Goal: Task Accomplishment & Management: Complete application form

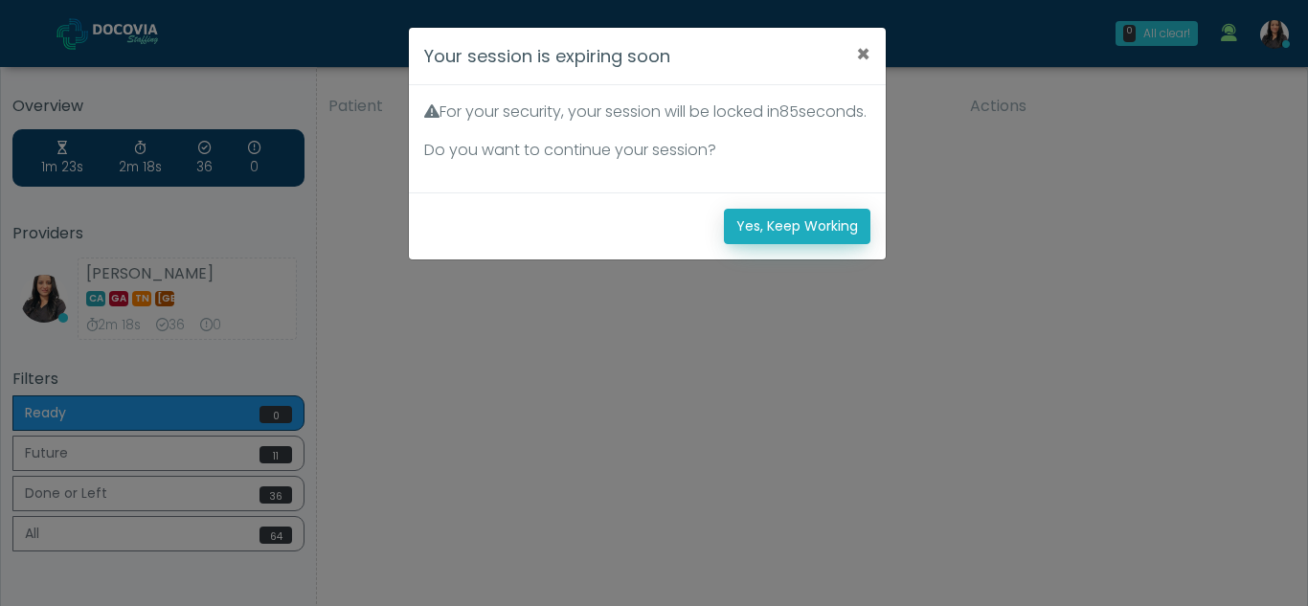
click at [790, 244] on button "Yes, Keep Working" at bounding box center [797, 226] width 147 height 35
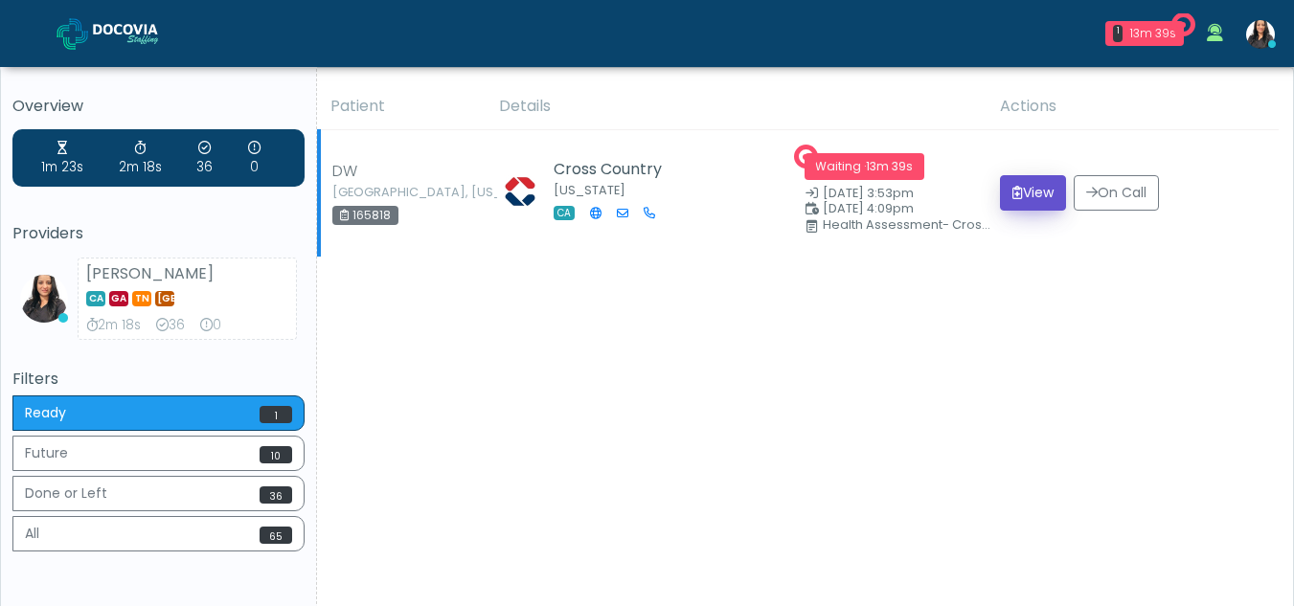
click at [1025, 195] on button "View" at bounding box center [1033, 192] width 66 height 35
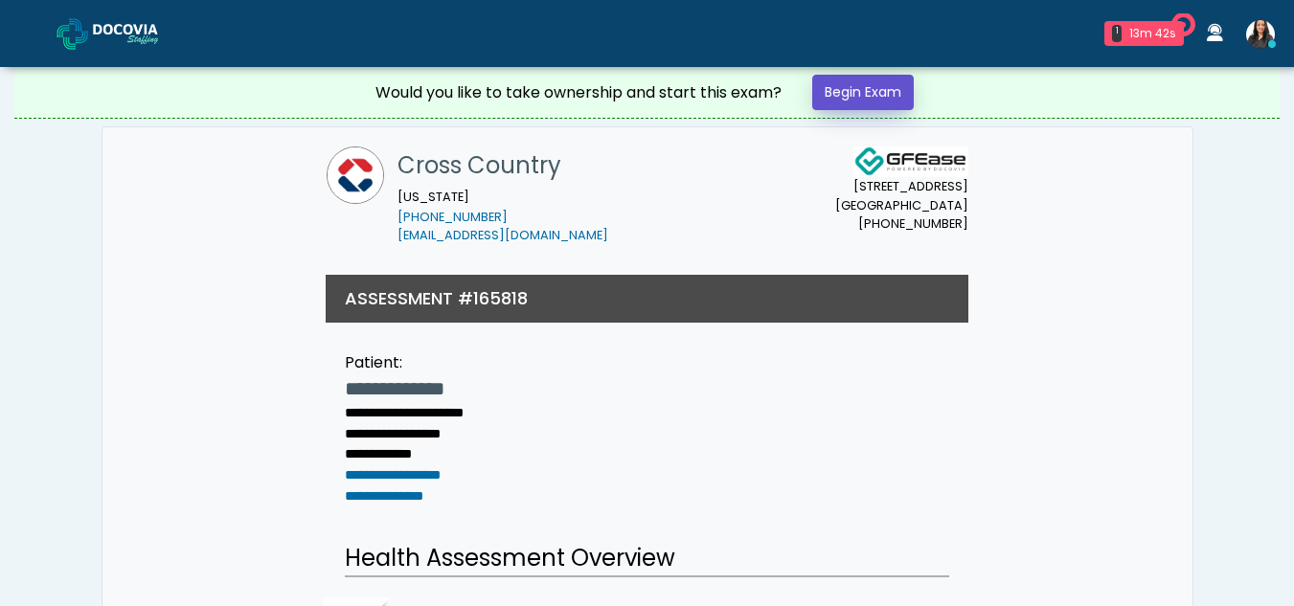
click at [854, 90] on link "Begin Exam" at bounding box center [863, 92] width 102 height 35
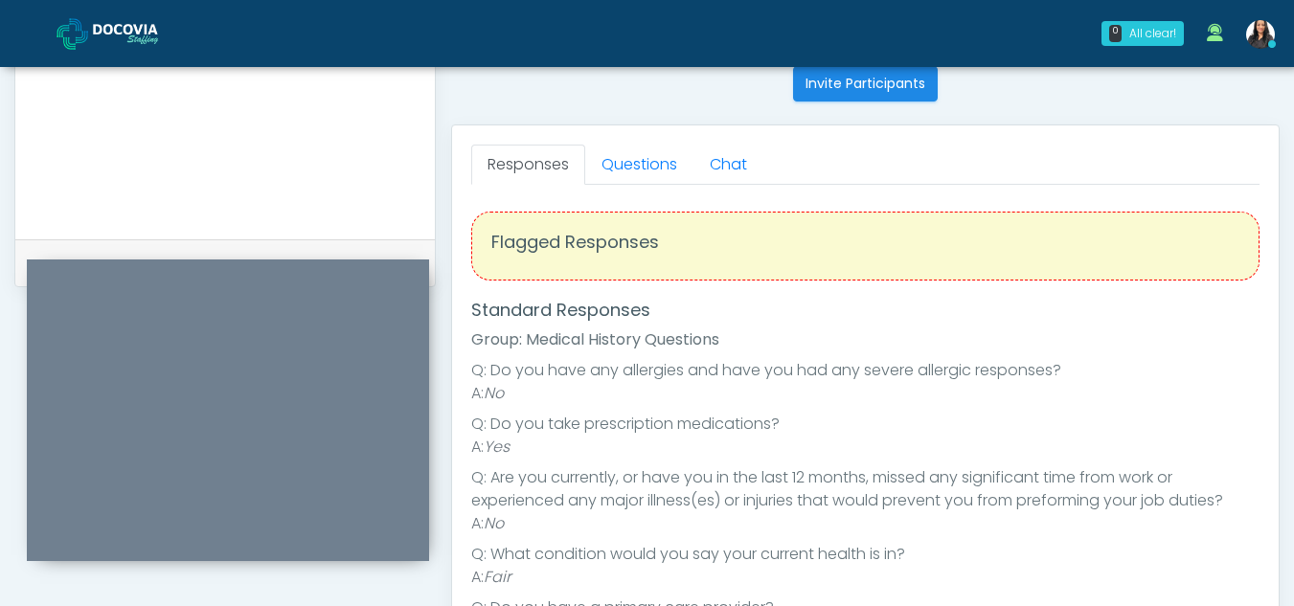
scroll to position [764, 0]
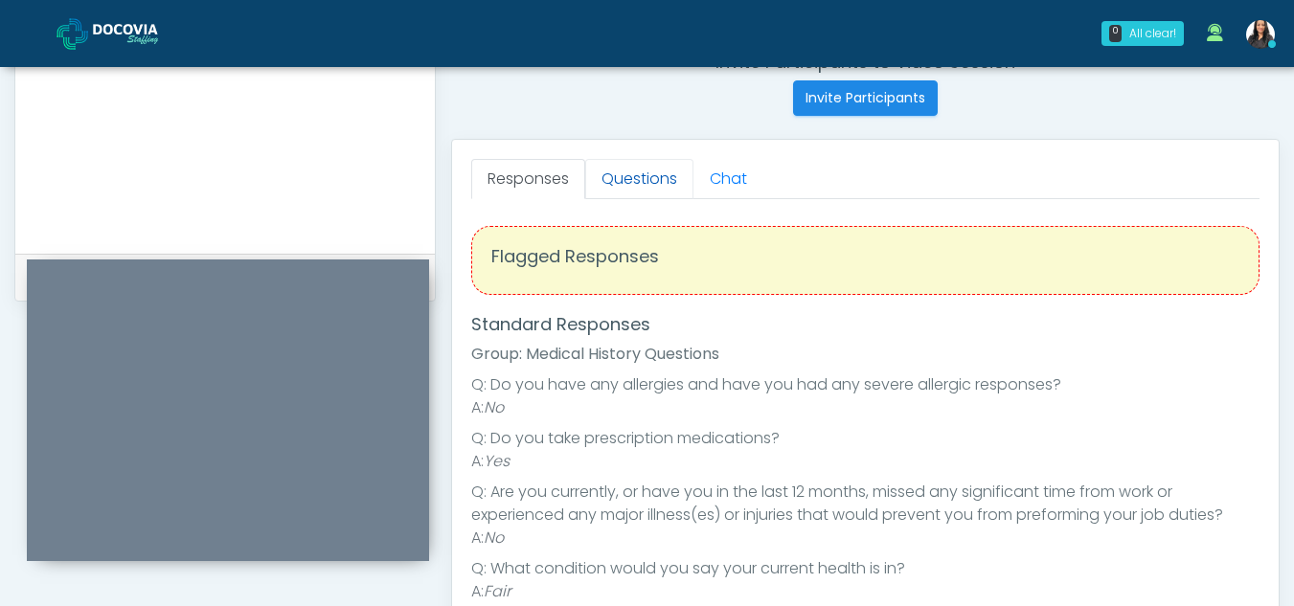
click at [653, 175] on link "Questions" at bounding box center [639, 179] width 108 height 40
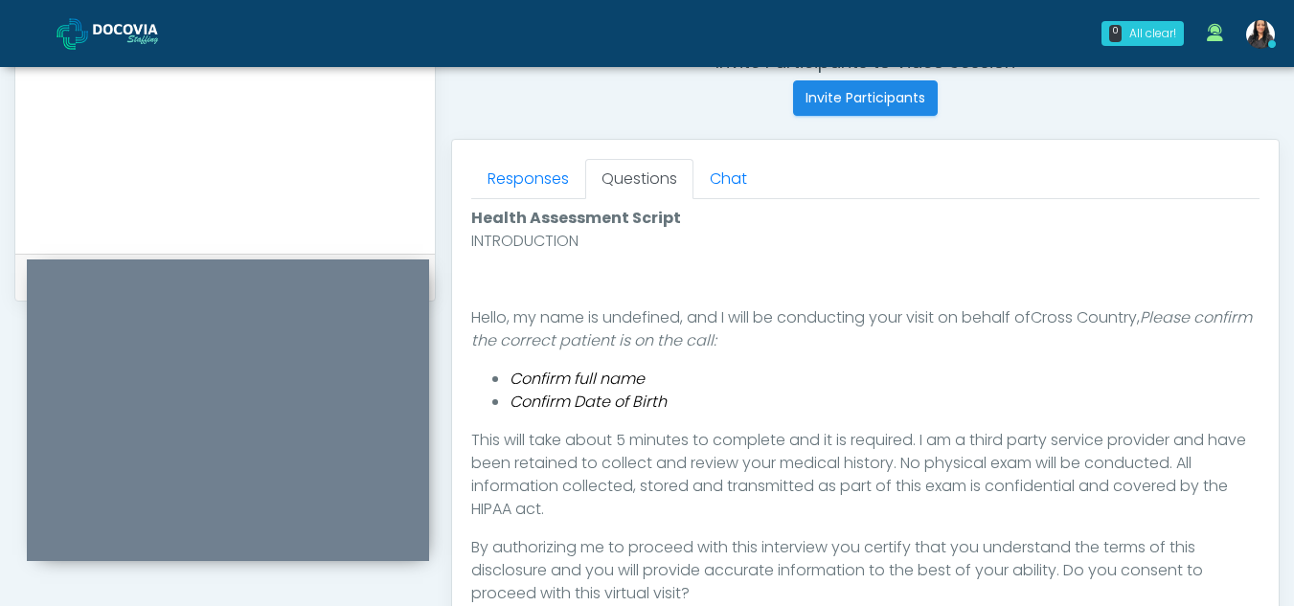
scroll to position [1113, 0]
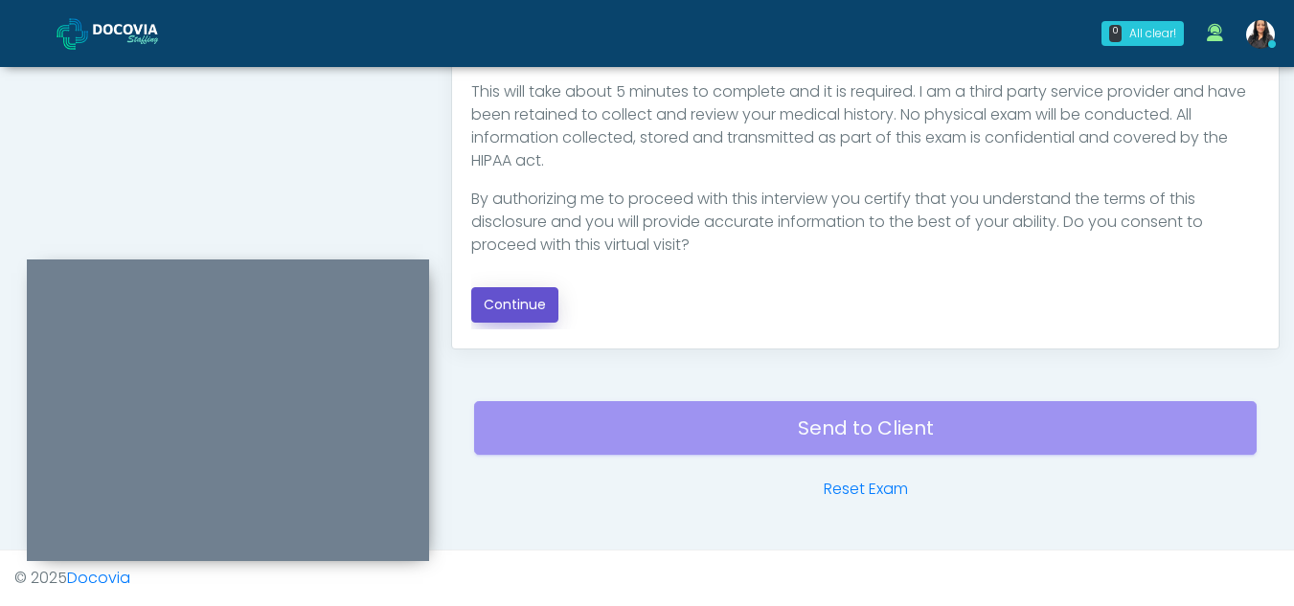
click at [528, 303] on button "Continue" at bounding box center [514, 304] width 87 height 35
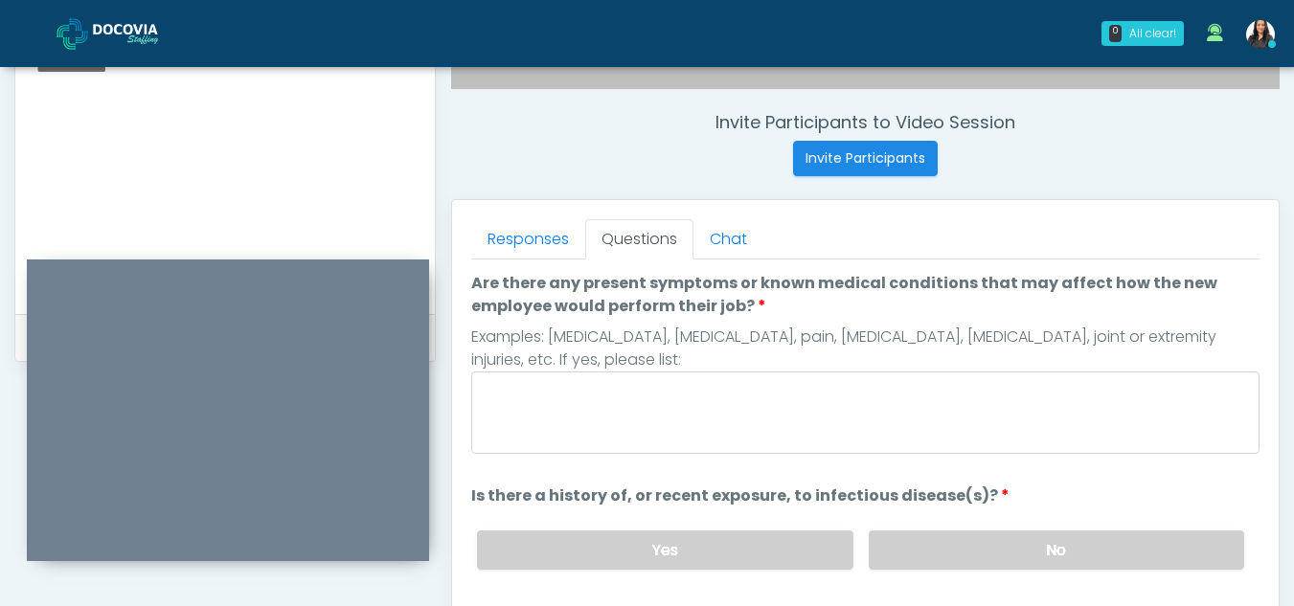
scroll to position [701, 0]
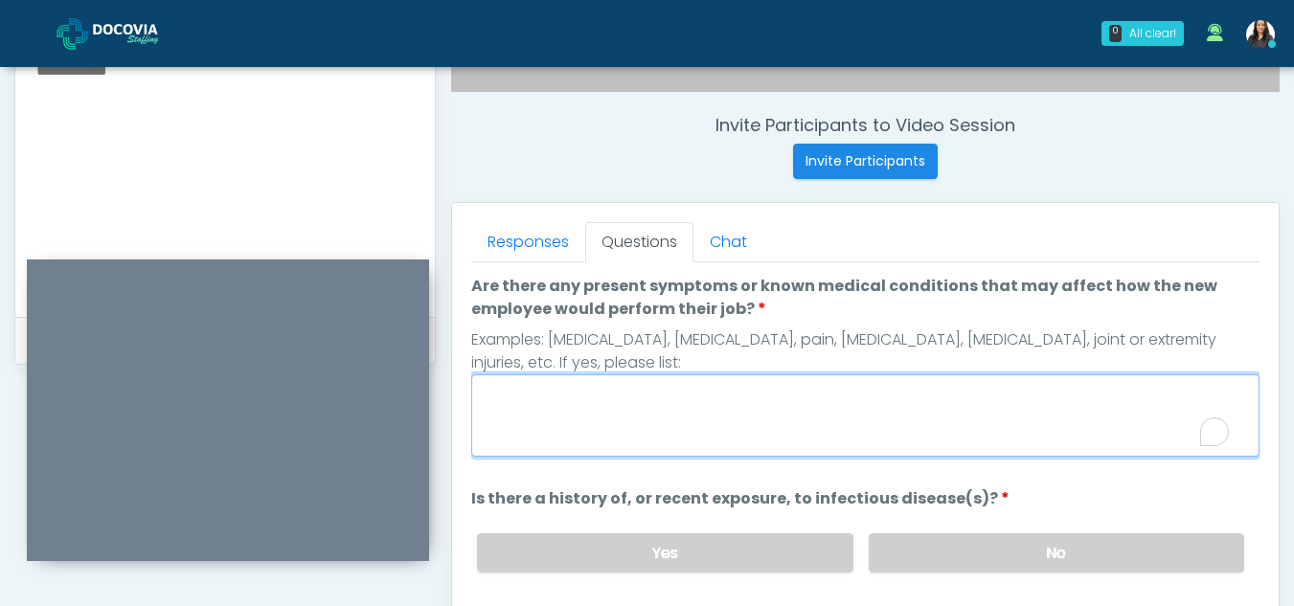
click at [692, 399] on textarea "Are there any present symptoms or known medical conditions that may affect how …" at bounding box center [865, 415] width 788 height 82
type textarea "**"
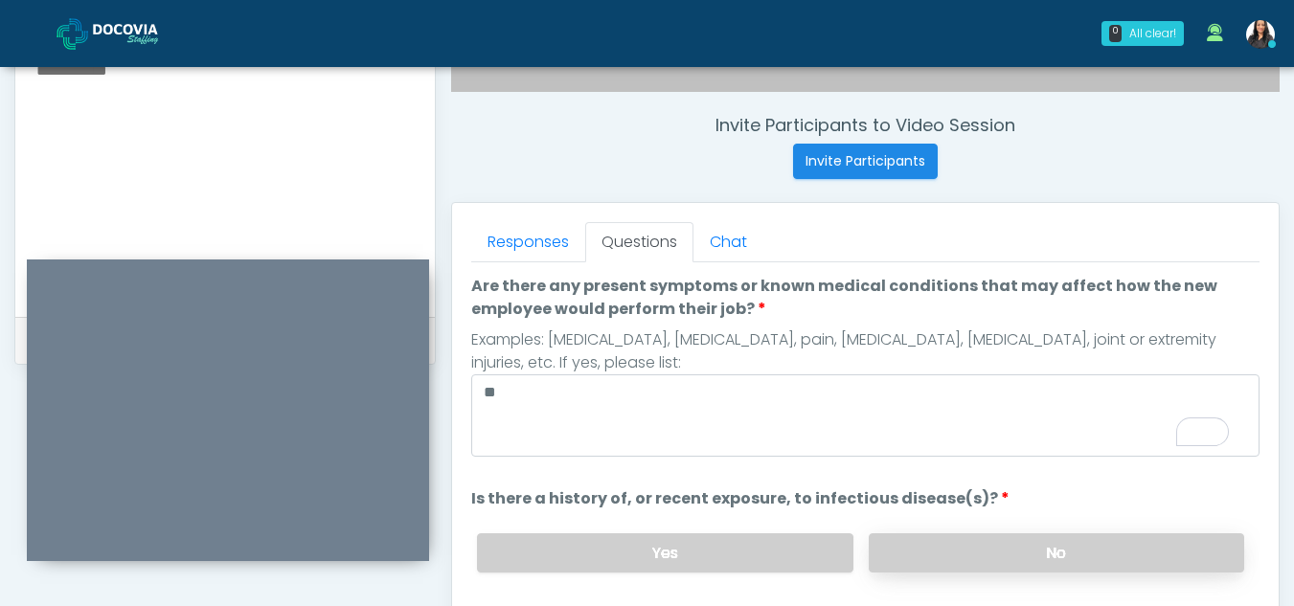
click at [1042, 555] on label "No" at bounding box center [1056, 552] width 375 height 39
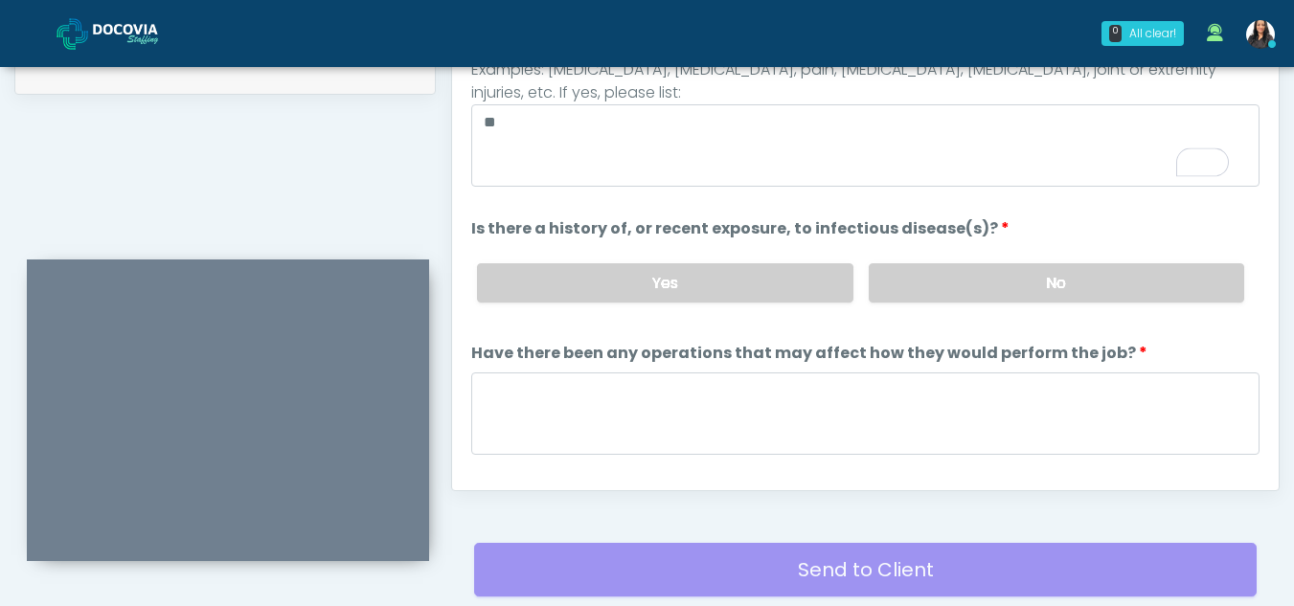
scroll to position [1007, 0]
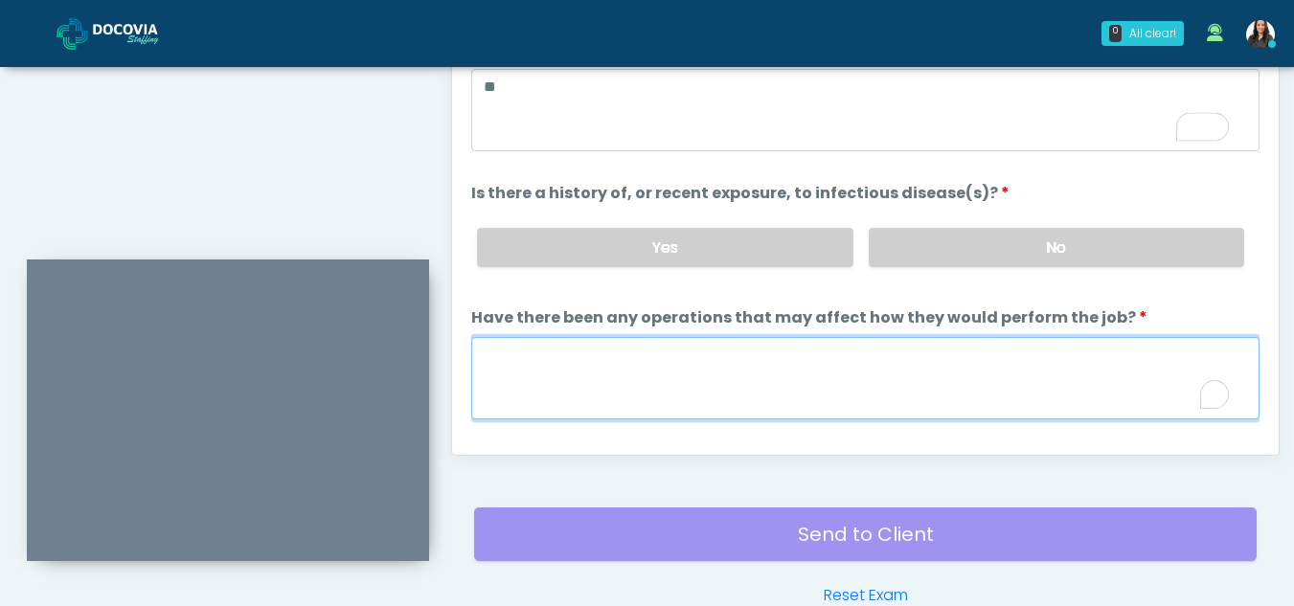
click at [508, 358] on textarea "Have there been any operations that may affect how they would perform the job?" at bounding box center [865, 378] width 788 height 82
type textarea "**"
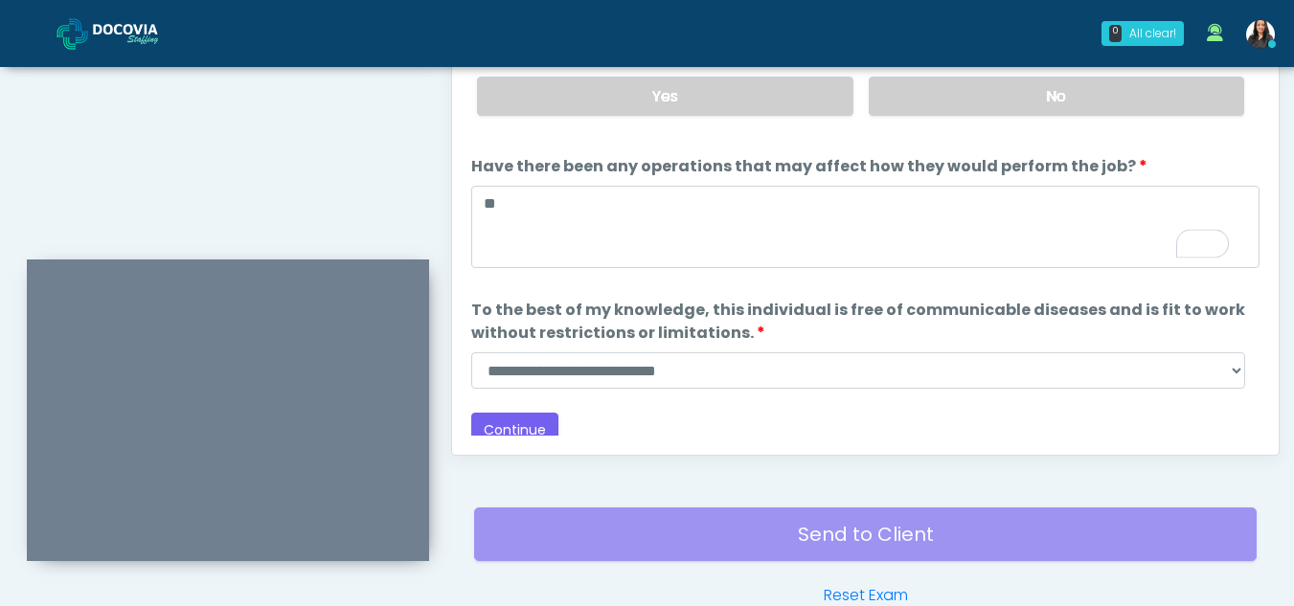
scroll to position [164, 0]
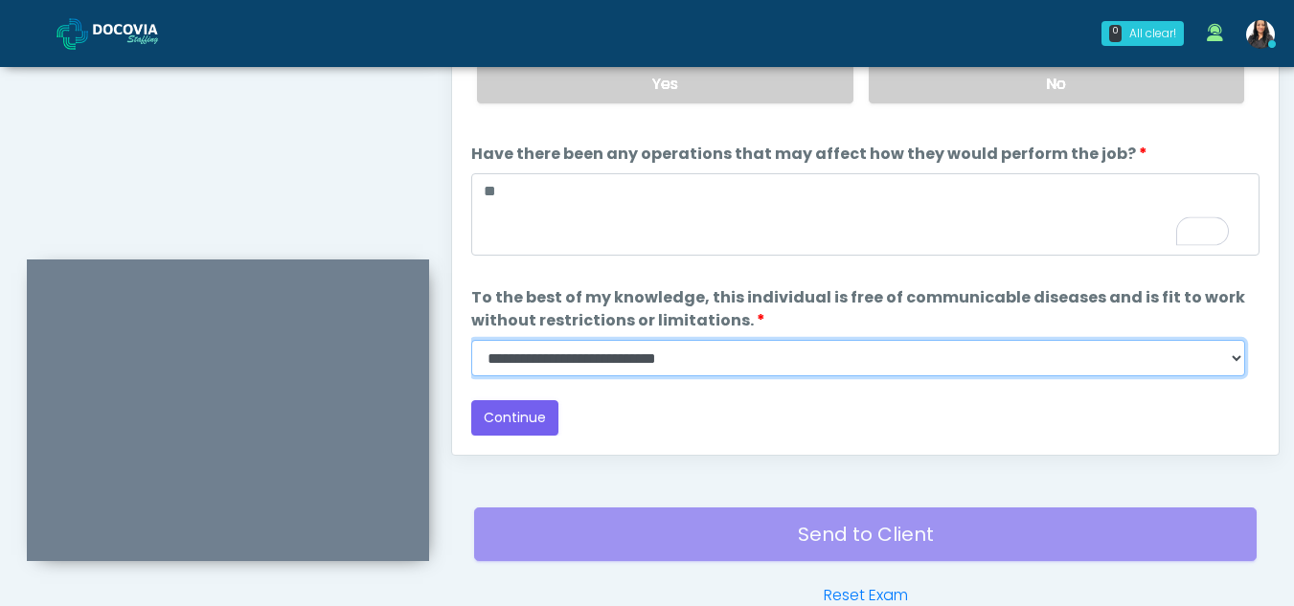
click at [1228, 366] on select "**********" at bounding box center [858, 358] width 774 height 36
select select "******"
click at [471, 340] on select "**********" at bounding box center [858, 358] width 774 height 36
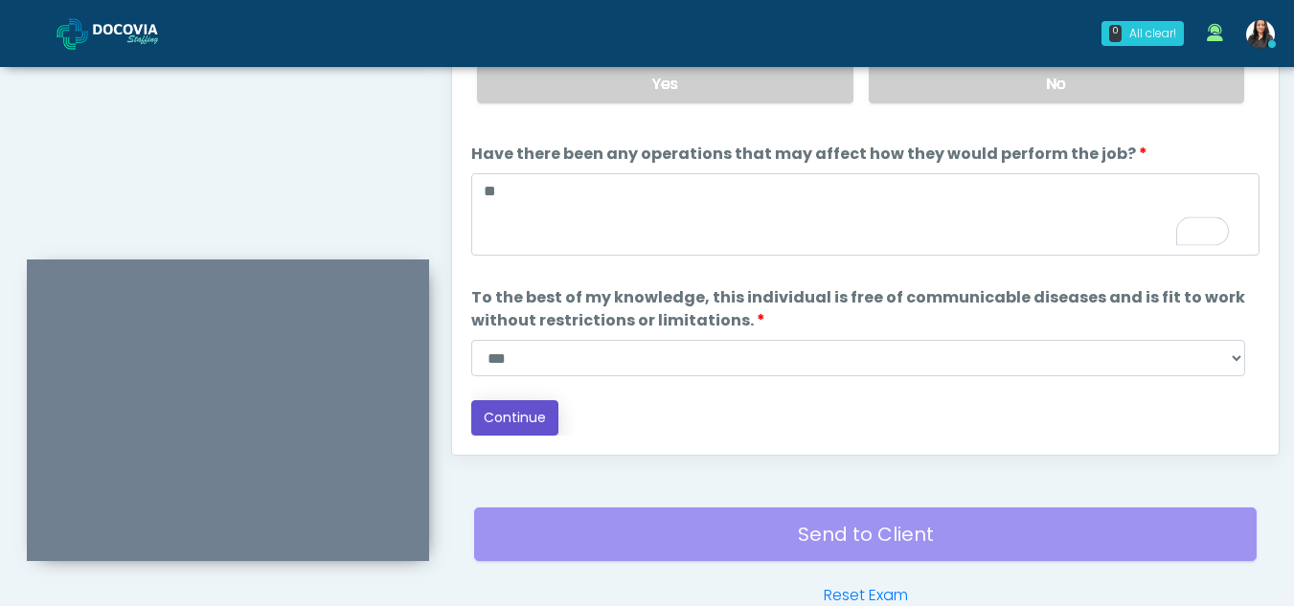
click at [521, 413] on button "Continue" at bounding box center [514, 417] width 87 height 35
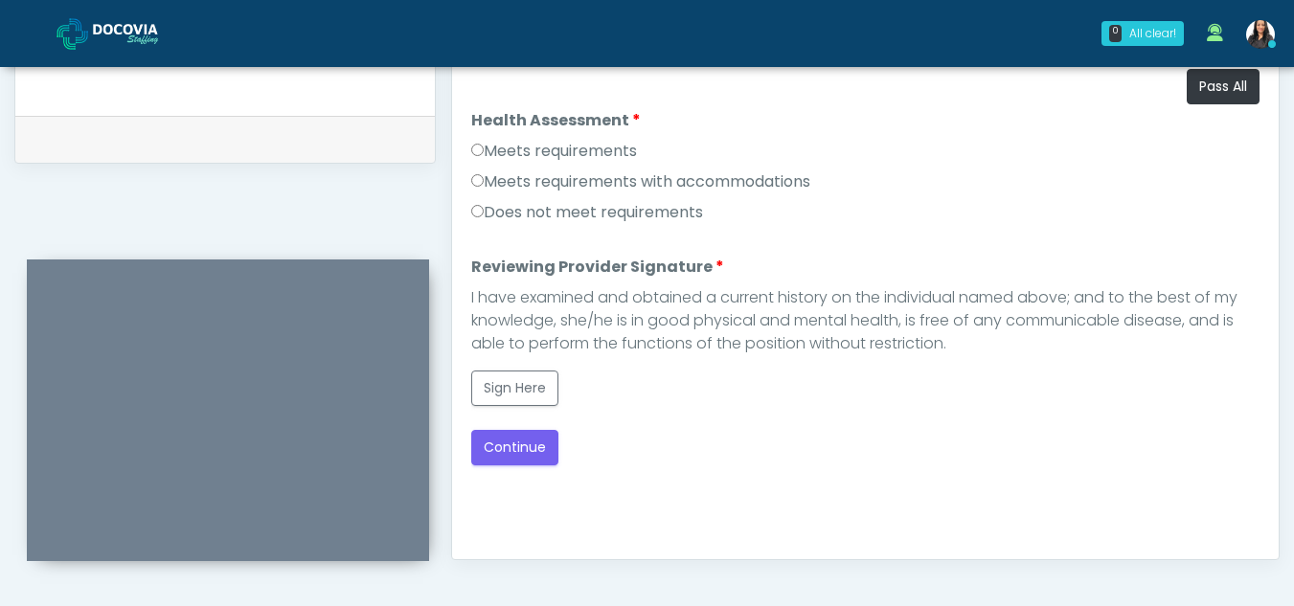
scroll to position [899, 0]
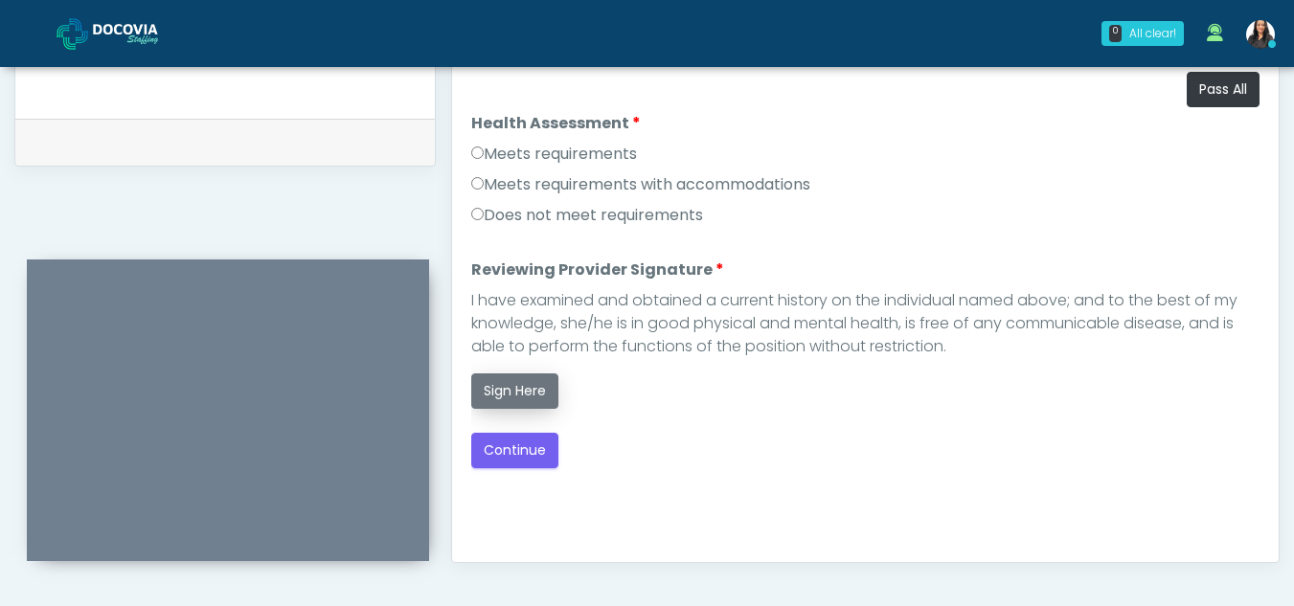
click at [522, 397] on button "Sign Here" at bounding box center [514, 391] width 87 height 35
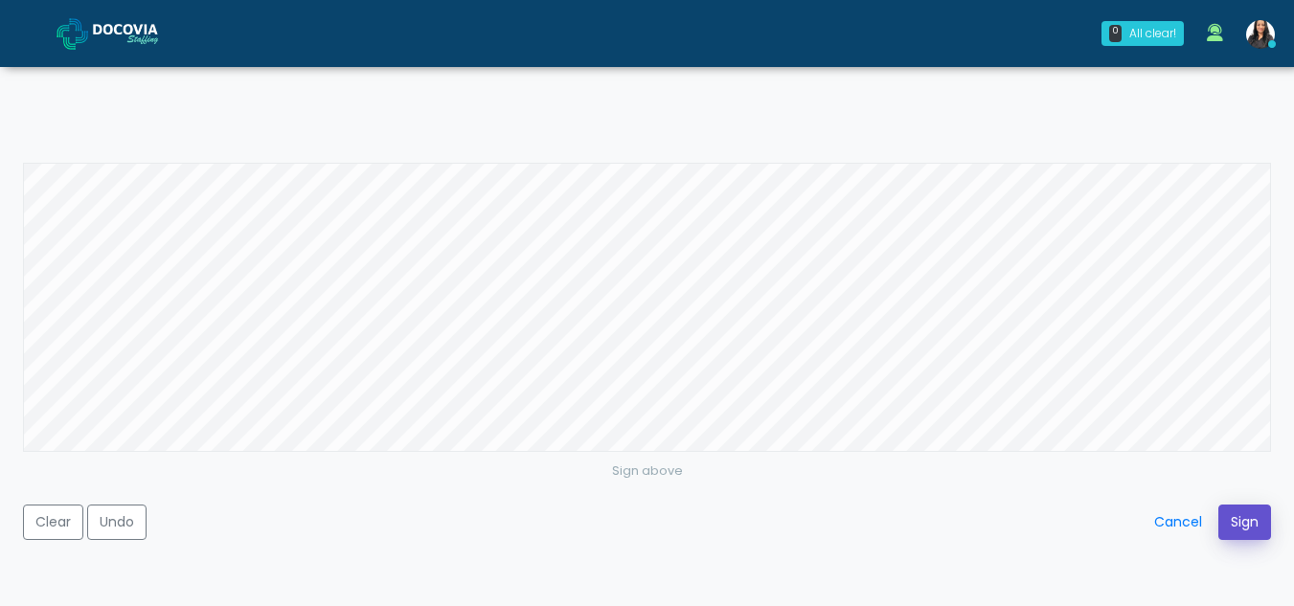
click at [1242, 524] on button "Sign" at bounding box center [1244, 522] width 53 height 35
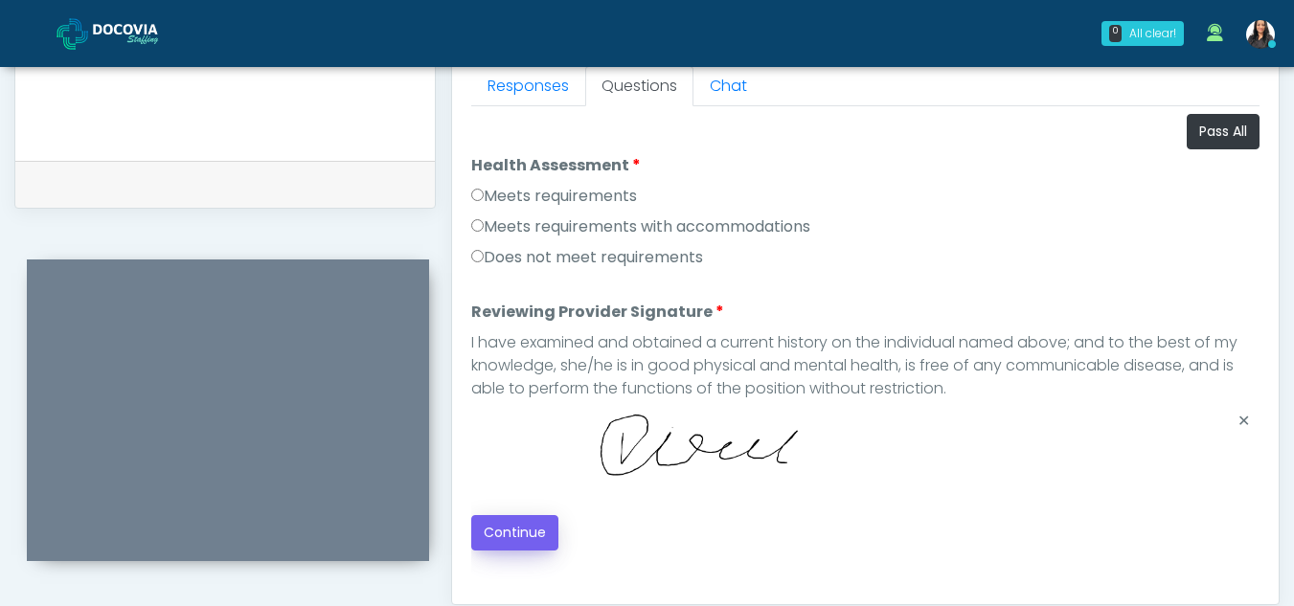
scroll to position [941, 0]
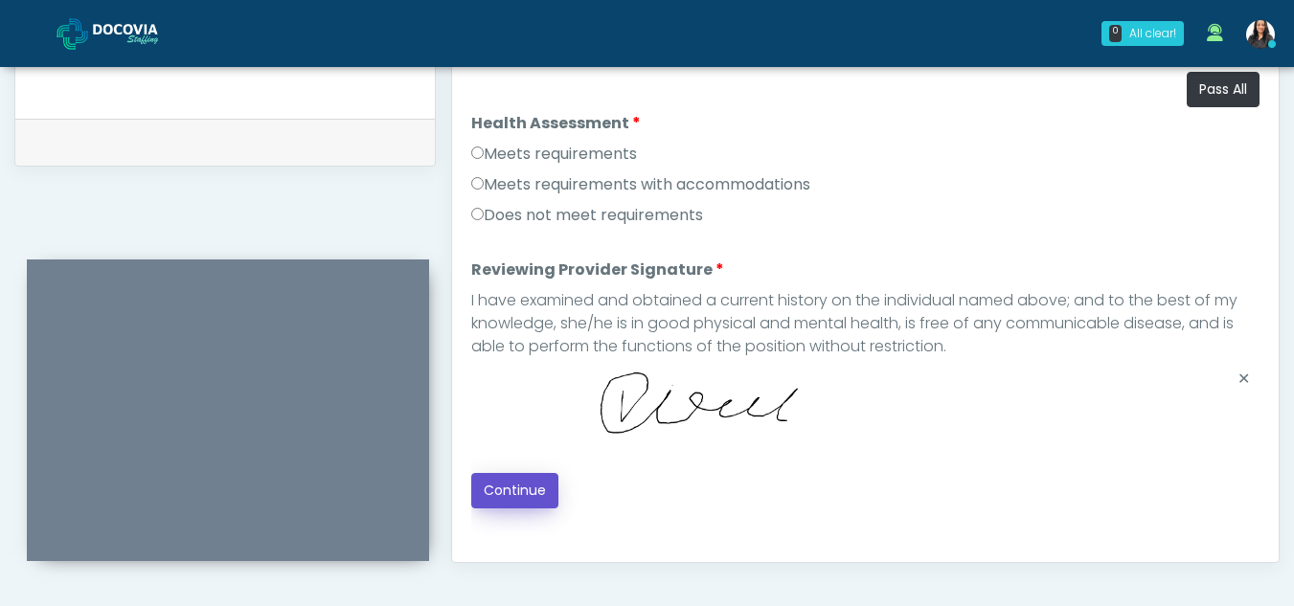
click at [510, 485] on button "Continue" at bounding box center [514, 490] width 87 height 35
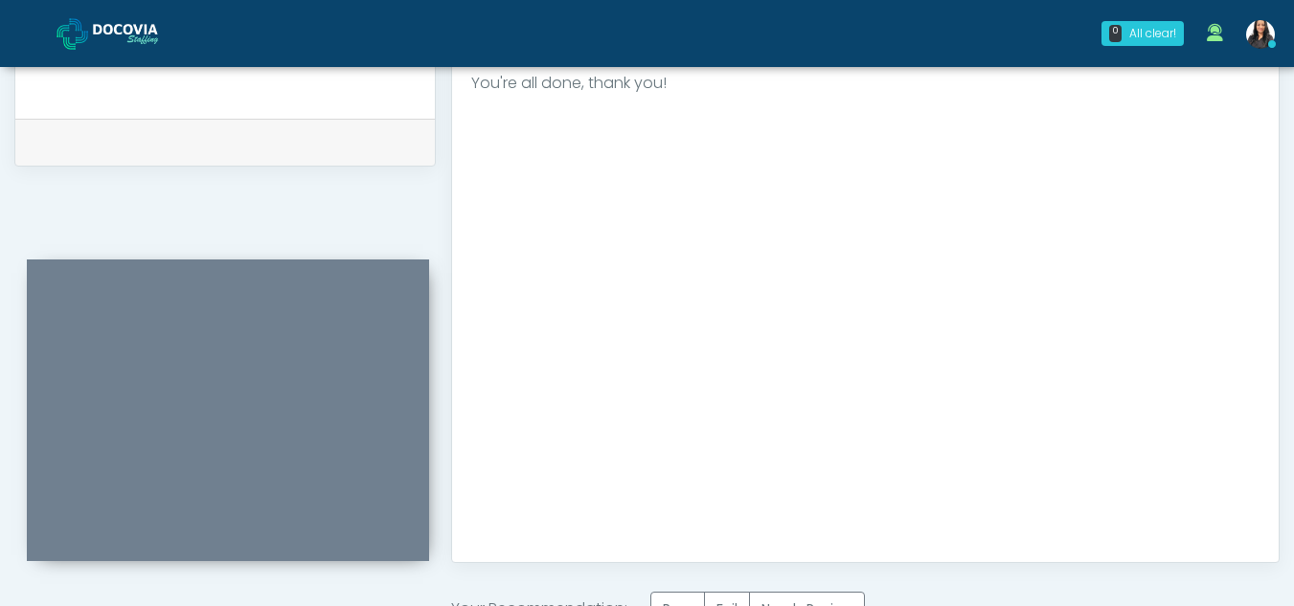
scroll to position [1190, 0]
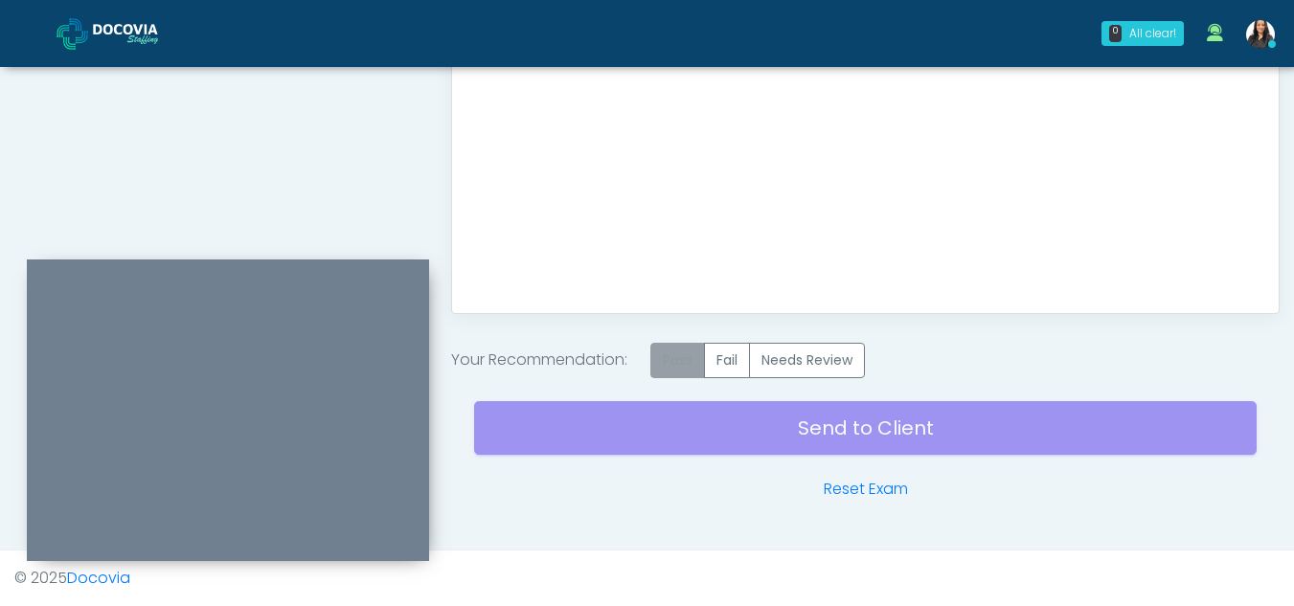
click at [694, 351] on label "Pass" at bounding box center [677, 360] width 55 height 35
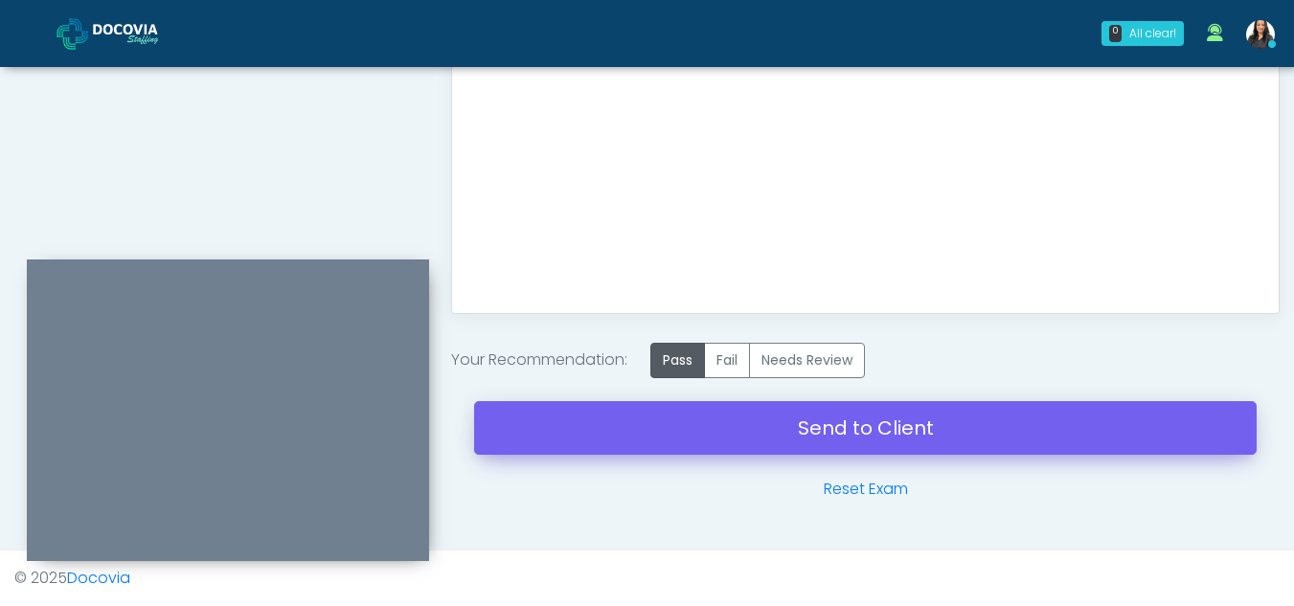
scroll to position [1148, 0]
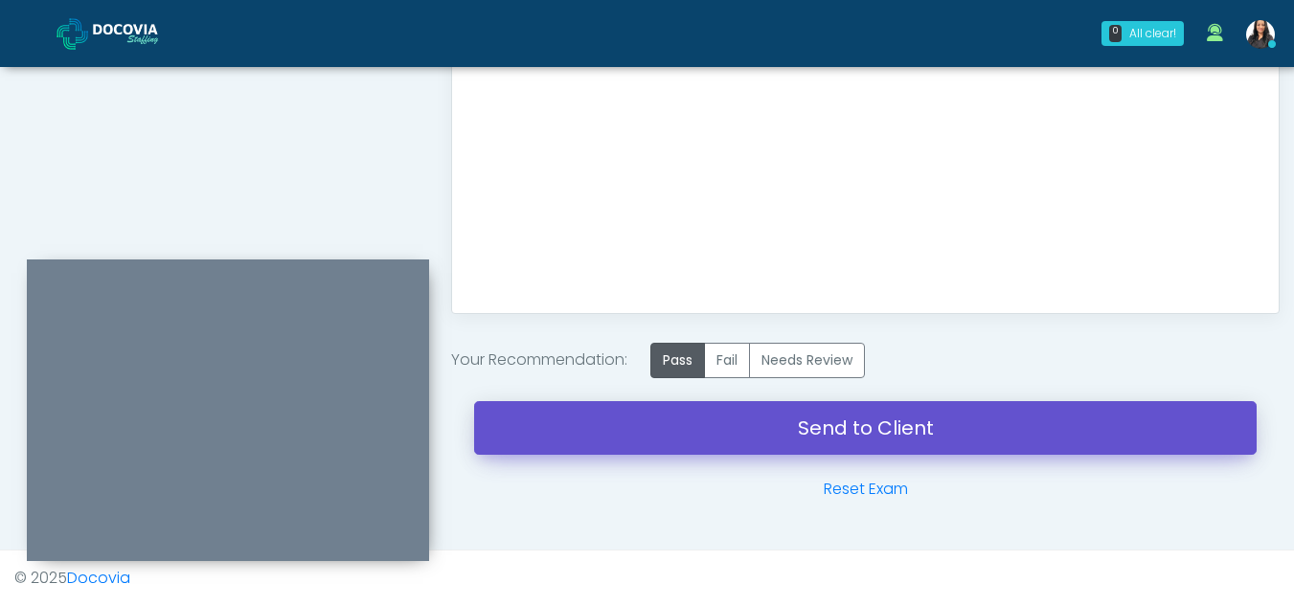
click at [798, 429] on link "Send to Client" at bounding box center [865, 428] width 782 height 54
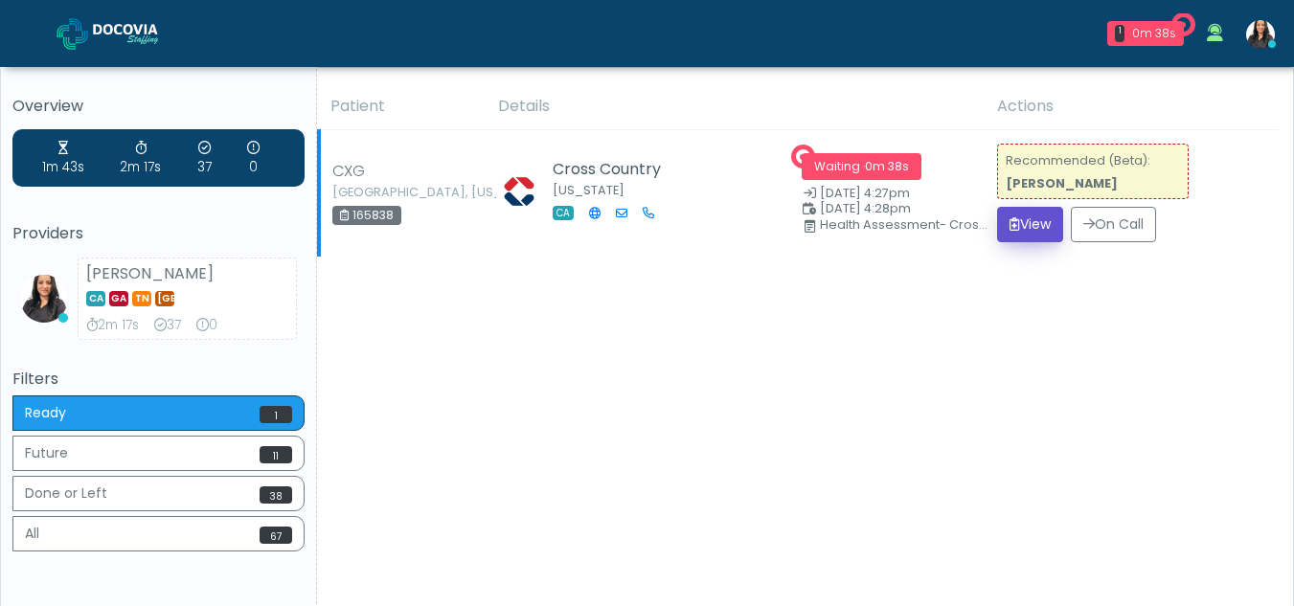
click at [1016, 215] on button "View" at bounding box center [1030, 224] width 66 height 35
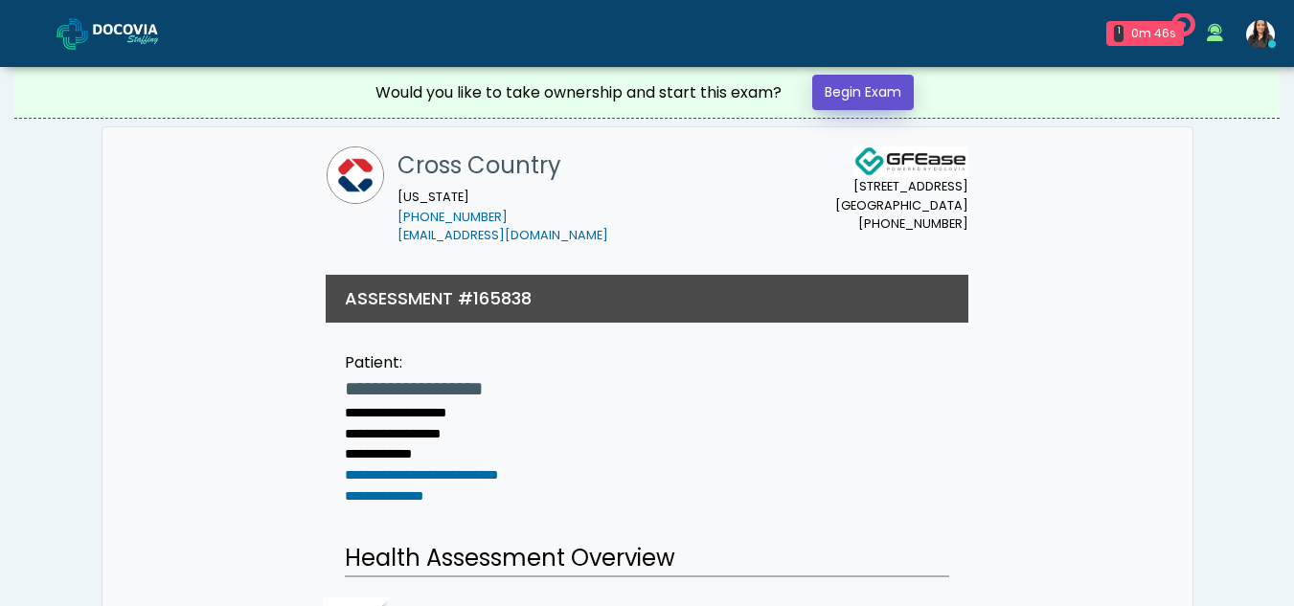
click at [883, 83] on link "Begin Exam" at bounding box center [863, 92] width 102 height 35
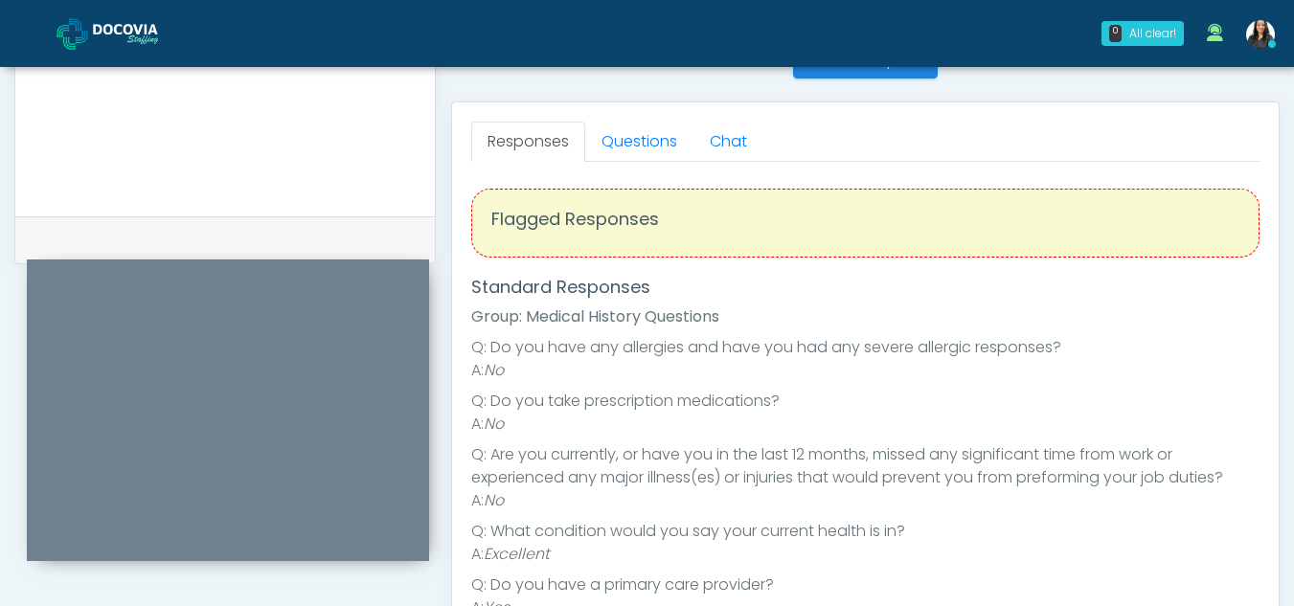
scroll to position [807, 0]
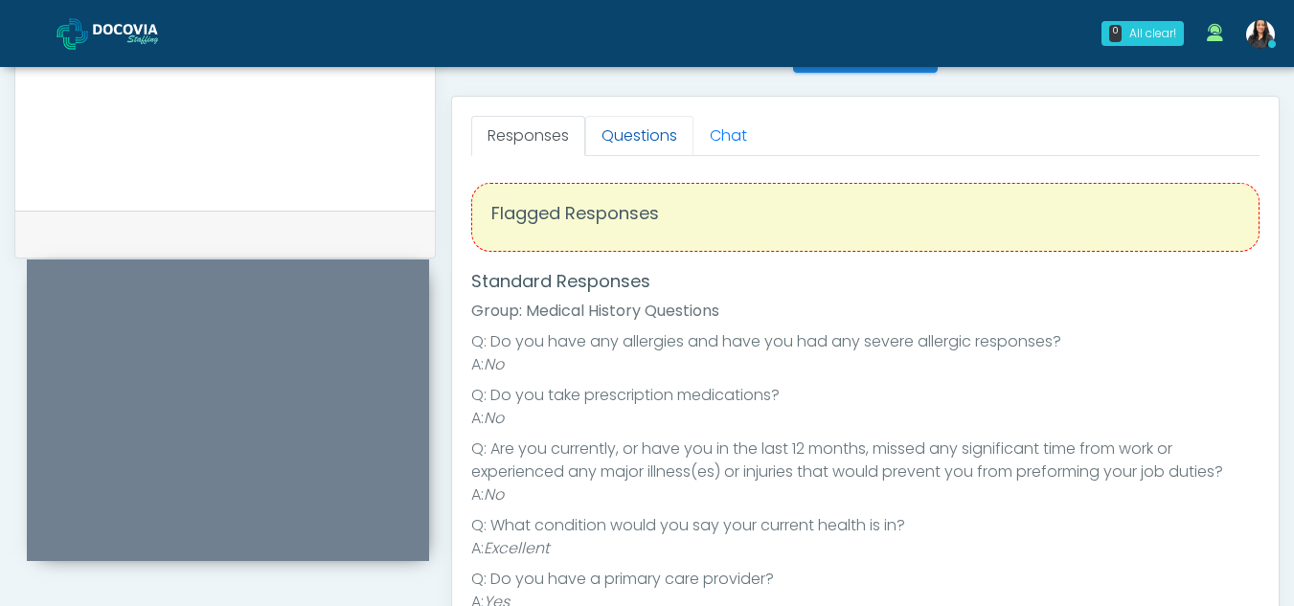
click at [653, 135] on link "Questions" at bounding box center [639, 136] width 108 height 40
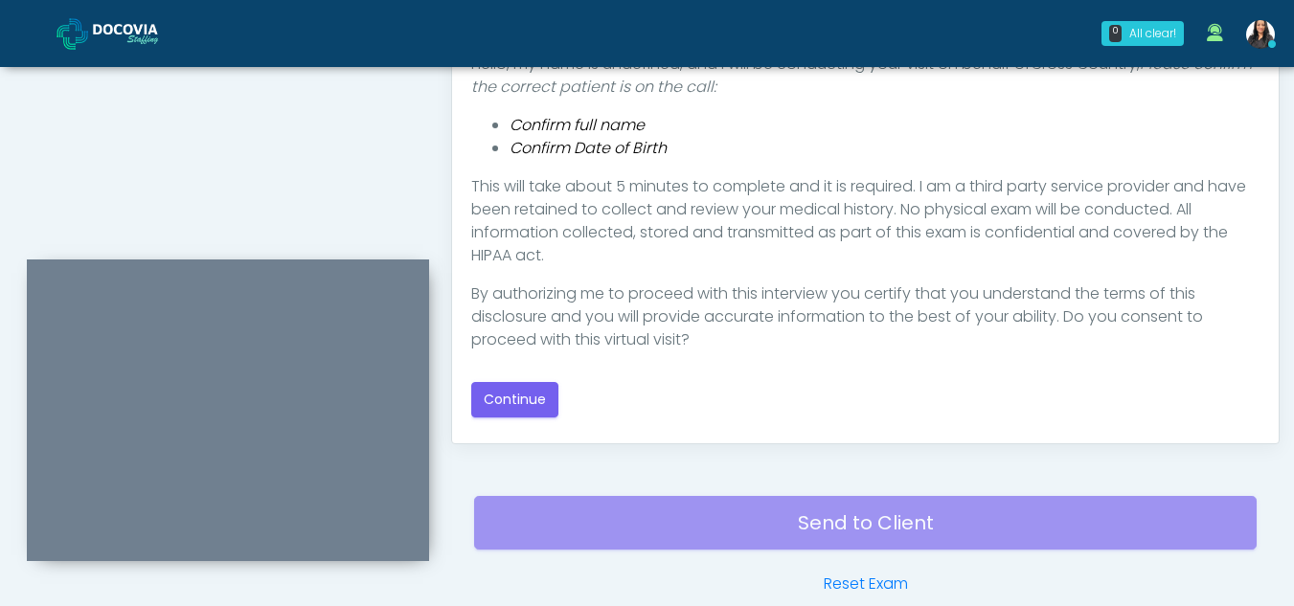
scroll to position [1053, 0]
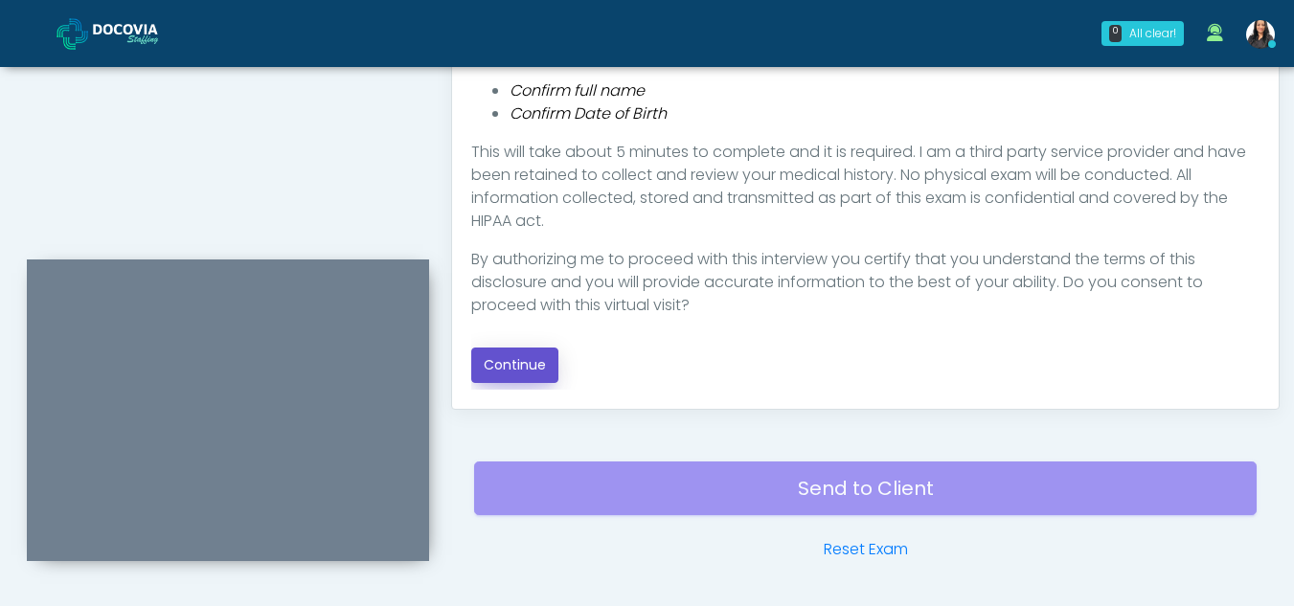
click at [528, 363] on button "Continue" at bounding box center [514, 365] width 87 height 35
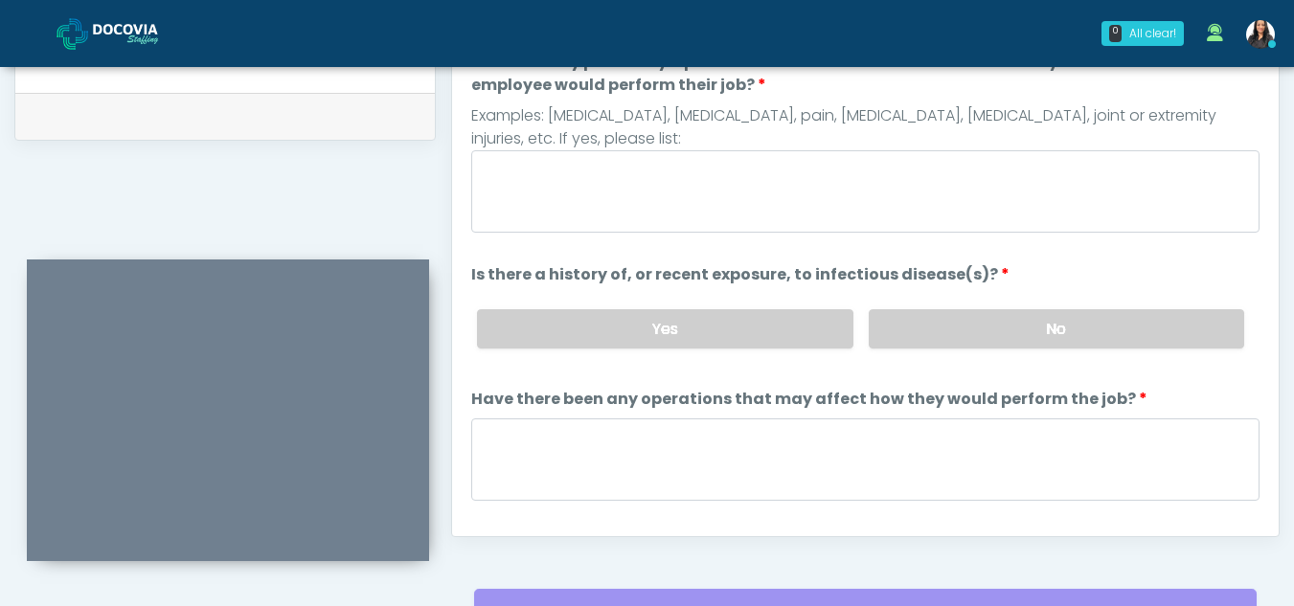
scroll to position [908, 0]
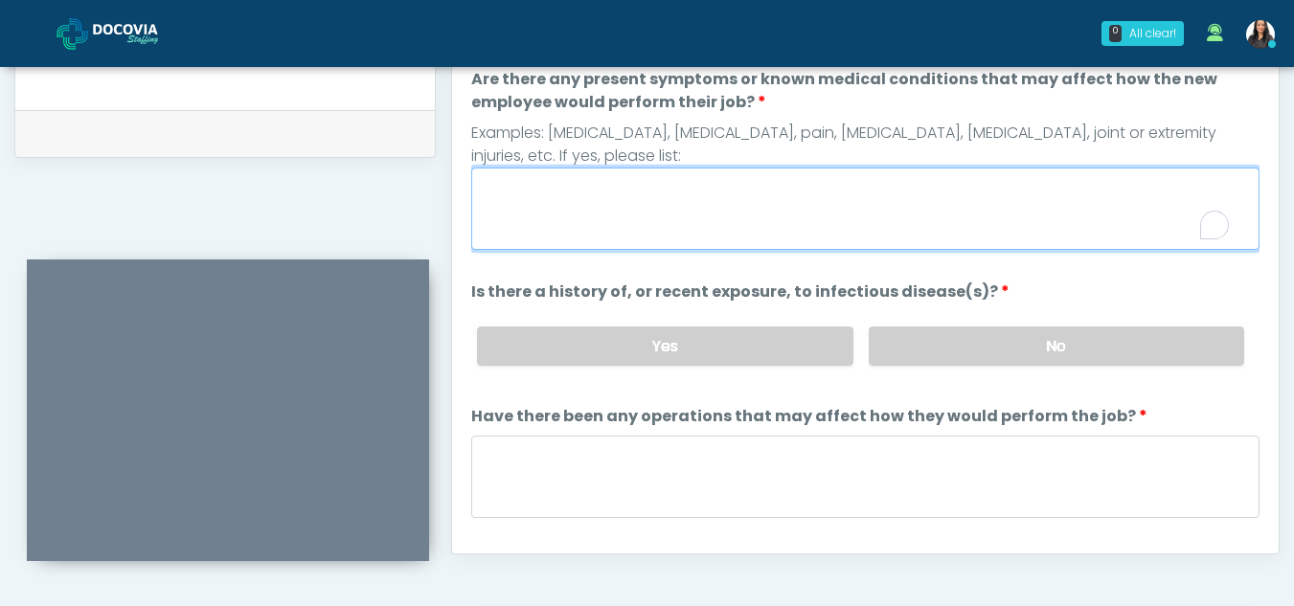
click at [621, 217] on textarea "Are there any present symptoms or known medical conditions that may affect how …" at bounding box center [865, 209] width 788 height 82
type textarea "**"
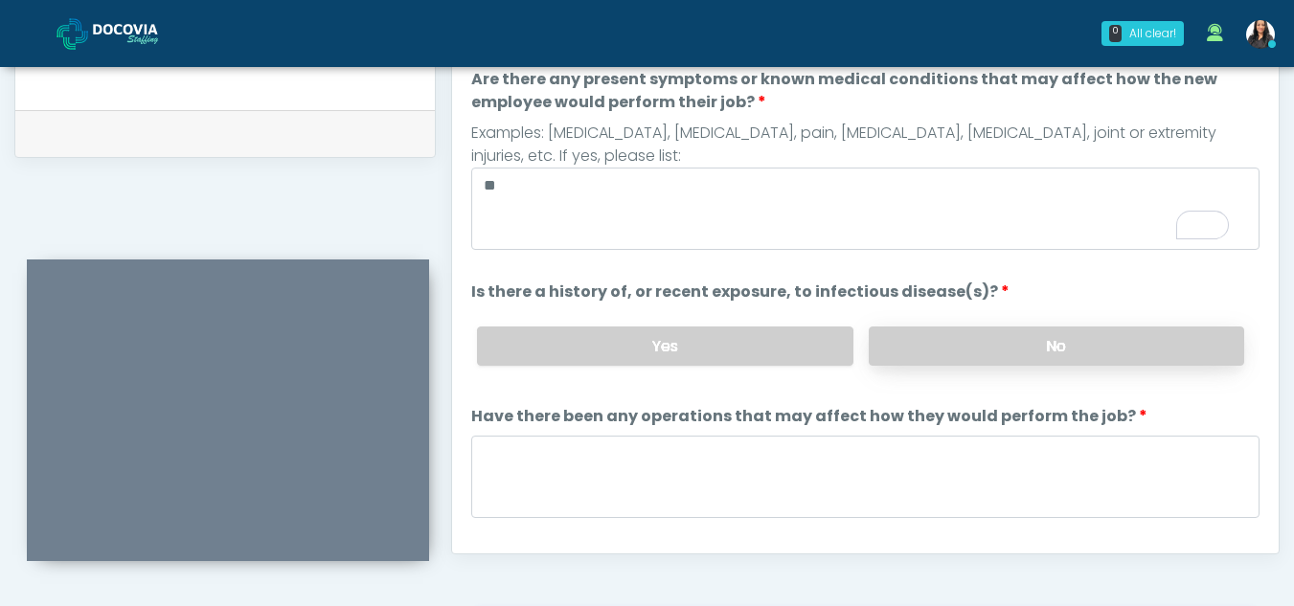
click at [1147, 351] on label "No" at bounding box center [1056, 346] width 375 height 39
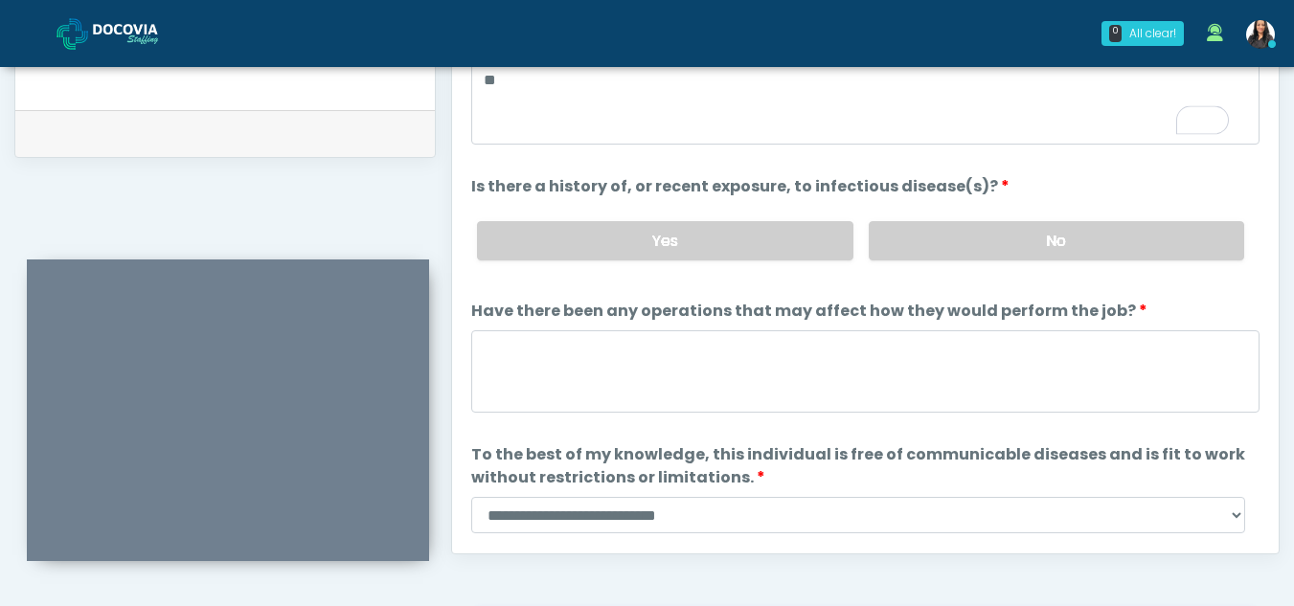
scroll to position [105, 0]
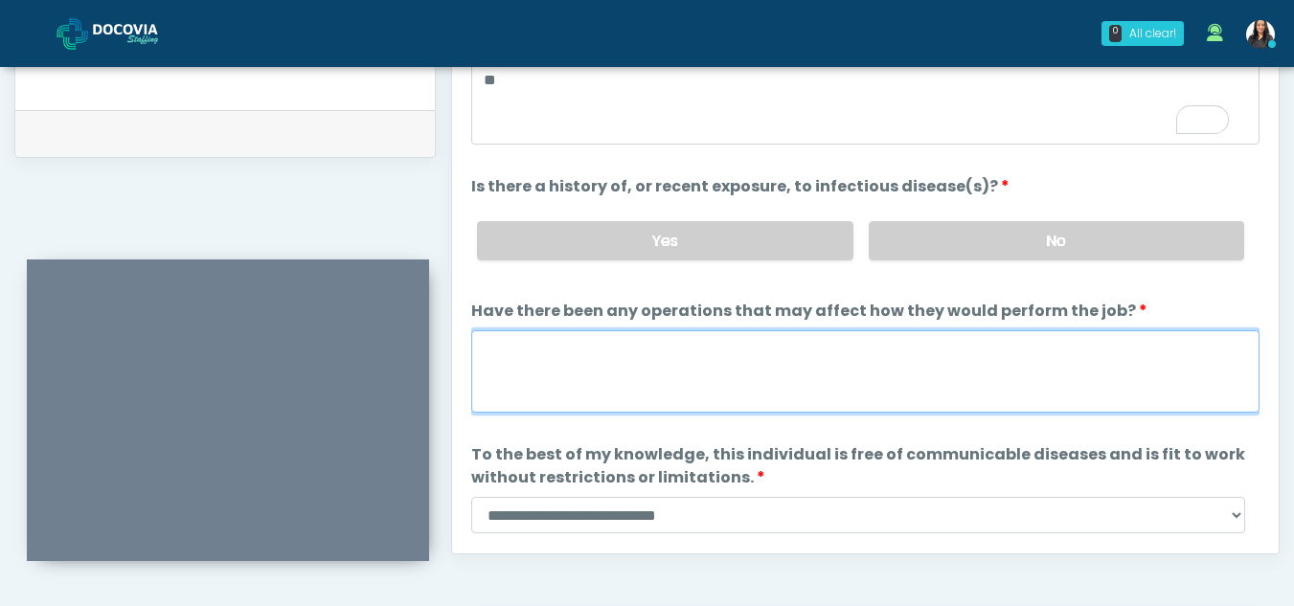
click at [573, 364] on textarea "Have there been any operations that may affect how they would perform the job?" at bounding box center [865, 371] width 788 height 82
type textarea "**"
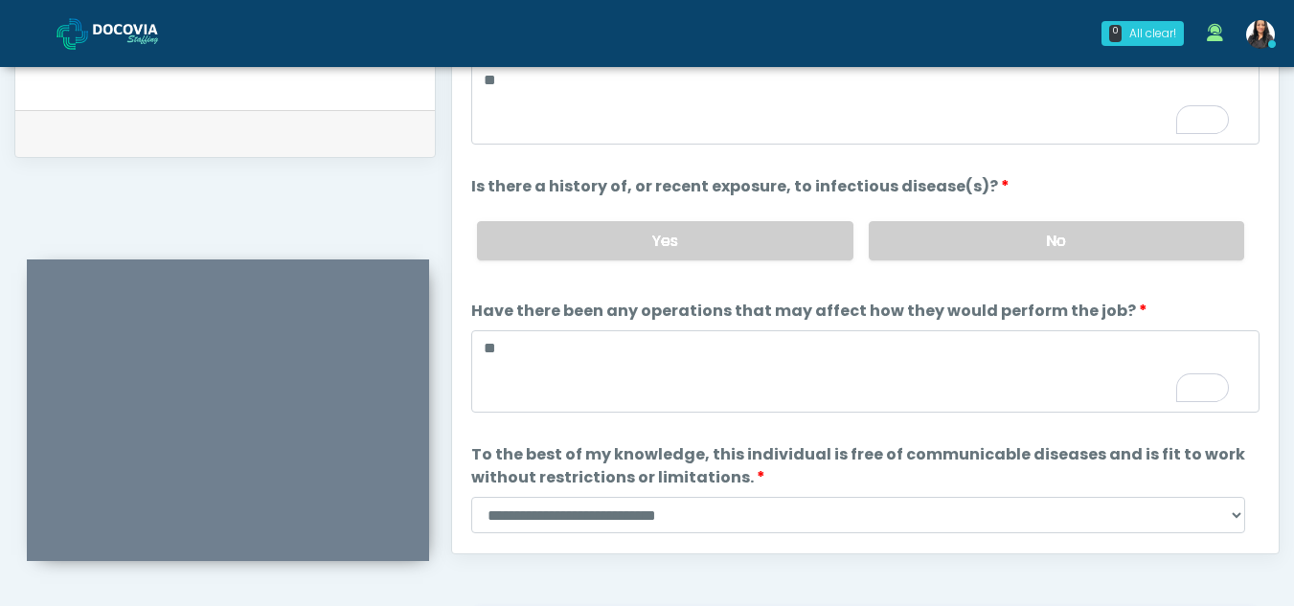
scroll to position [164, 0]
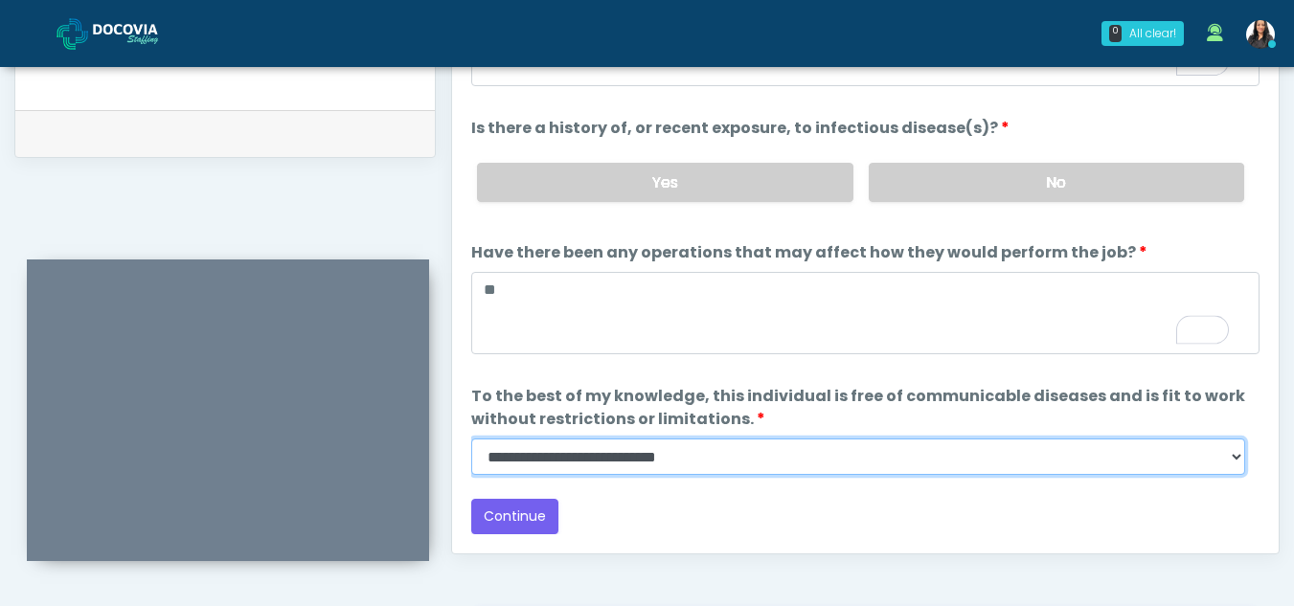
click at [1234, 460] on select "**********" at bounding box center [858, 457] width 774 height 36
select select "******"
click at [471, 439] on select "**********" at bounding box center [858, 457] width 774 height 36
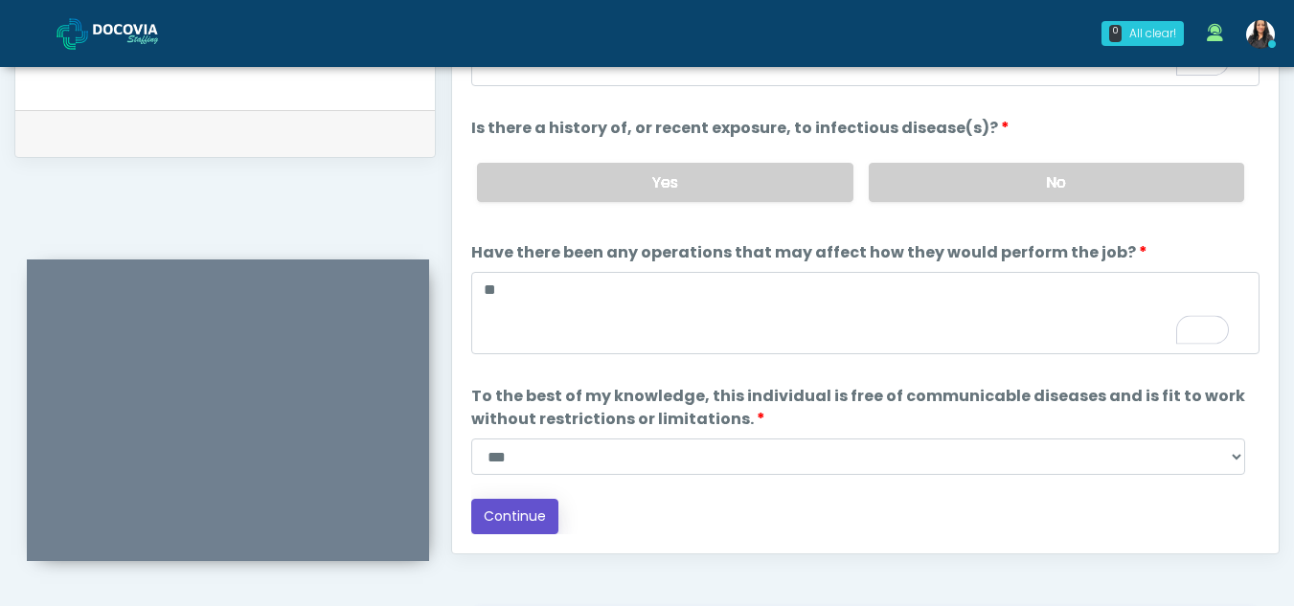
click at [527, 515] on button "Continue" at bounding box center [514, 516] width 87 height 35
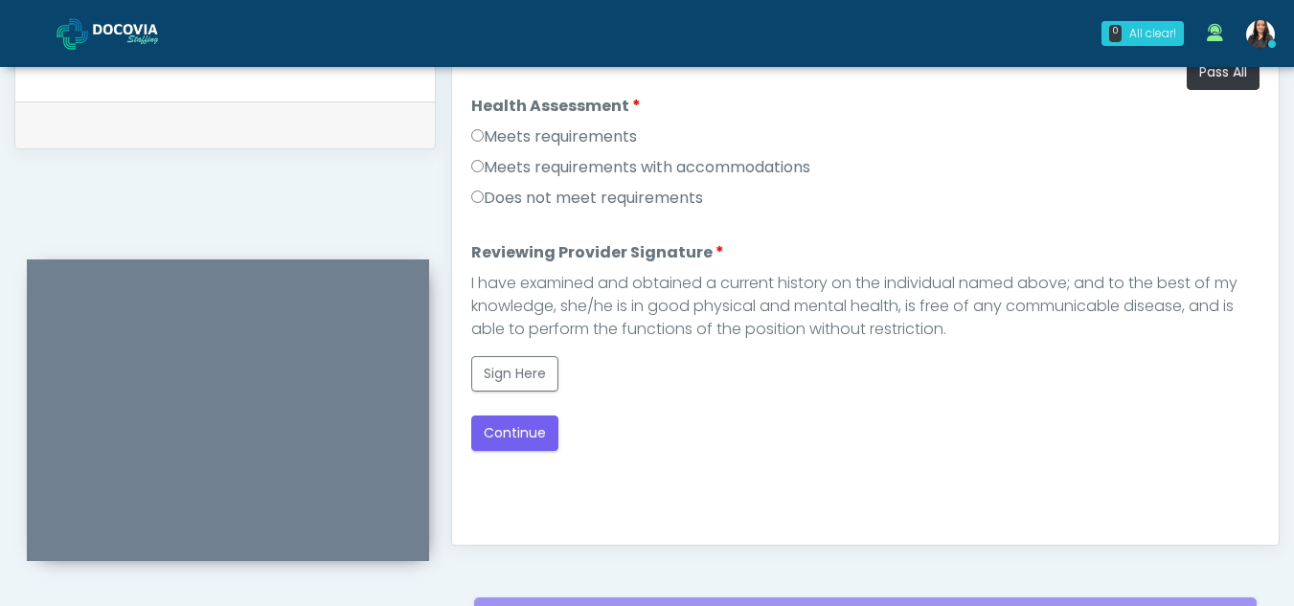
scroll to position [899, 0]
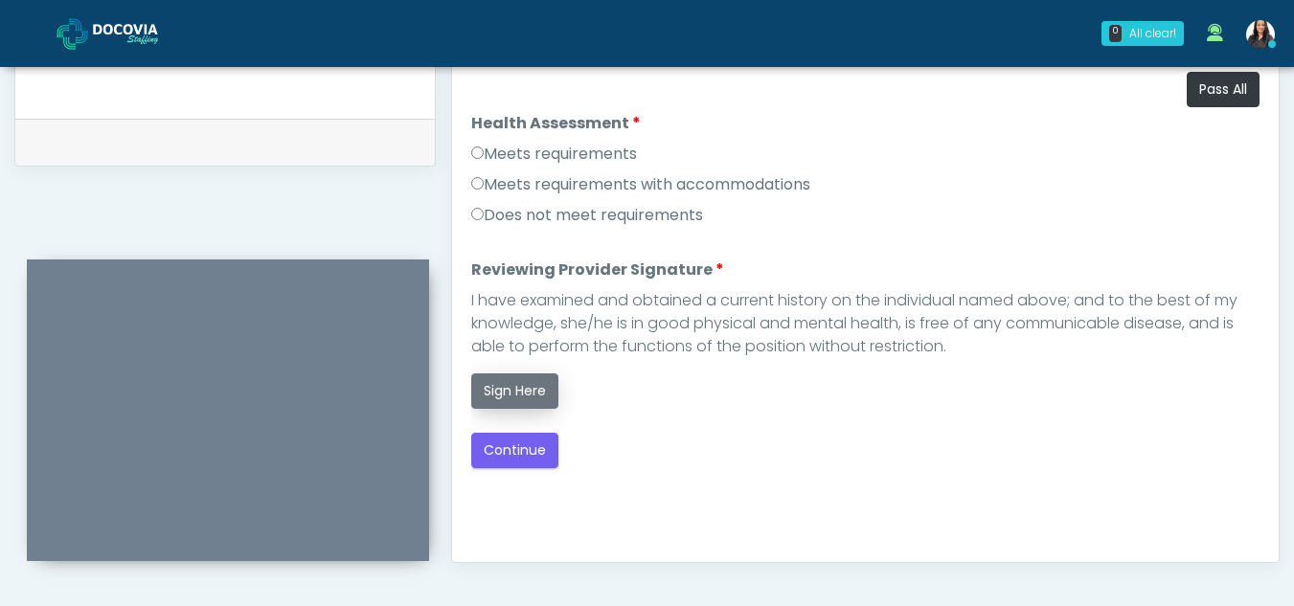
click at [517, 393] on button "Sign Here" at bounding box center [514, 391] width 87 height 35
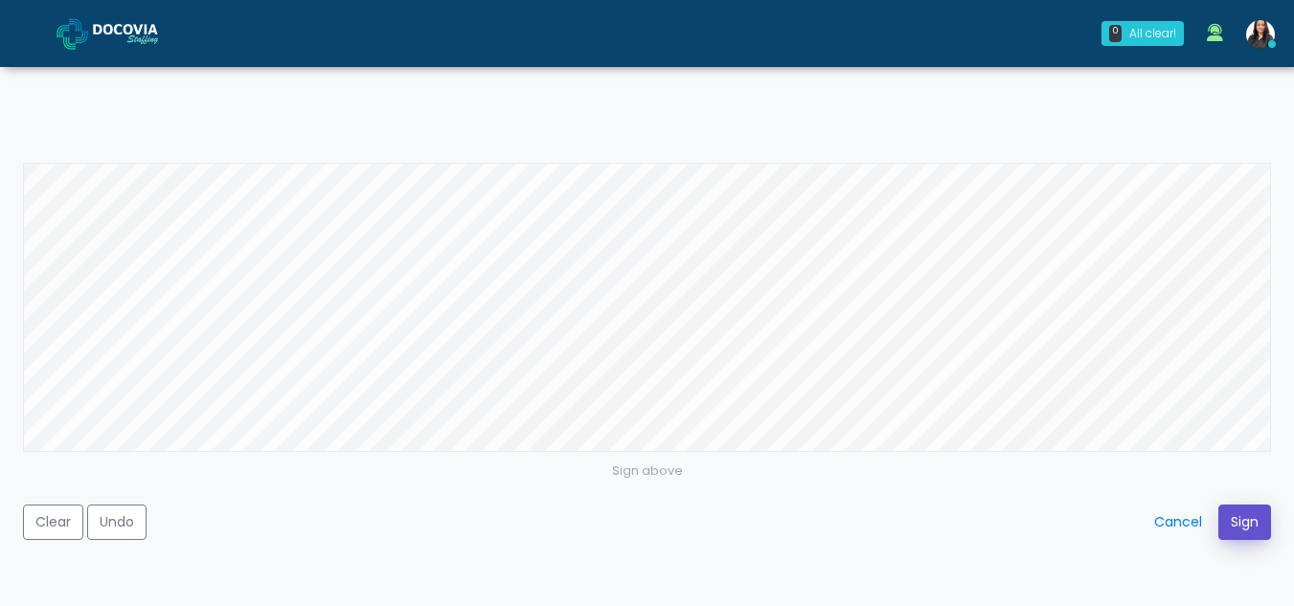
click at [1245, 509] on button "Sign" at bounding box center [1244, 522] width 53 height 35
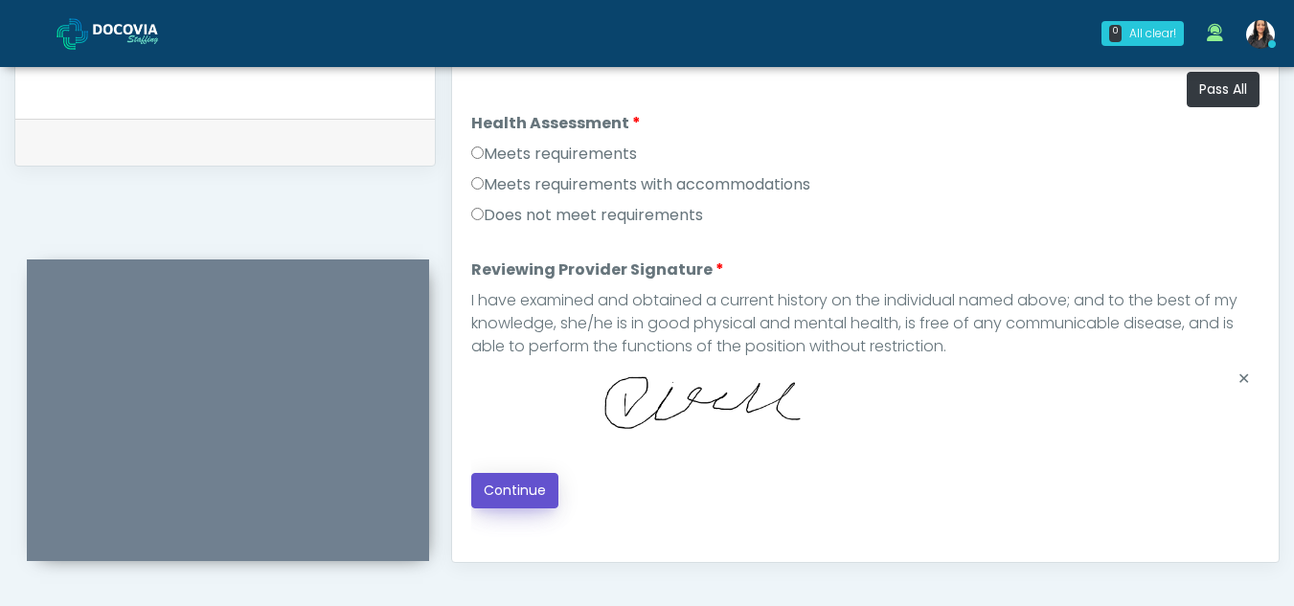
click at [534, 487] on button "Continue" at bounding box center [514, 490] width 87 height 35
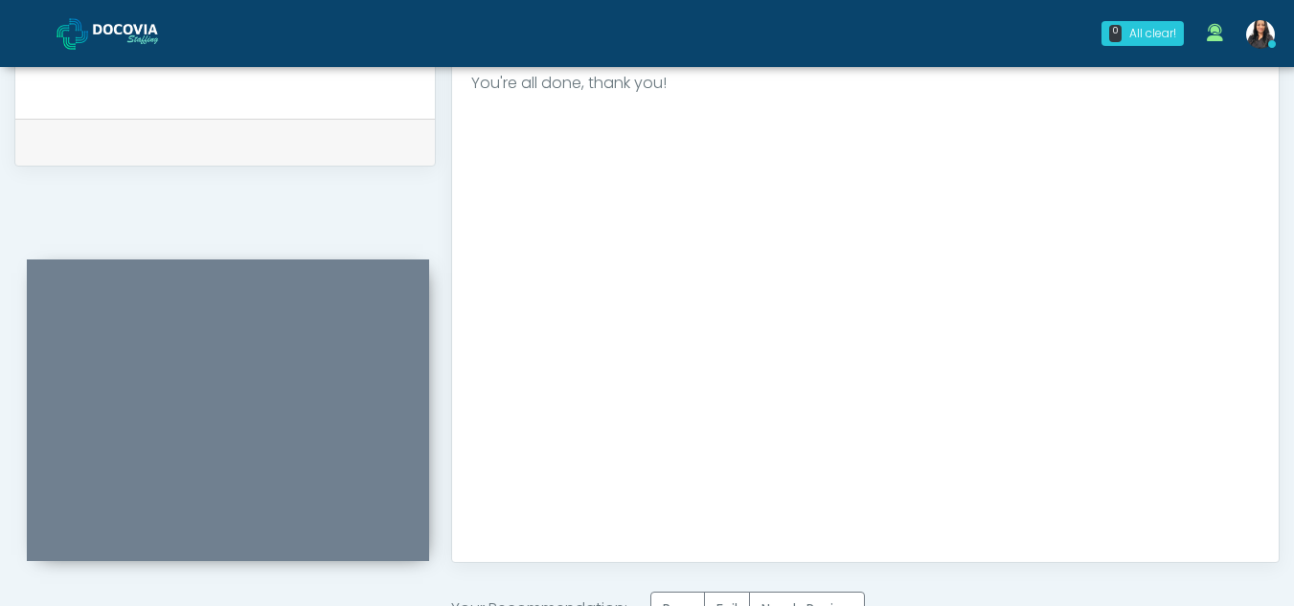
scroll to position [1148, 0]
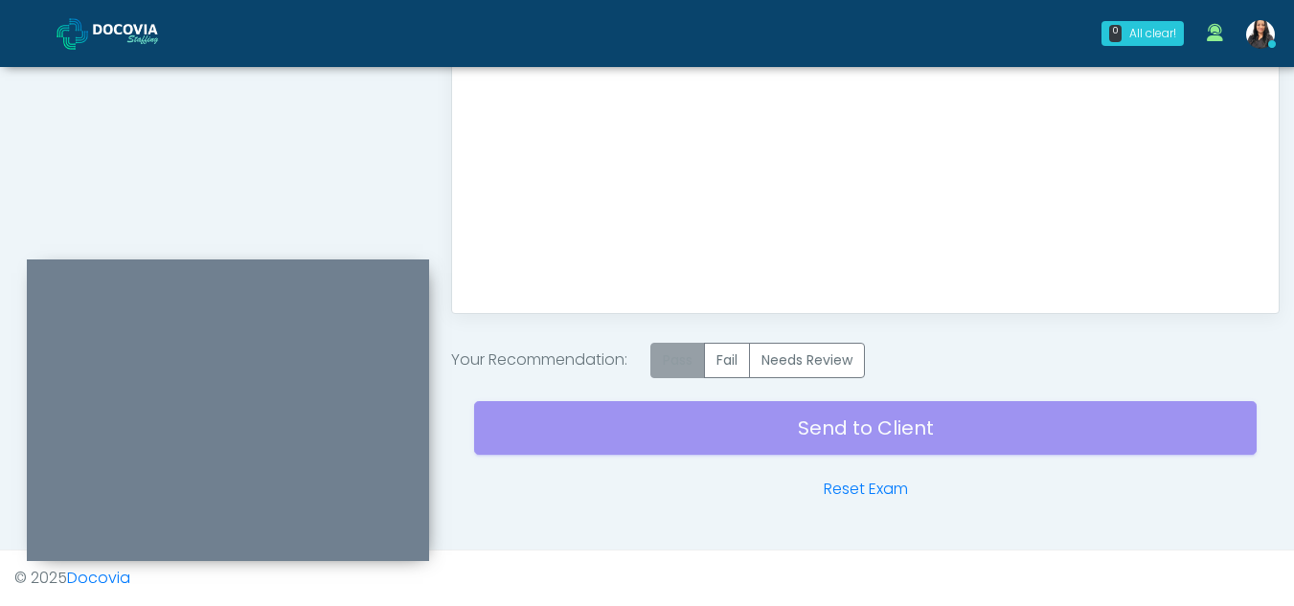
click at [690, 361] on label "Pass" at bounding box center [677, 360] width 55 height 35
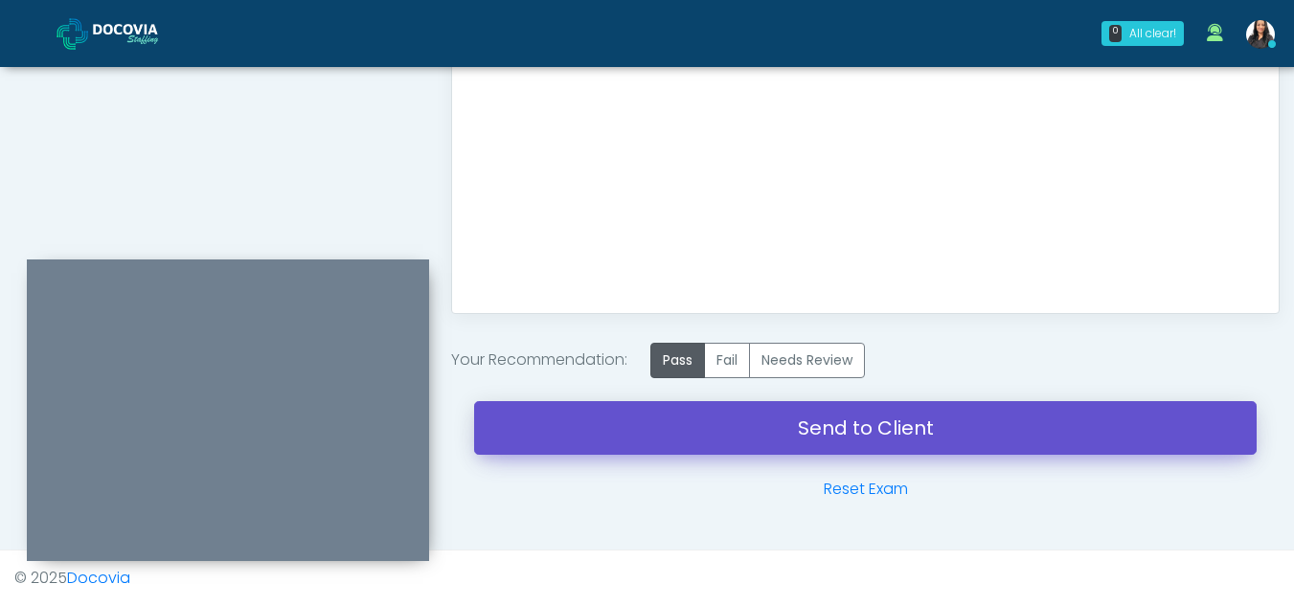
click at [862, 412] on link "Send to Client" at bounding box center [865, 428] width 782 height 54
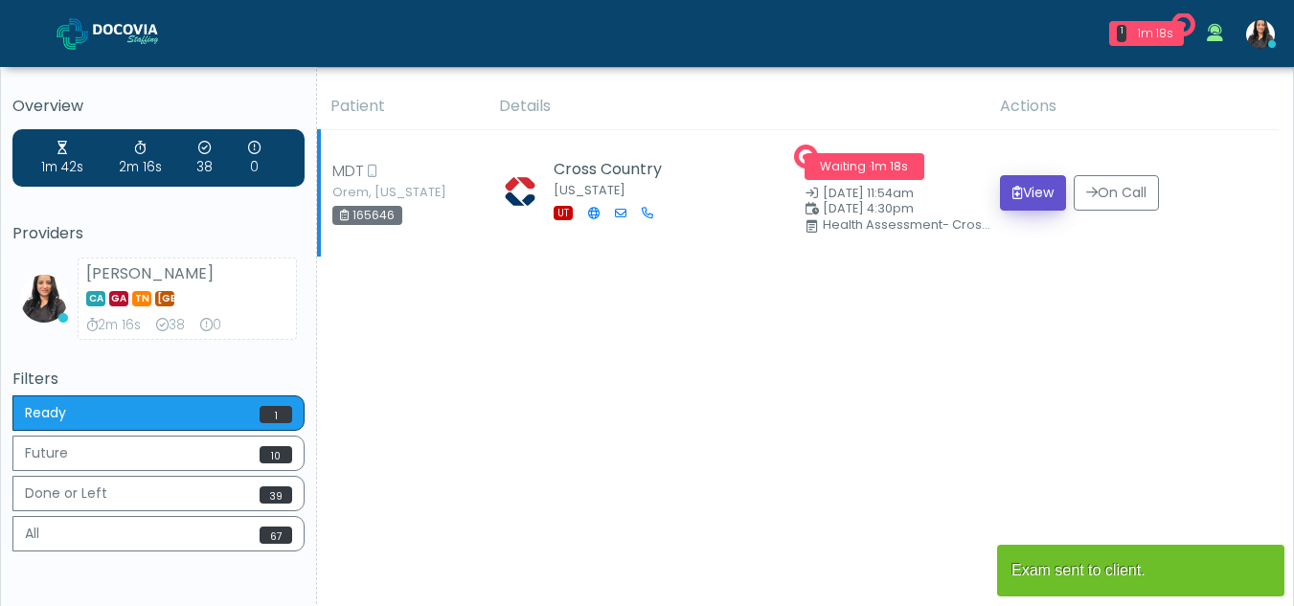
click at [1012, 198] on icon "submit" at bounding box center [1017, 192] width 11 height 13
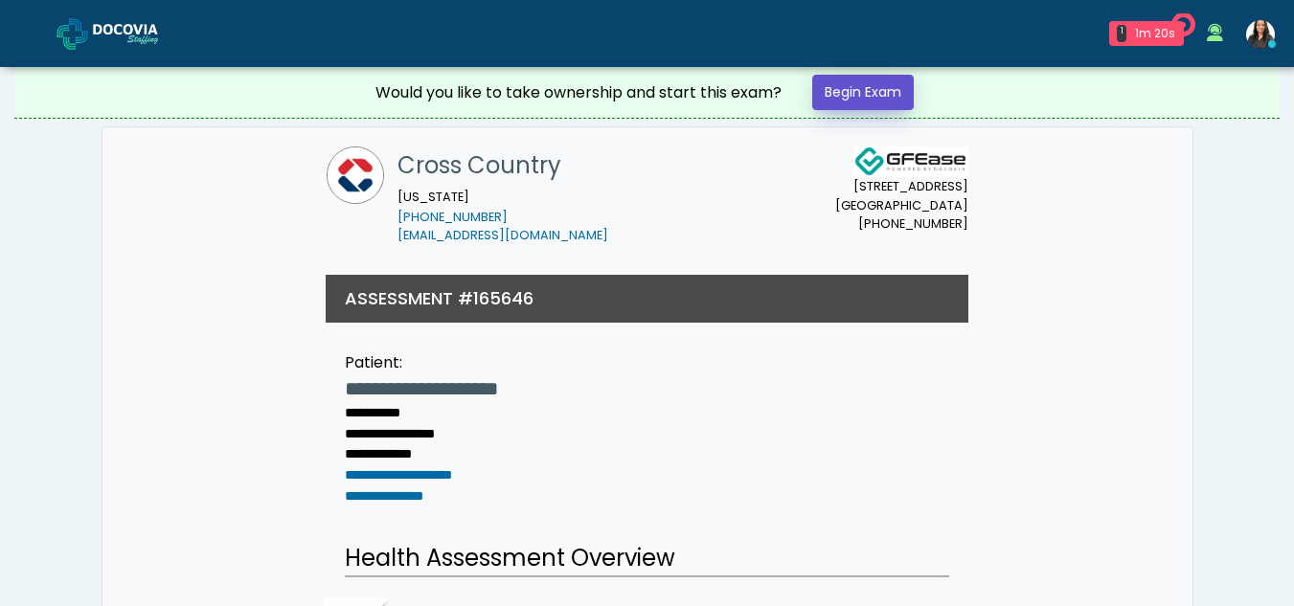
click at [862, 91] on link "Begin Exam" at bounding box center [863, 92] width 102 height 35
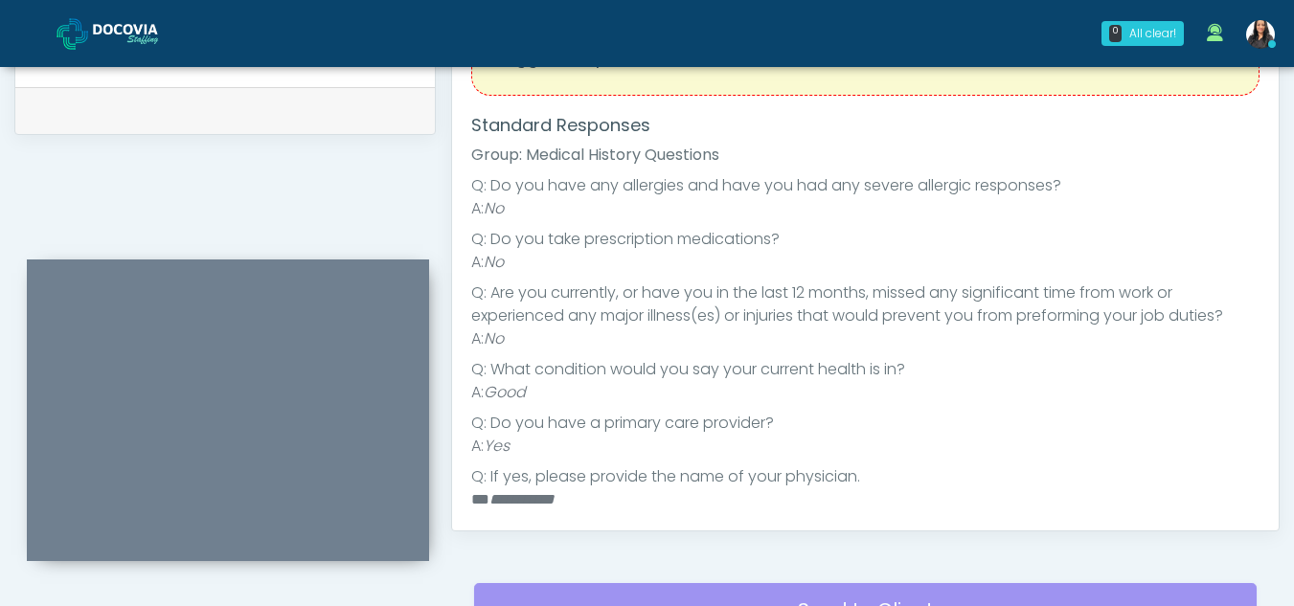
scroll to position [810, 0]
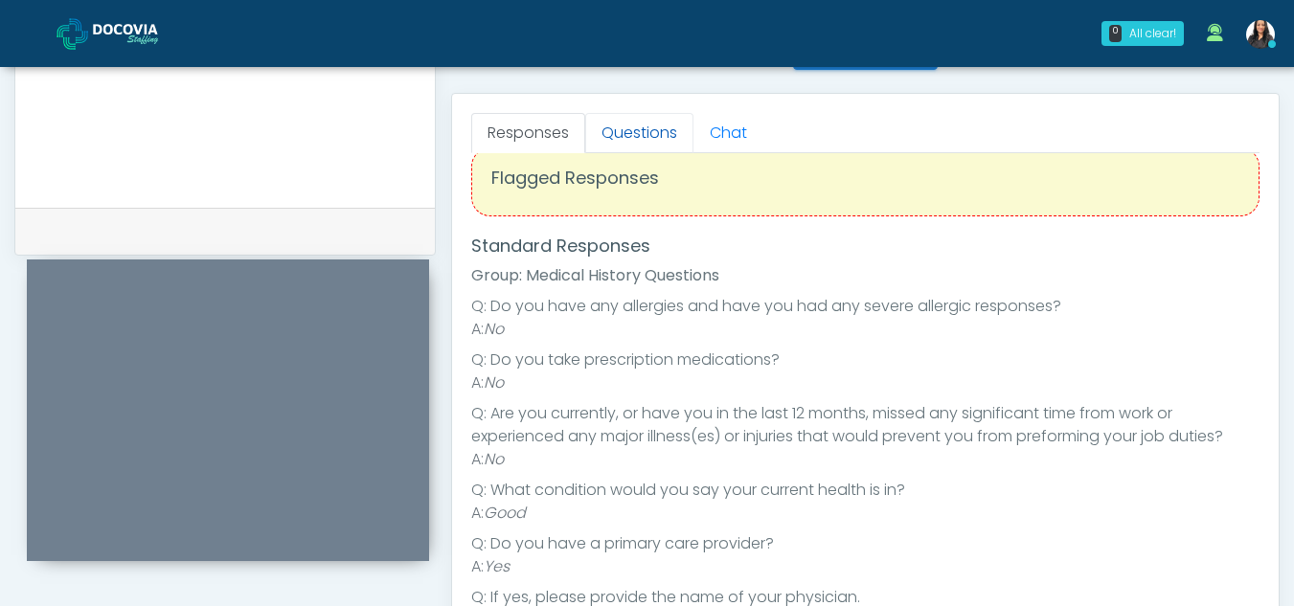
click at [635, 140] on link "Questions" at bounding box center [639, 133] width 108 height 40
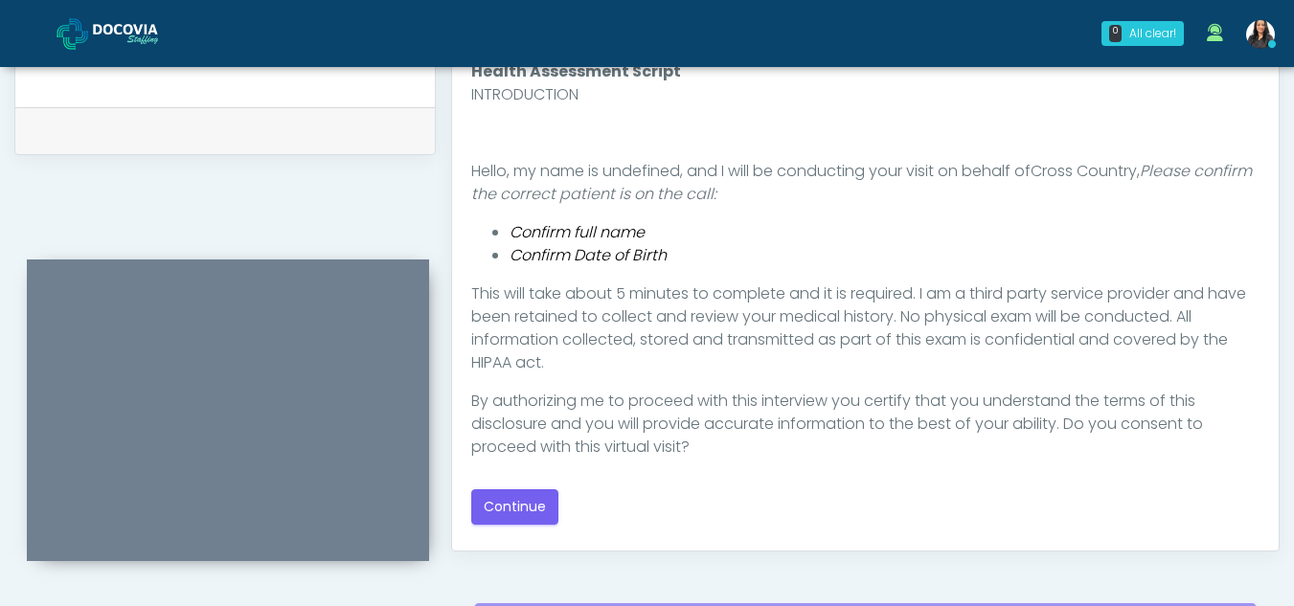
scroll to position [922, 0]
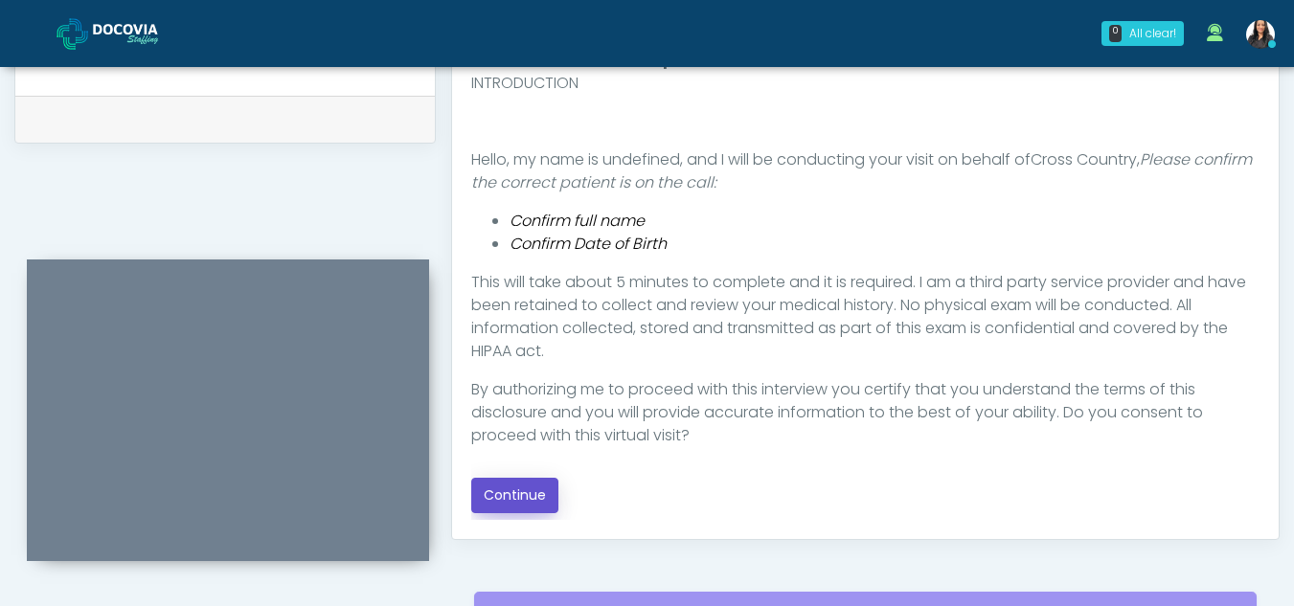
click at [533, 492] on button "Continue" at bounding box center [514, 495] width 87 height 35
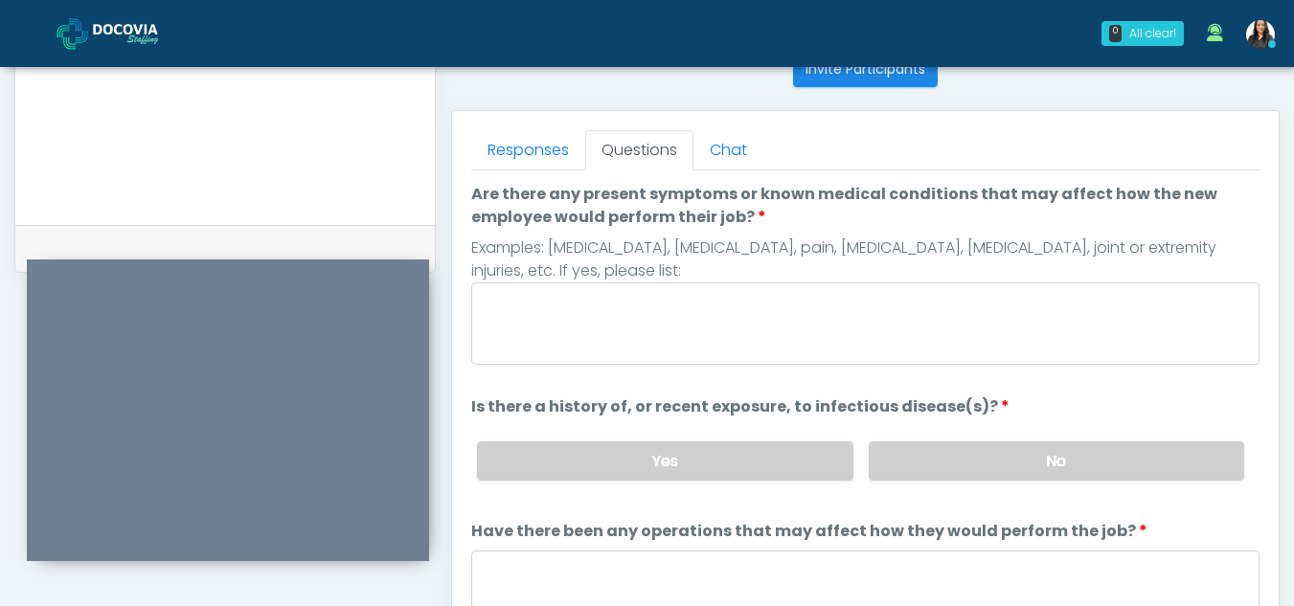
scroll to position [790, 0]
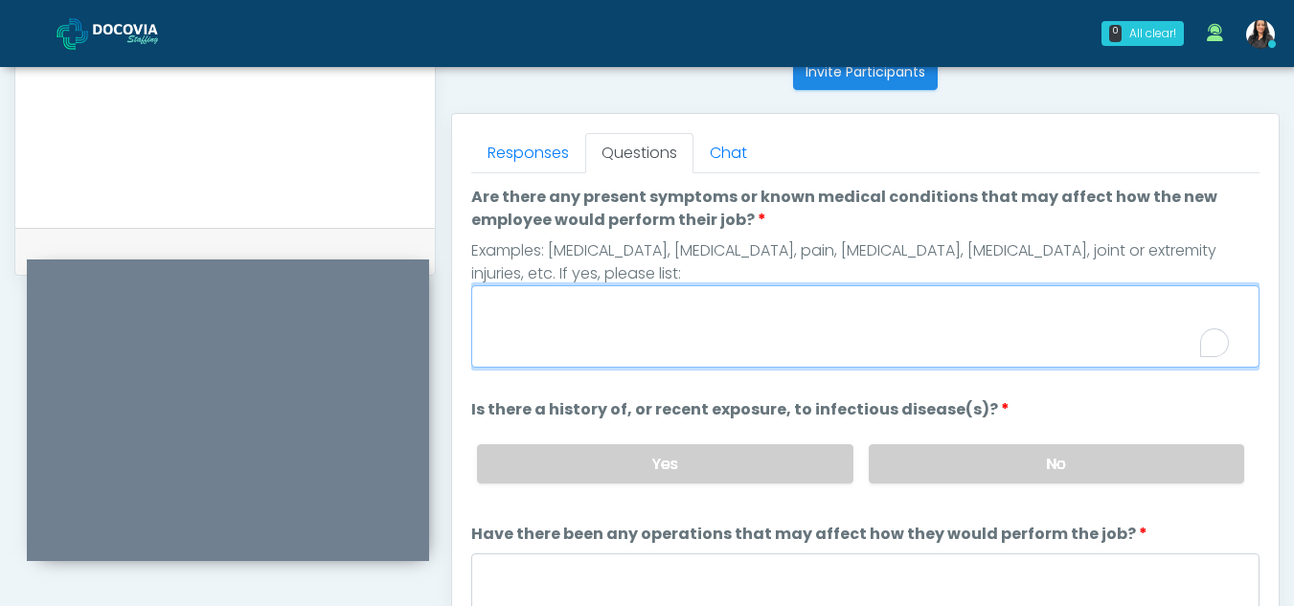
click at [641, 327] on textarea "Are there any present symptoms or known medical conditions that may affect how …" at bounding box center [865, 326] width 788 height 82
type textarea "**"
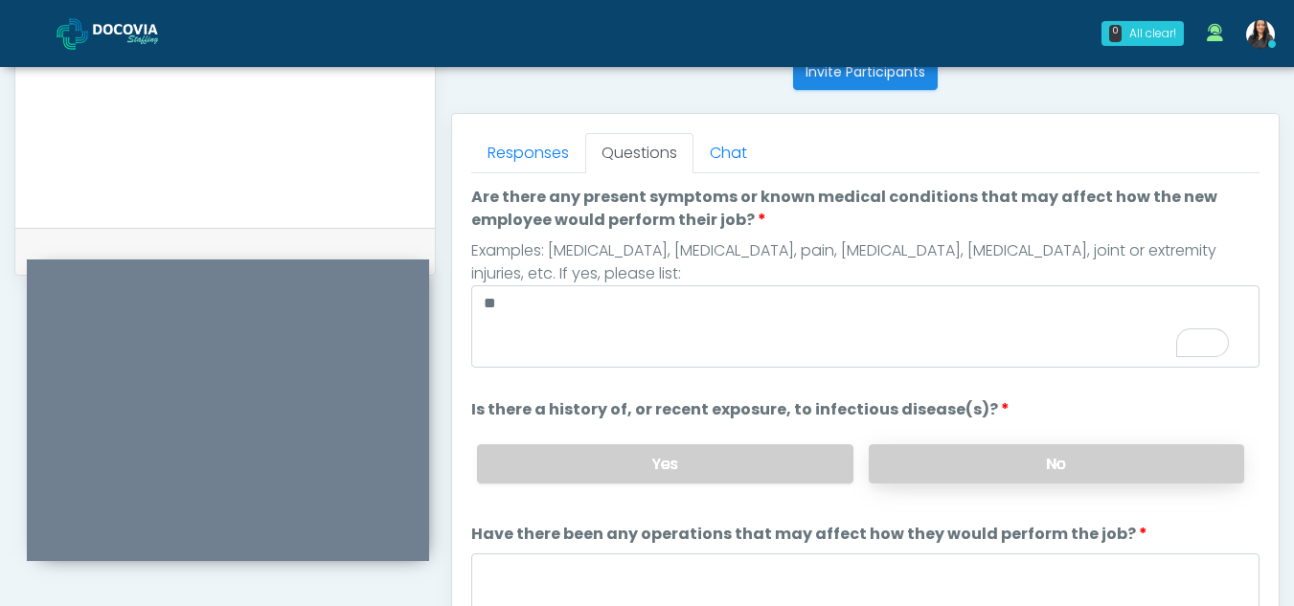
click at [1034, 474] on label "No" at bounding box center [1056, 463] width 375 height 39
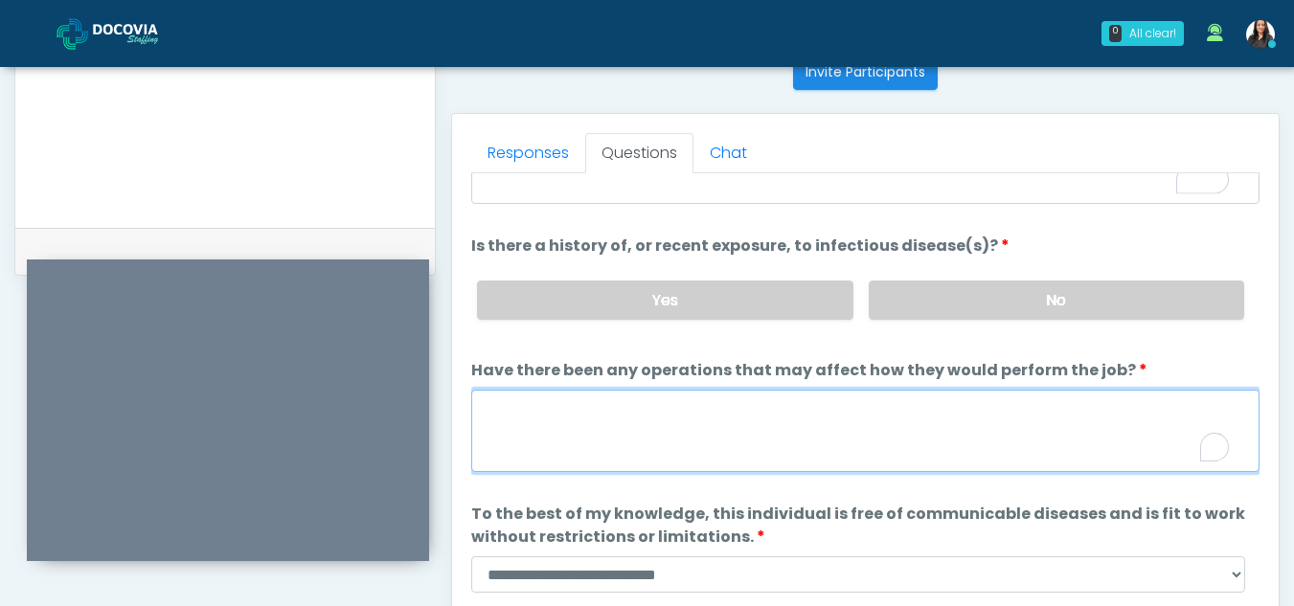
click at [703, 442] on textarea "Have there been any operations that may affect how they would perform the job?" at bounding box center [865, 431] width 788 height 82
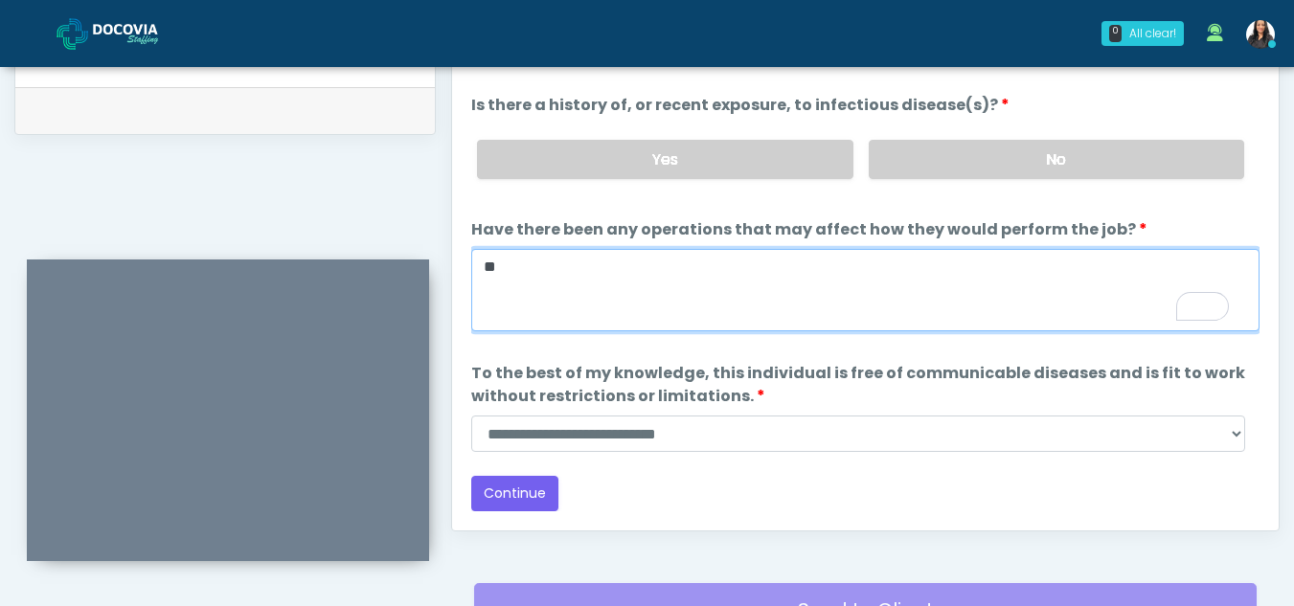
scroll to position [954, 0]
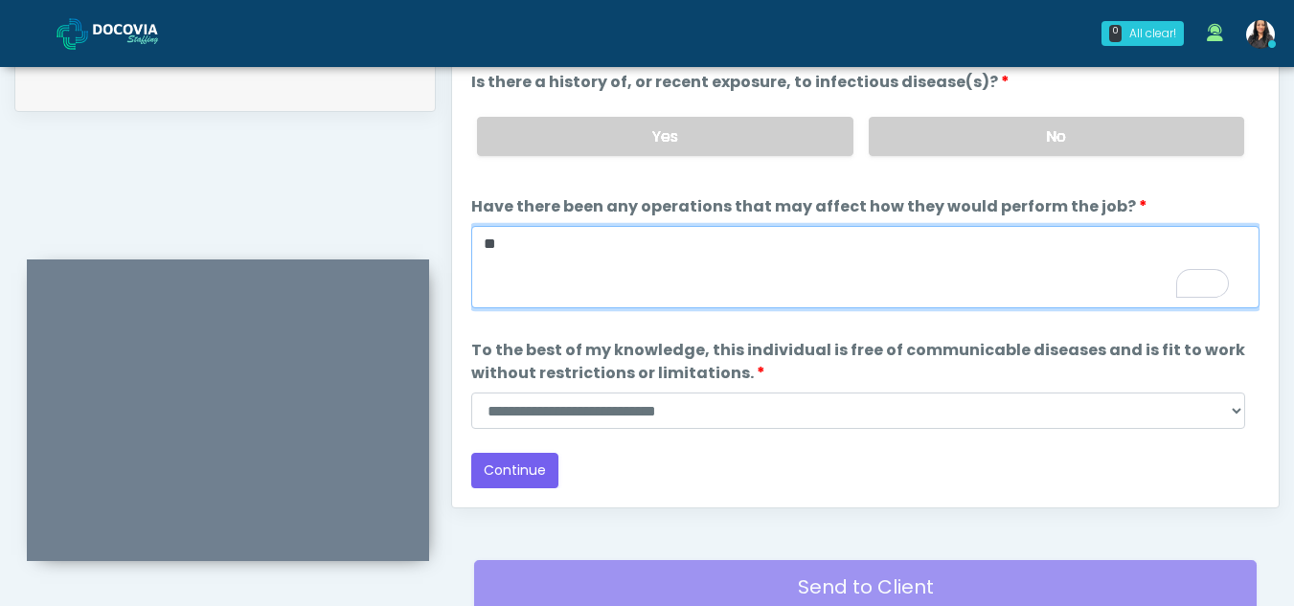
type textarea "**"
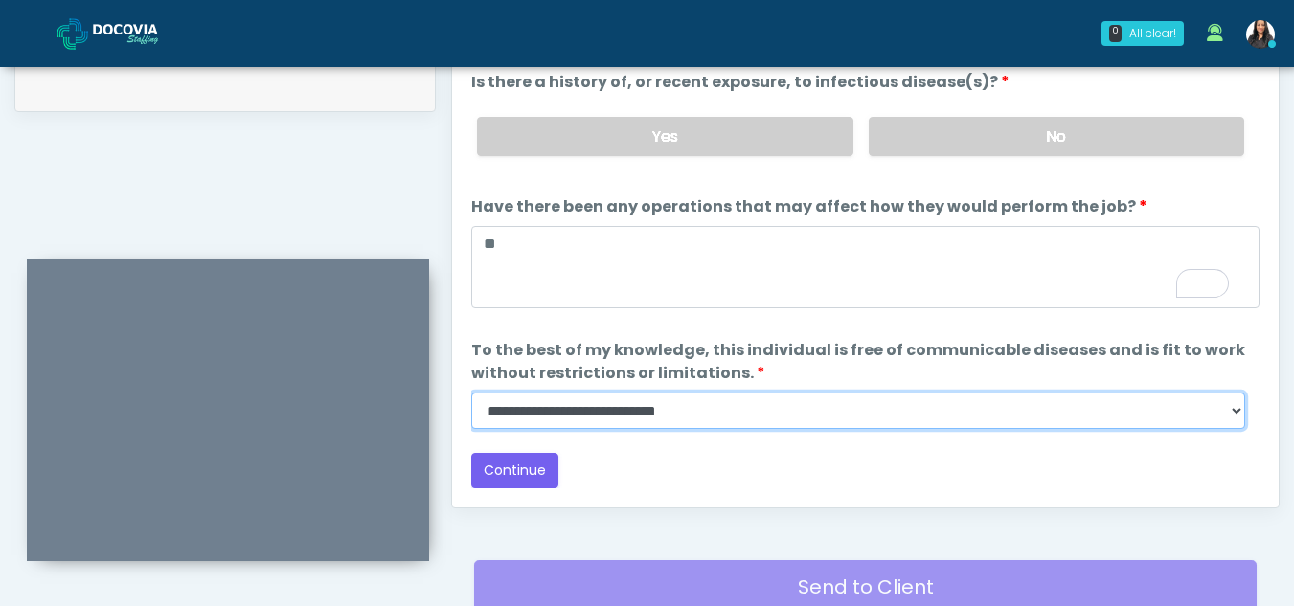
click at [1235, 410] on select "**********" at bounding box center [858, 411] width 774 height 36
select select "******"
click at [471, 393] on select "**********" at bounding box center [858, 411] width 774 height 36
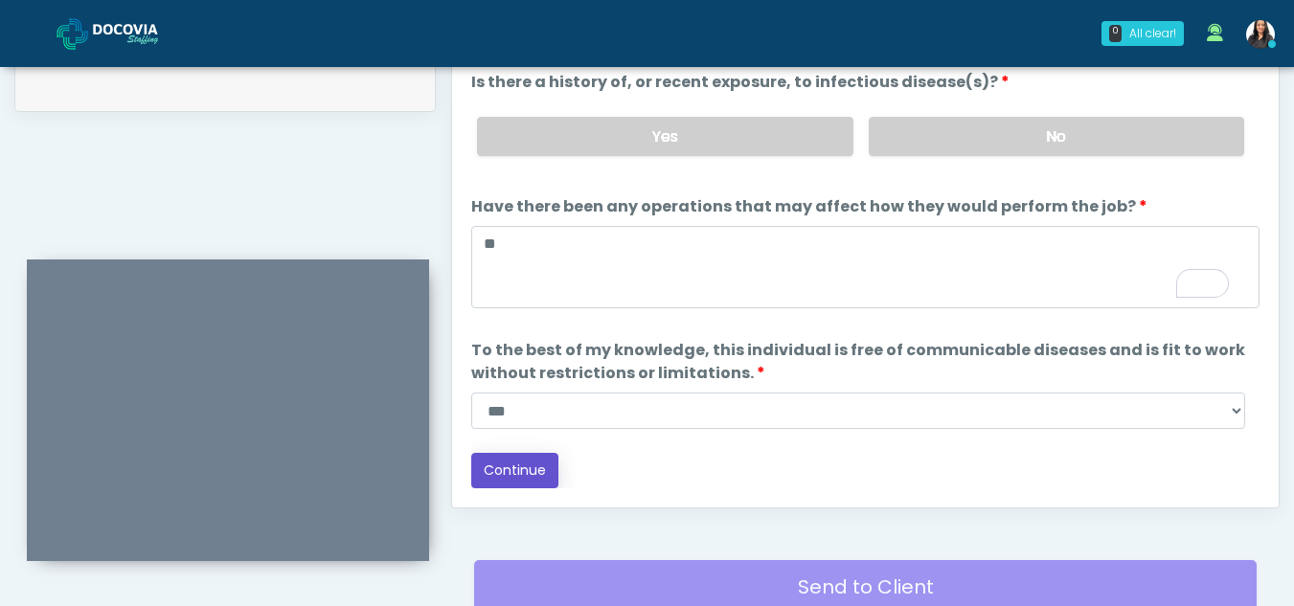
click at [525, 464] on button "Continue" at bounding box center [514, 470] width 87 height 35
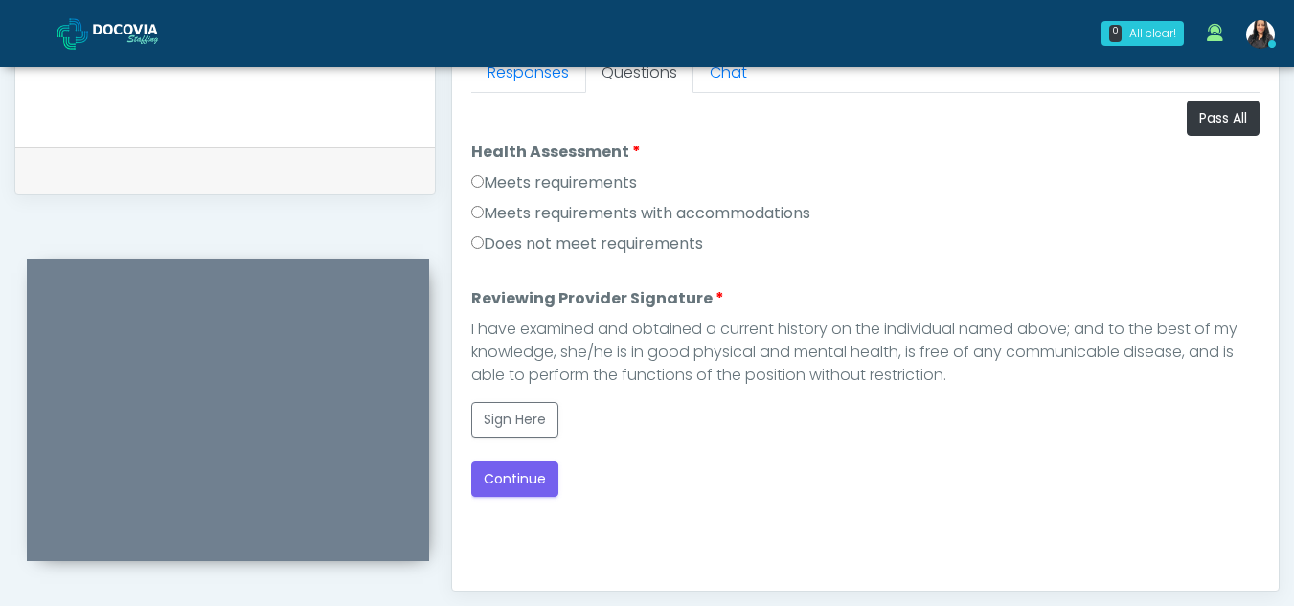
scroll to position [839, 0]
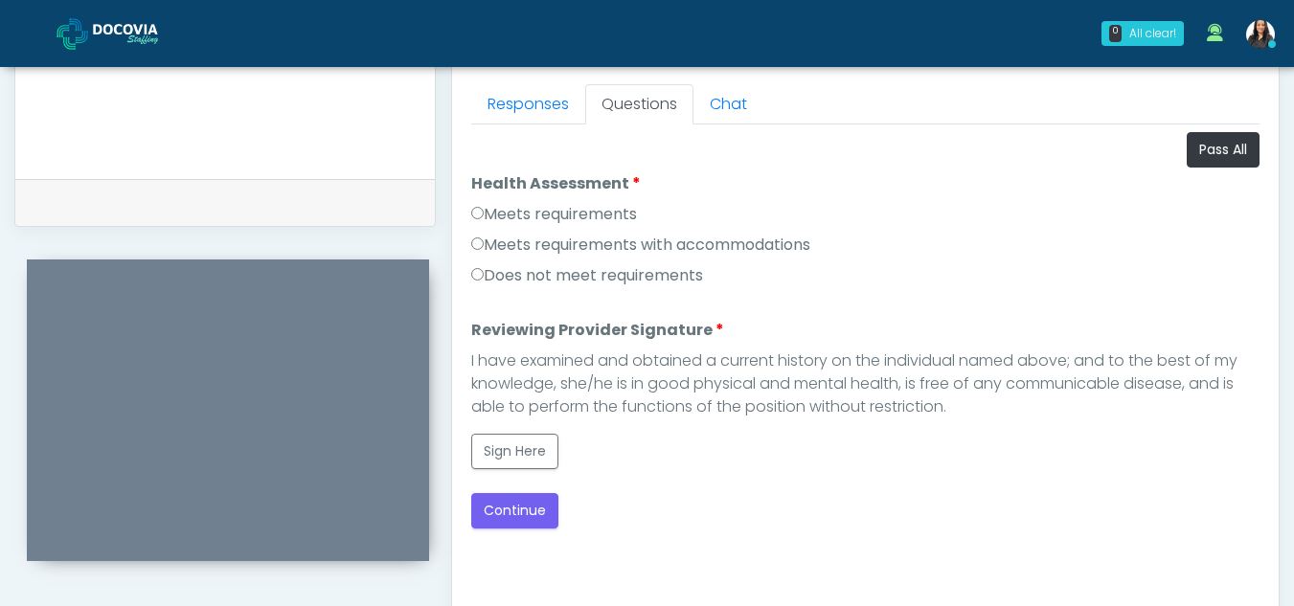
click at [480, 219] on label "Meets requirements" at bounding box center [554, 214] width 166 height 23
click at [515, 458] on button "Sign Here" at bounding box center [514, 451] width 87 height 35
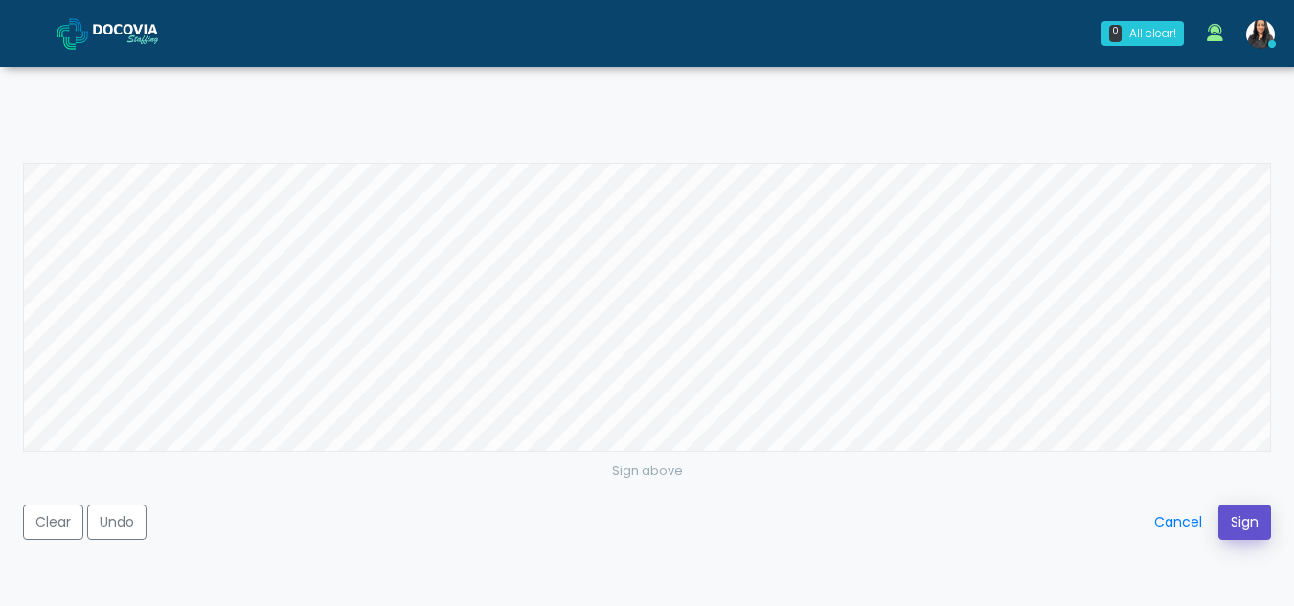
click at [1243, 516] on button "Sign" at bounding box center [1244, 522] width 53 height 35
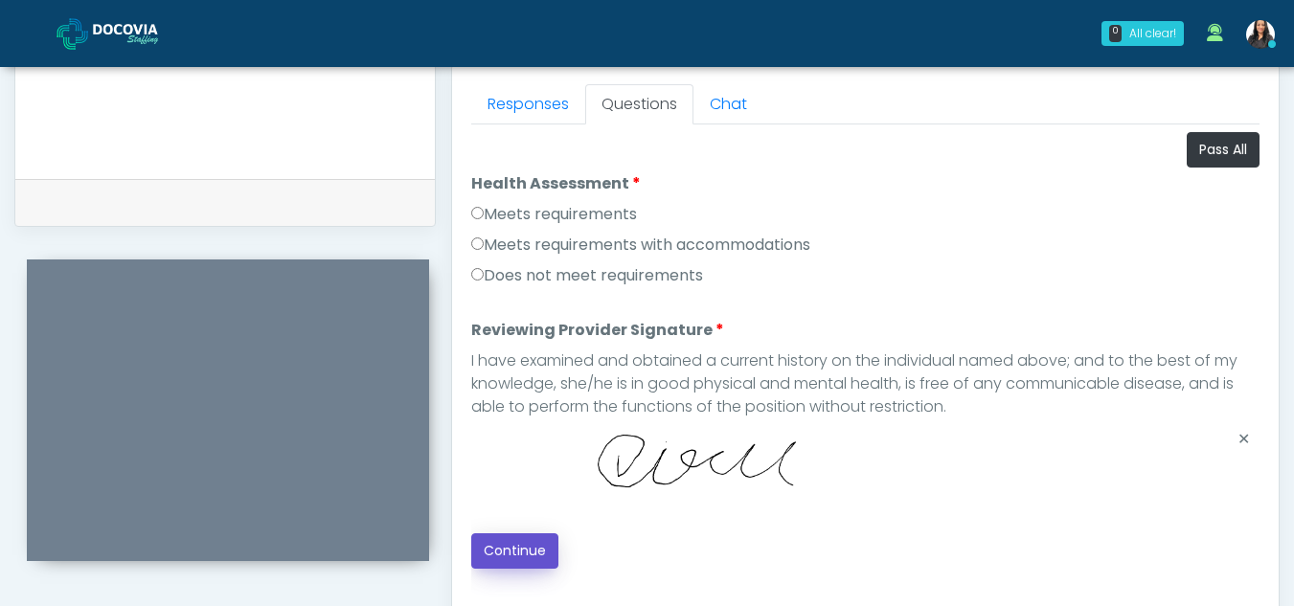
click at [511, 551] on button "Continue" at bounding box center [514, 550] width 87 height 35
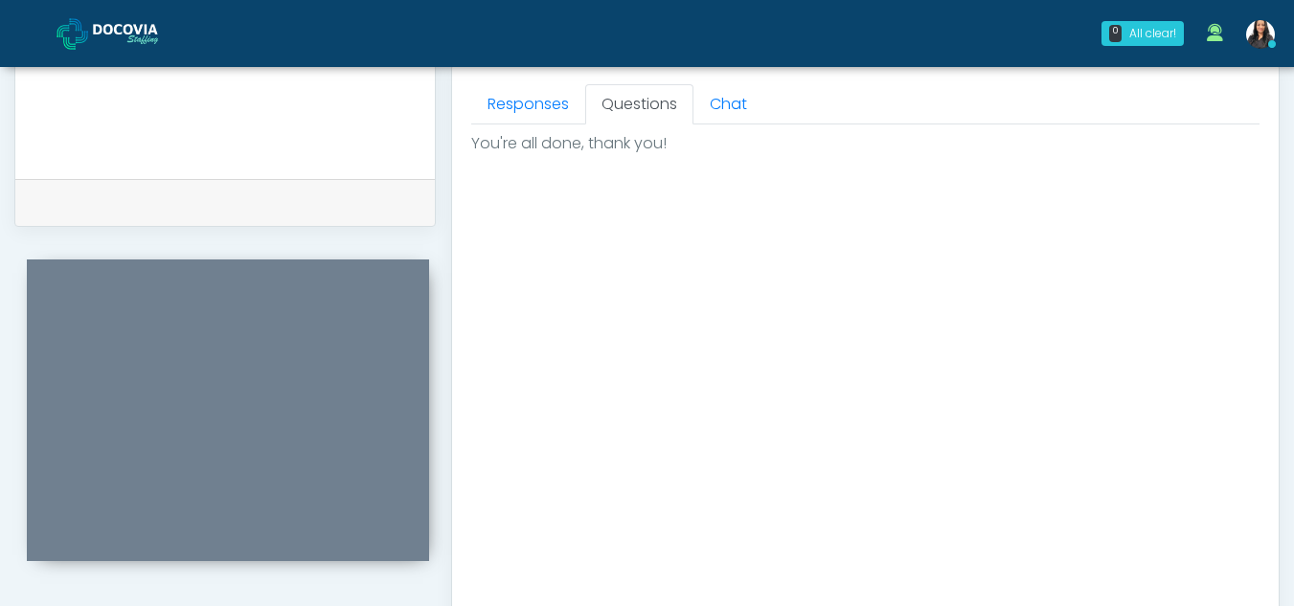
scroll to position [1148, 0]
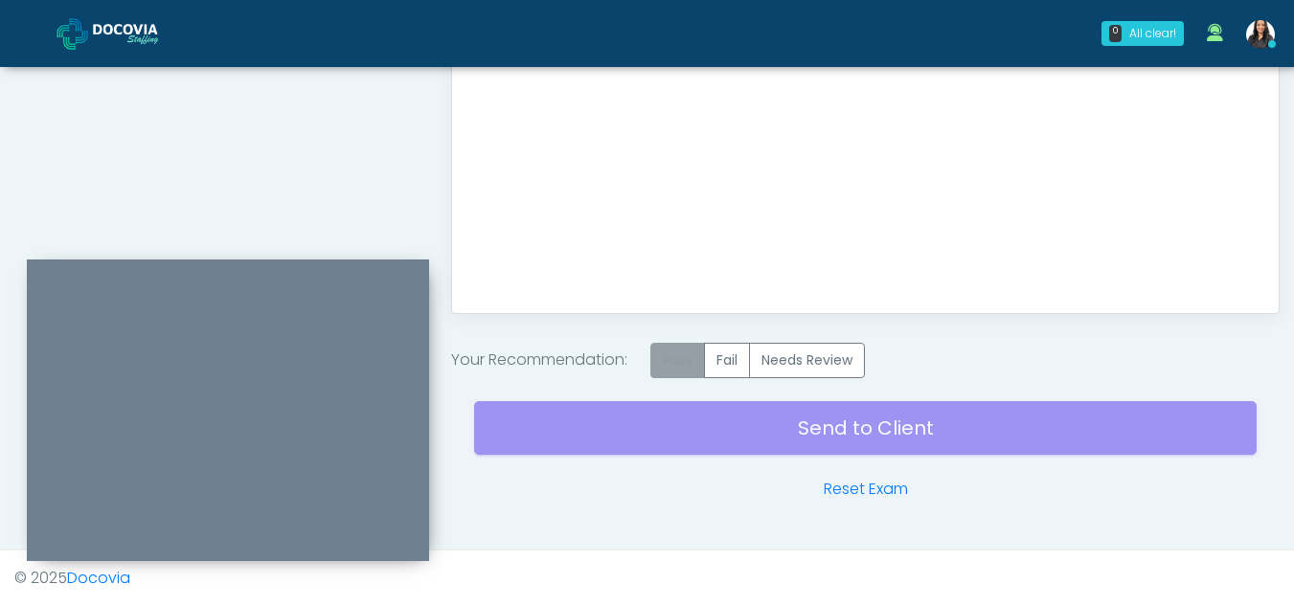
click at [678, 366] on label "Pass" at bounding box center [677, 360] width 55 height 35
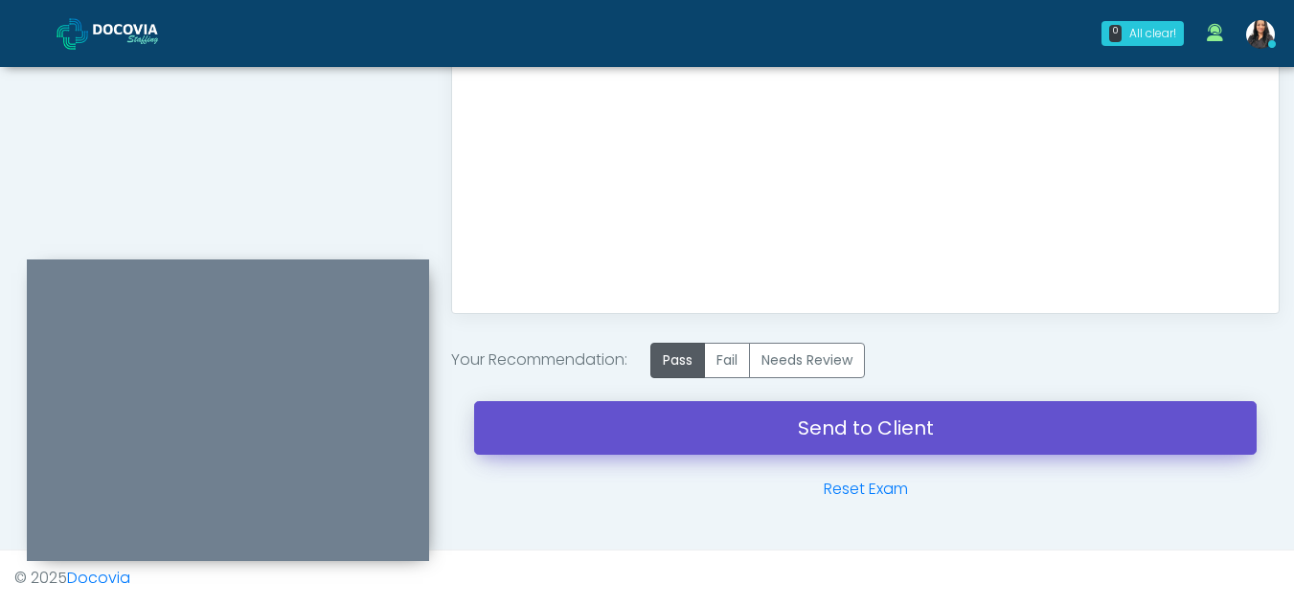
click at [792, 425] on link "Send to Client" at bounding box center [865, 428] width 782 height 54
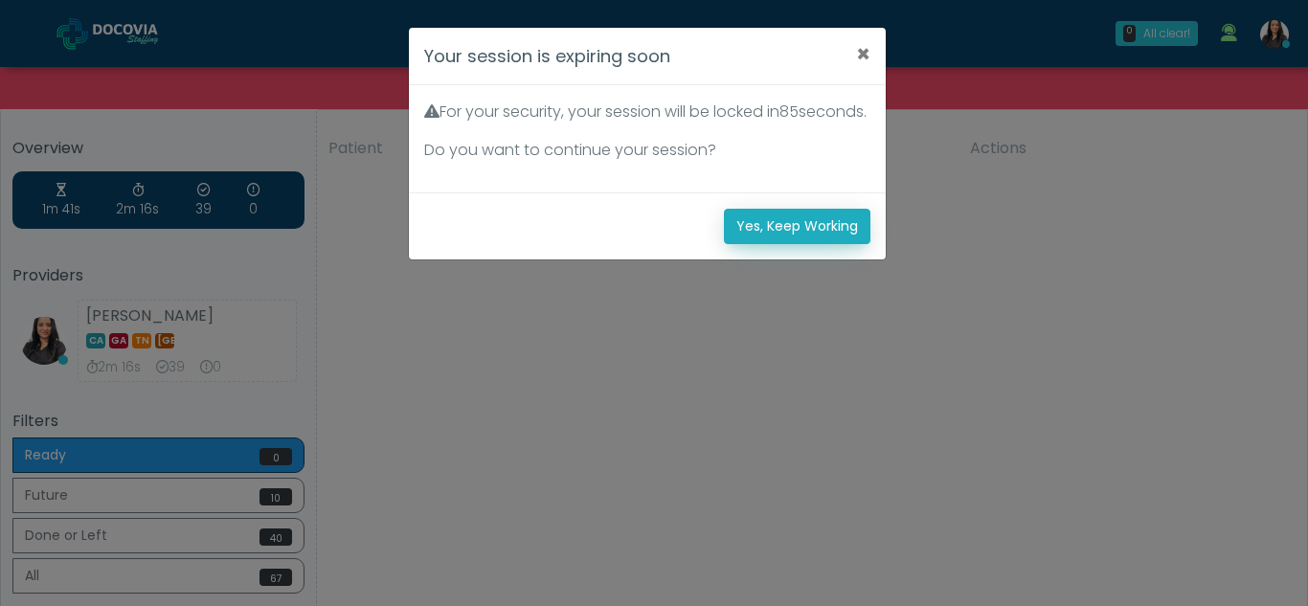
click at [818, 244] on button "Yes, Keep Working" at bounding box center [797, 226] width 147 height 35
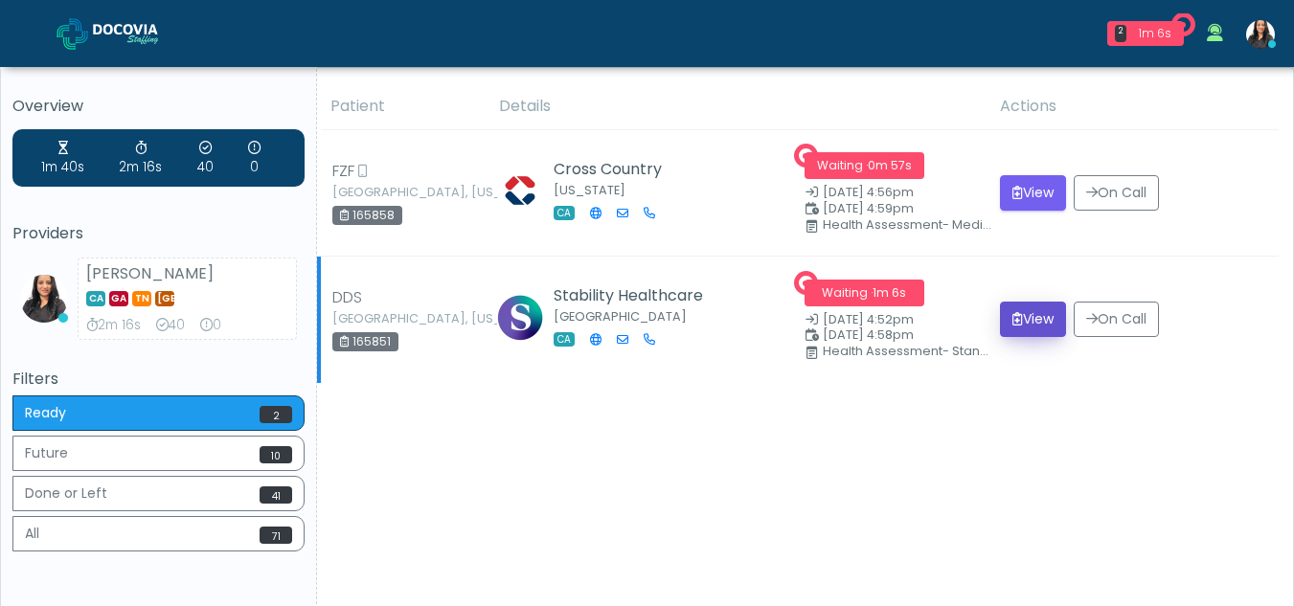
click at [1023, 318] on button "View" at bounding box center [1033, 319] width 66 height 35
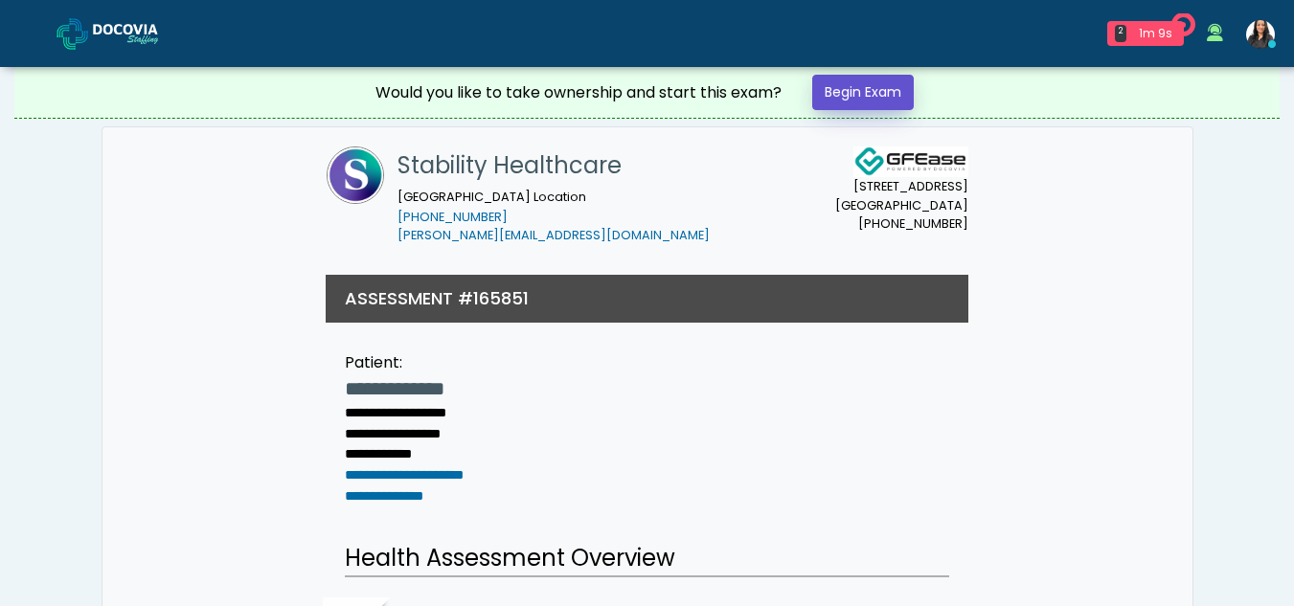
click at [849, 89] on link "Begin Exam" at bounding box center [863, 92] width 102 height 35
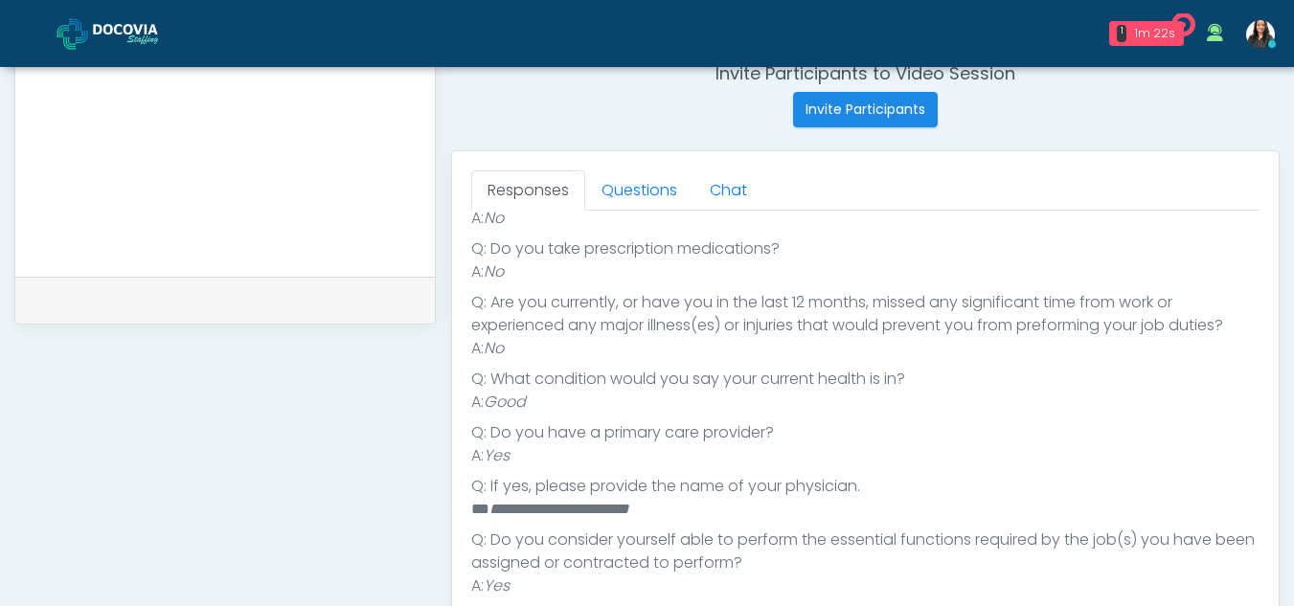
scroll to position [756, 0]
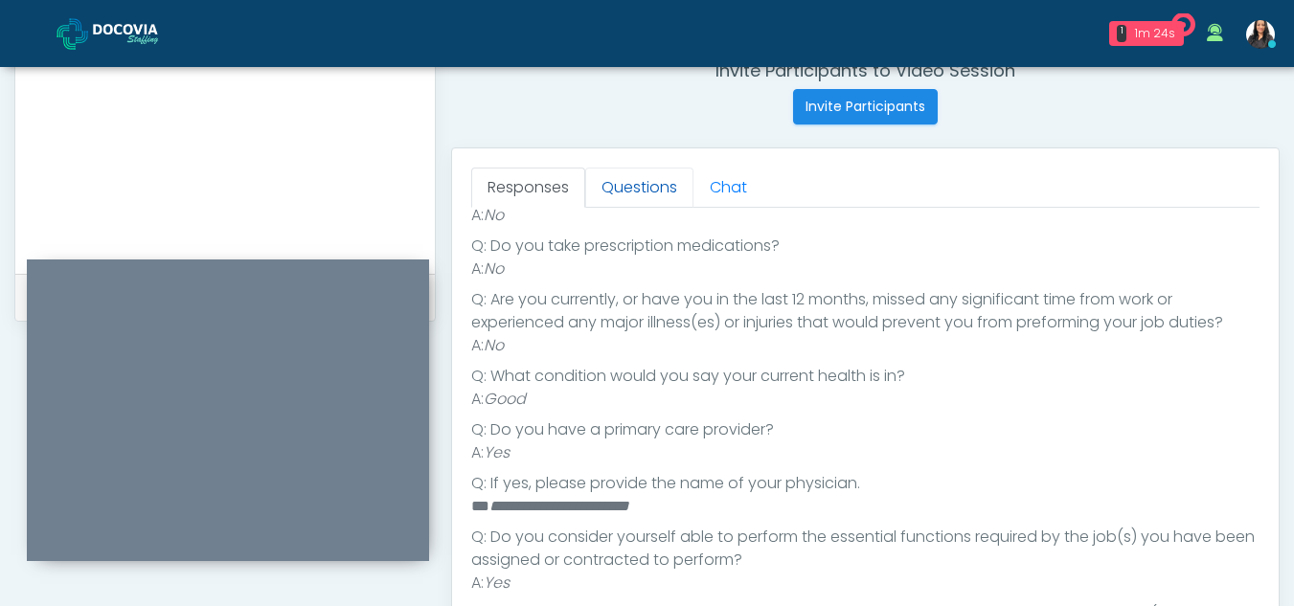
click at [661, 206] on link "Questions" at bounding box center [639, 188] width 108 height 40
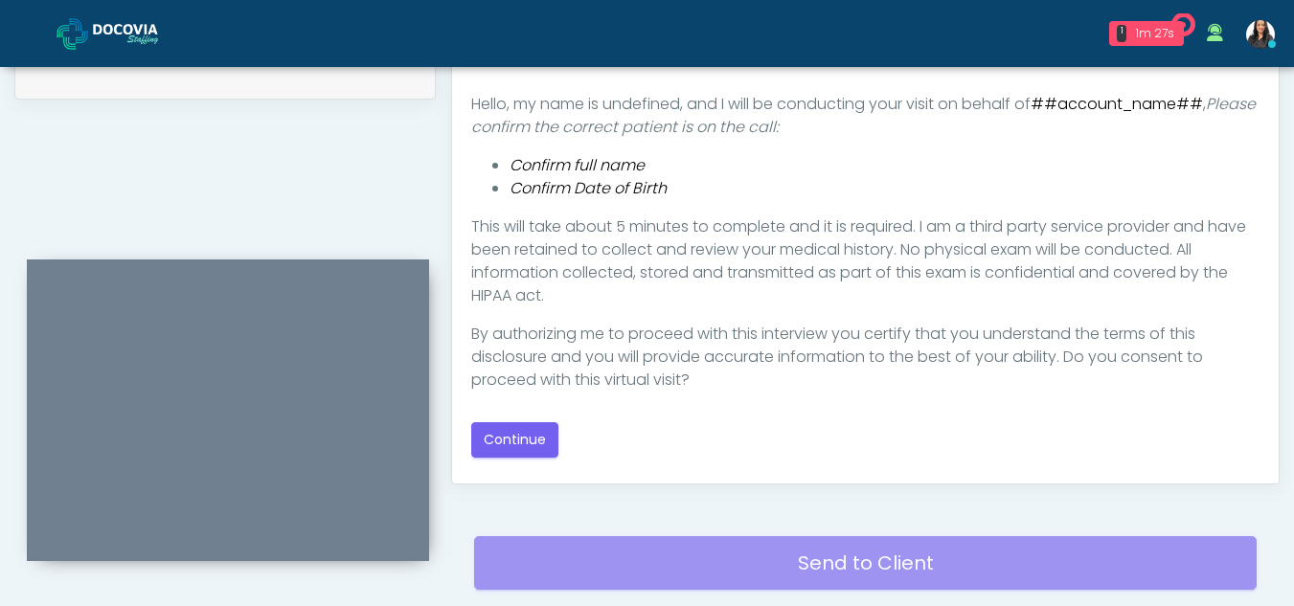
scroll to position [1009, 0]
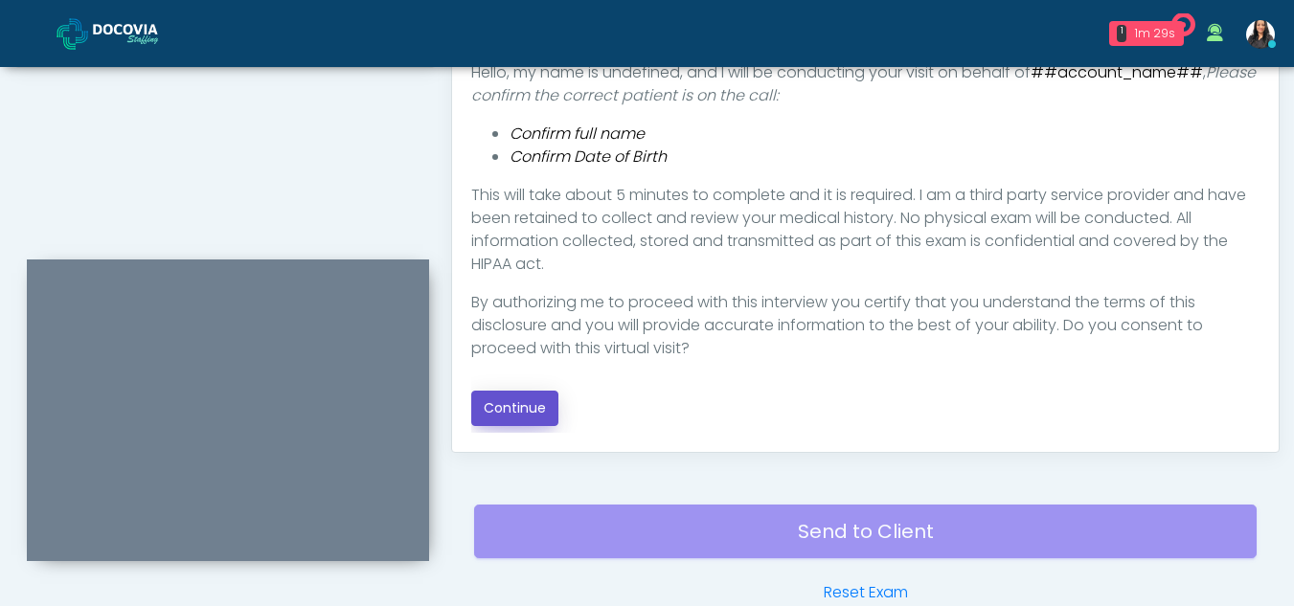
click at [524, 405] on button "Continue" at bounding box center [514, 408] width 87 height 35
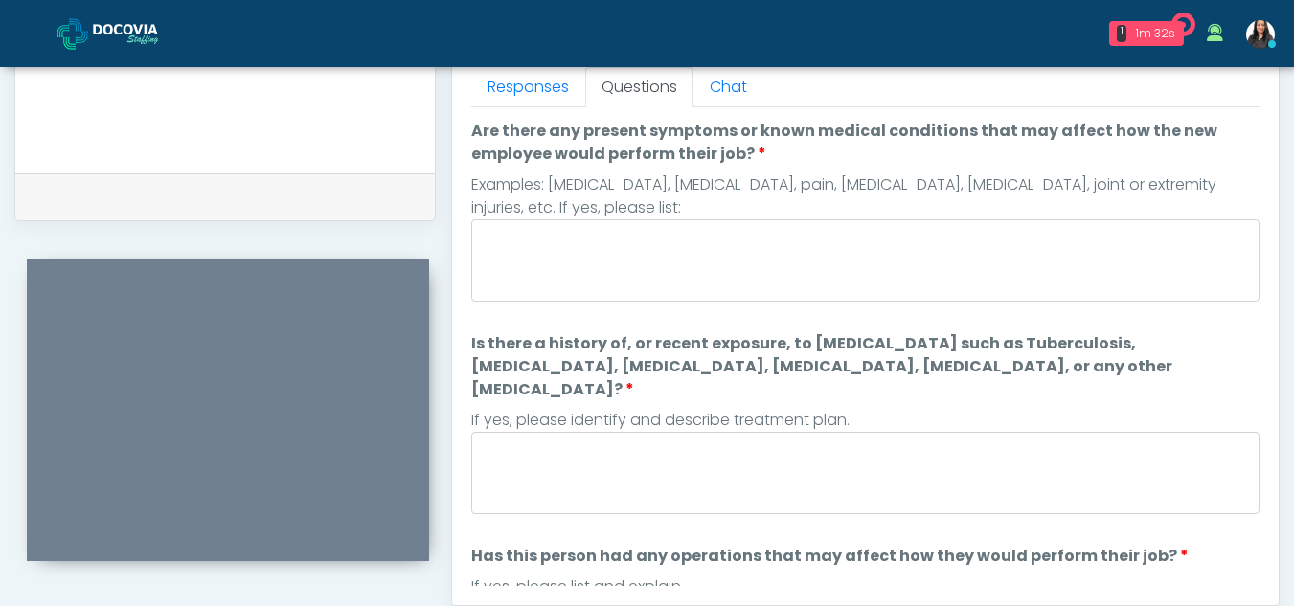
scroll to position [825, 0]
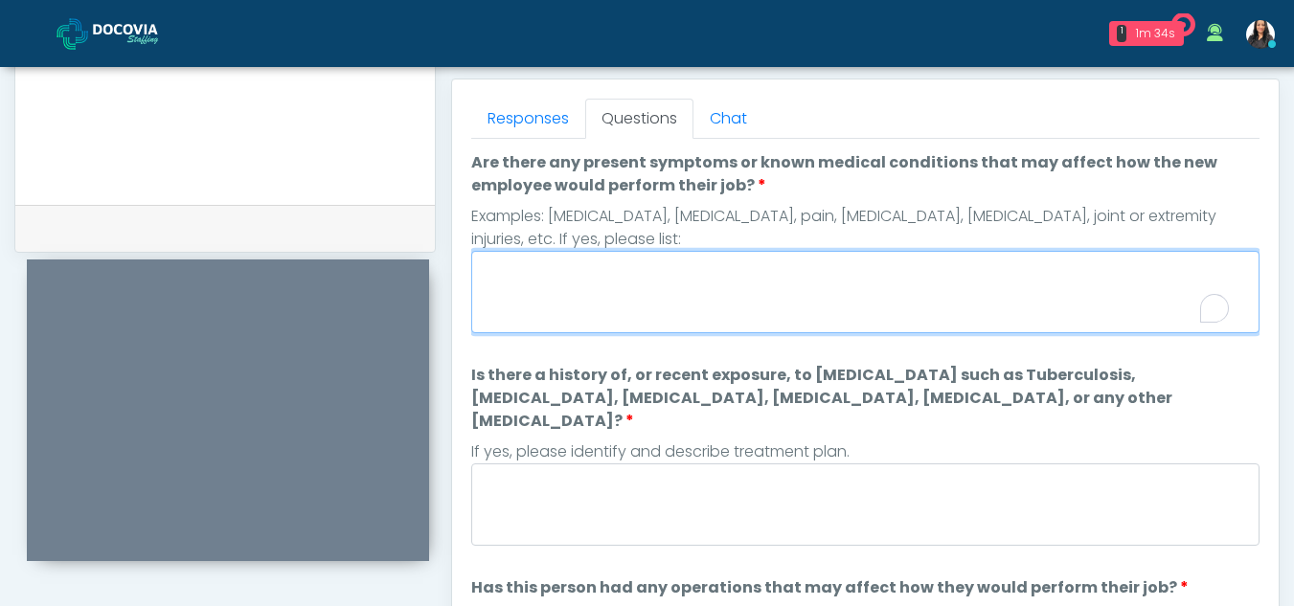
click at [678, 306] on textarea "Are there any present symptoms or known medical conditions that may affect how …" at bounding box center [865, 292] width 788 height 82
type textarea "**"
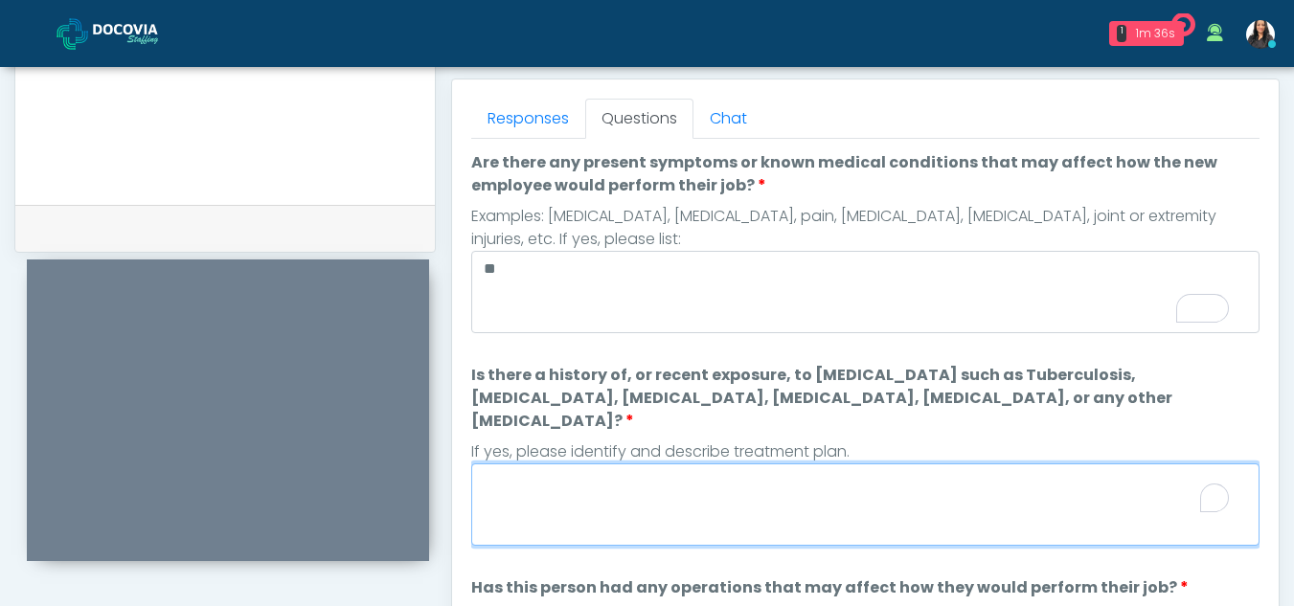
click at [669, 483] on textarea "Is there a history of, or recent exposure, to infectious diseases such as Tuber…" at bounding box center [865, 505] width 788 height 82
type textarea "**"
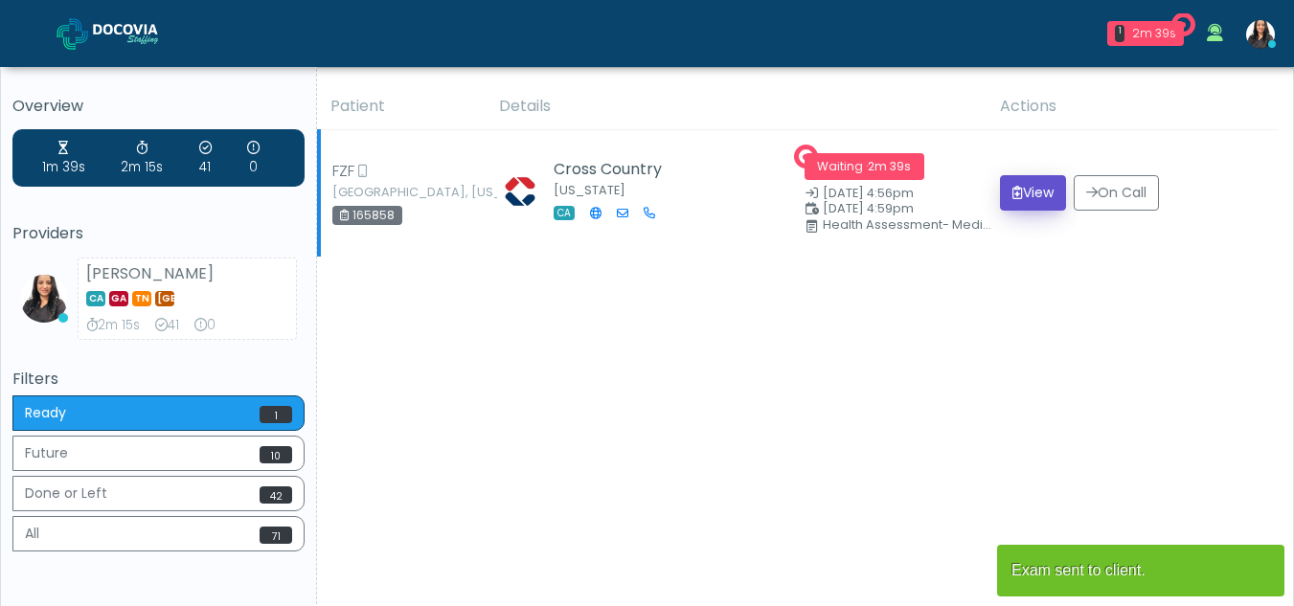
click at [1043, 196] on button "View" at bounding box center [1033, 192] width 66 height 35
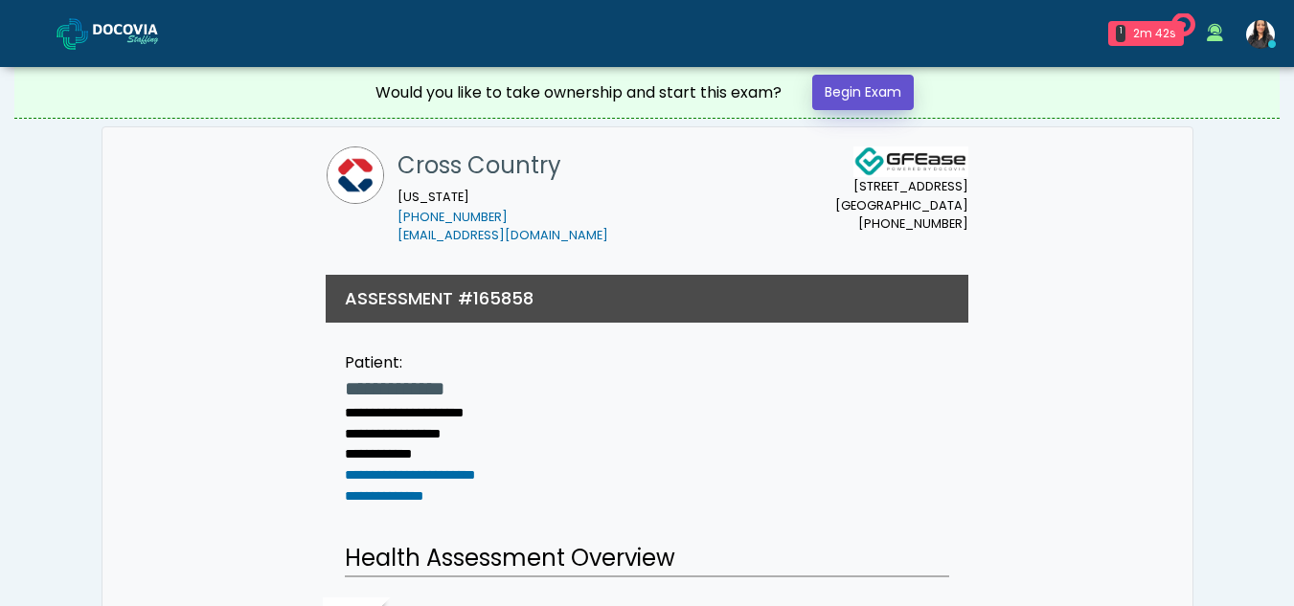
click at [873, 86] on link "Begin Exam" at bounding box center [863, 92] width 102 height 35
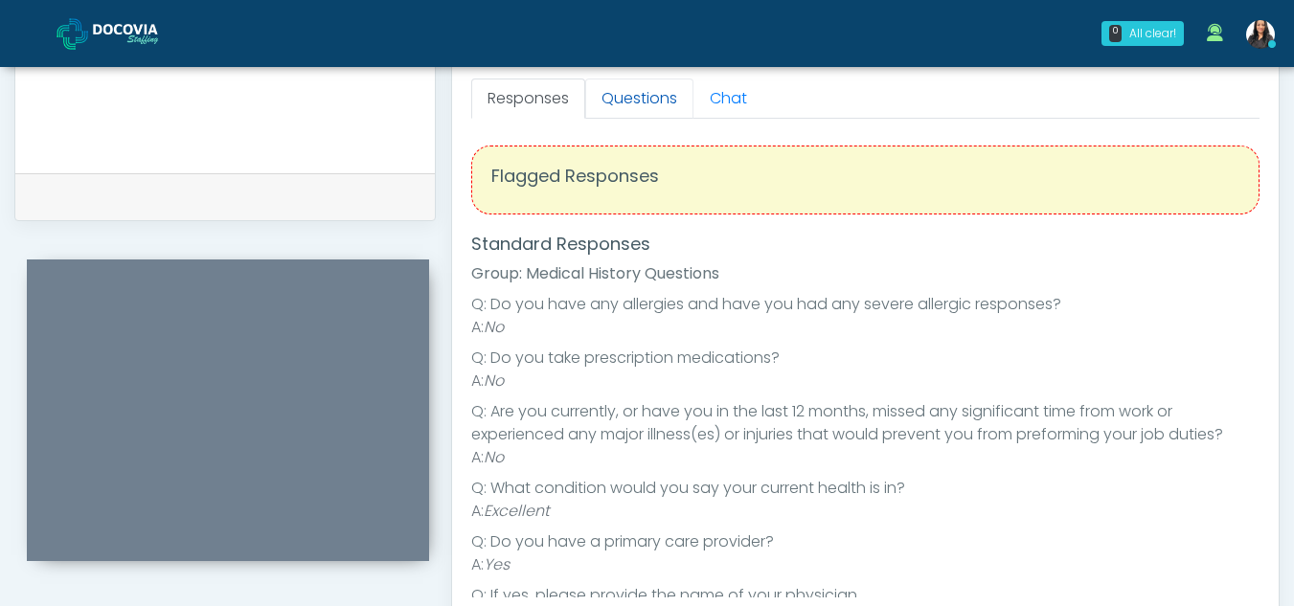
click at [657, 86] on link "Questions" at bounding box center [639, 99] width 108 height 40
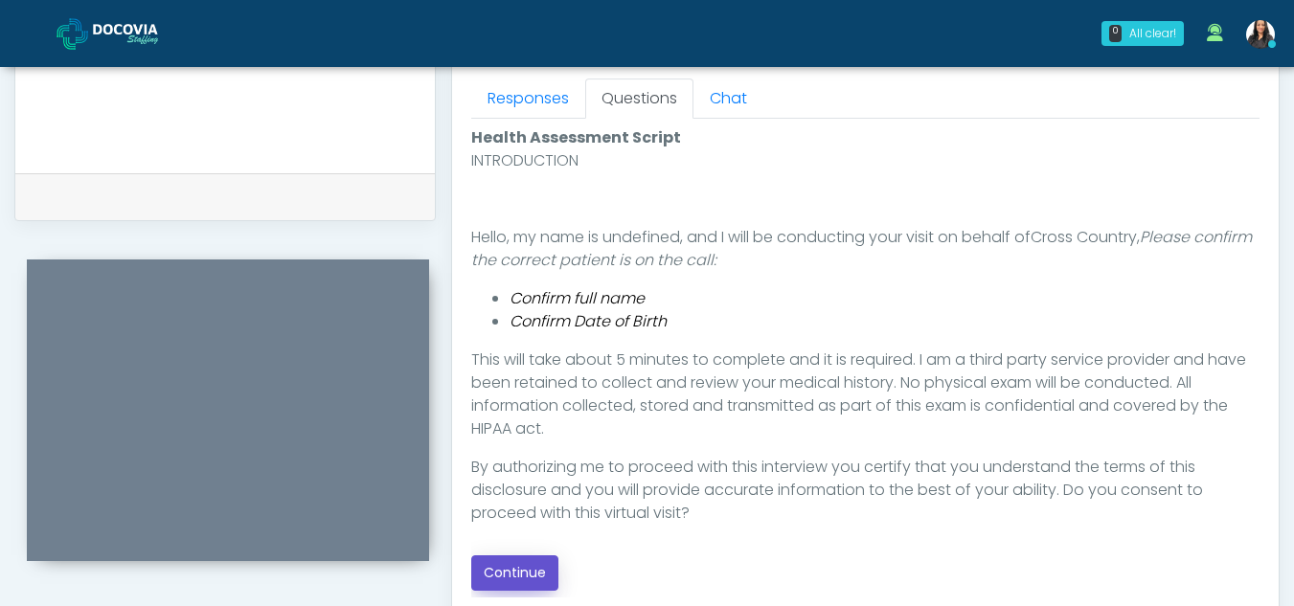
click at [539, 572] on button "Continue" at bounding box center [514, 572] width 87 height 35
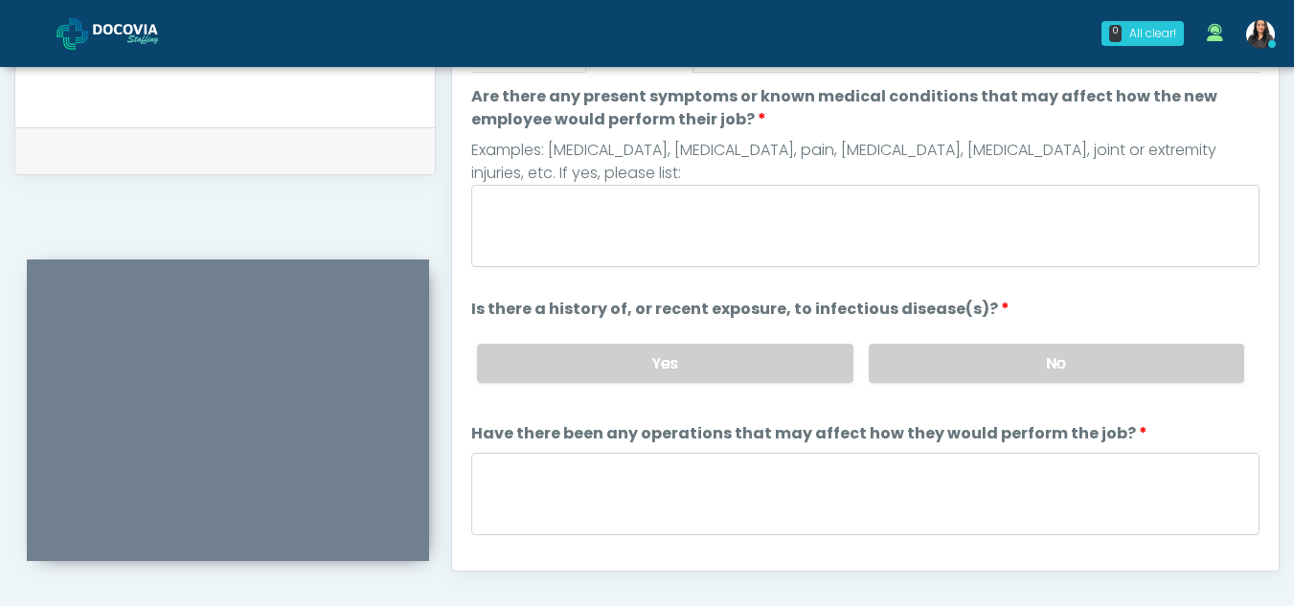
scroll to position [807, 0]
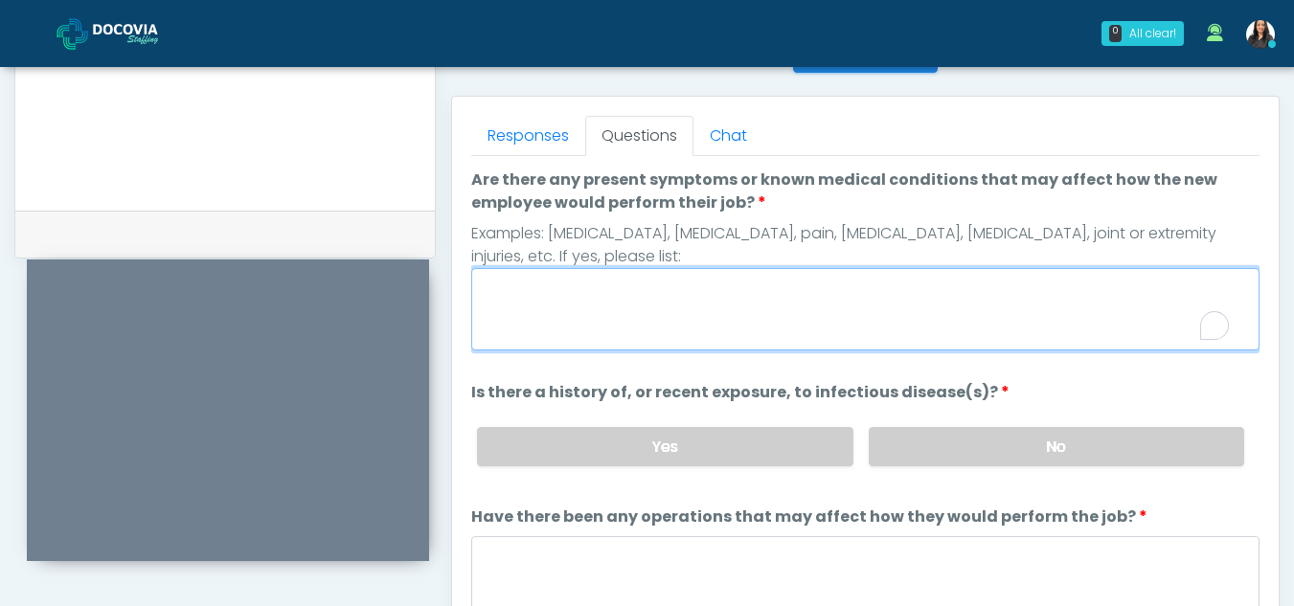
click at [684, 314] on textarea "Are there any present symptoms or known medical conditions that may affect how …" at bounding box center [865, 309] width 788 height 82
type textarea "**"
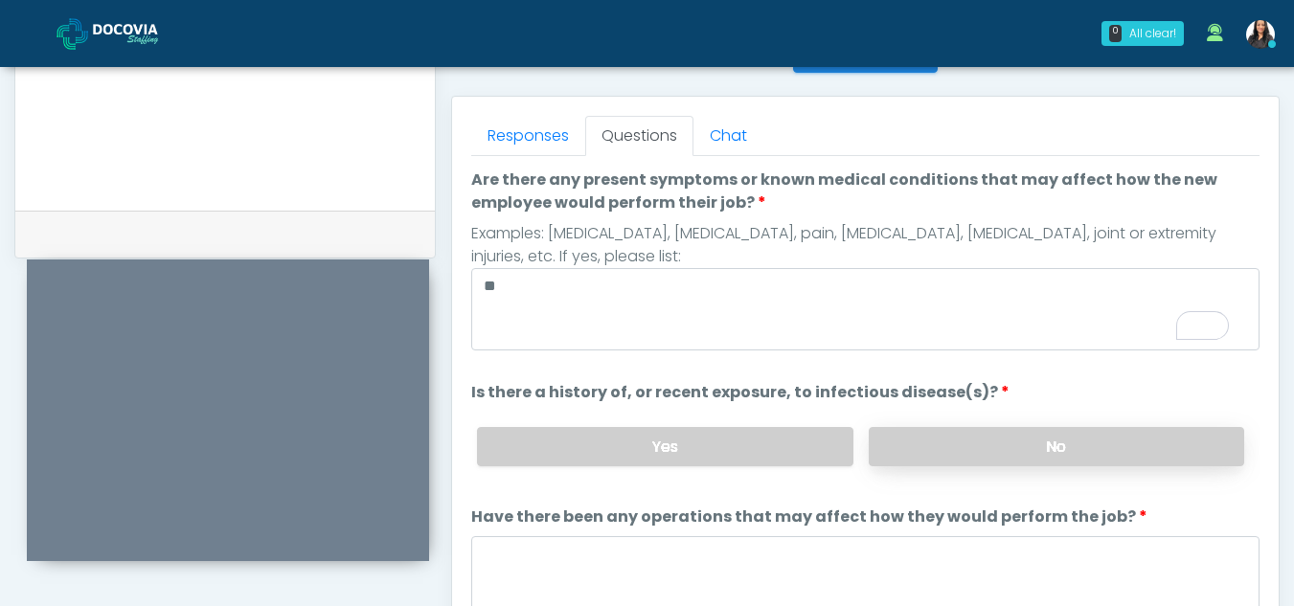
click at [953, 447] on label "No" at bounding box center [1056, 446] width 375 height 39
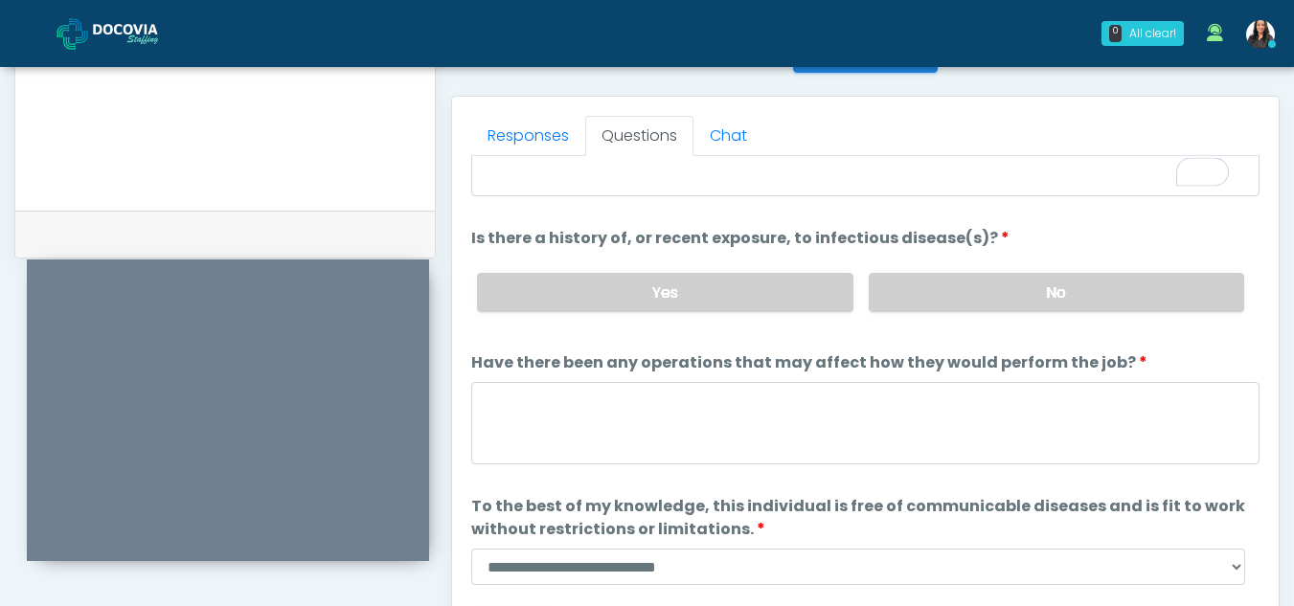
scroll to position [164, 0]
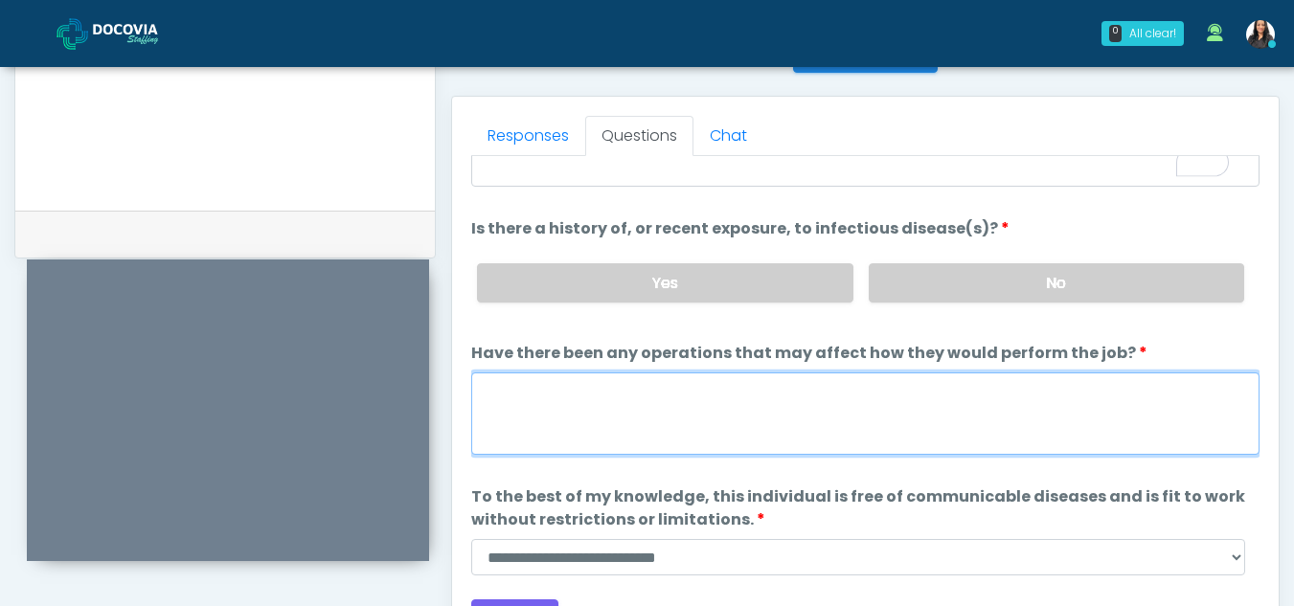
click at [591, 423] on textarea "Have there been any operations that may affect how they would perform the job?" at bounding box center [865, 414] width 788 height 82
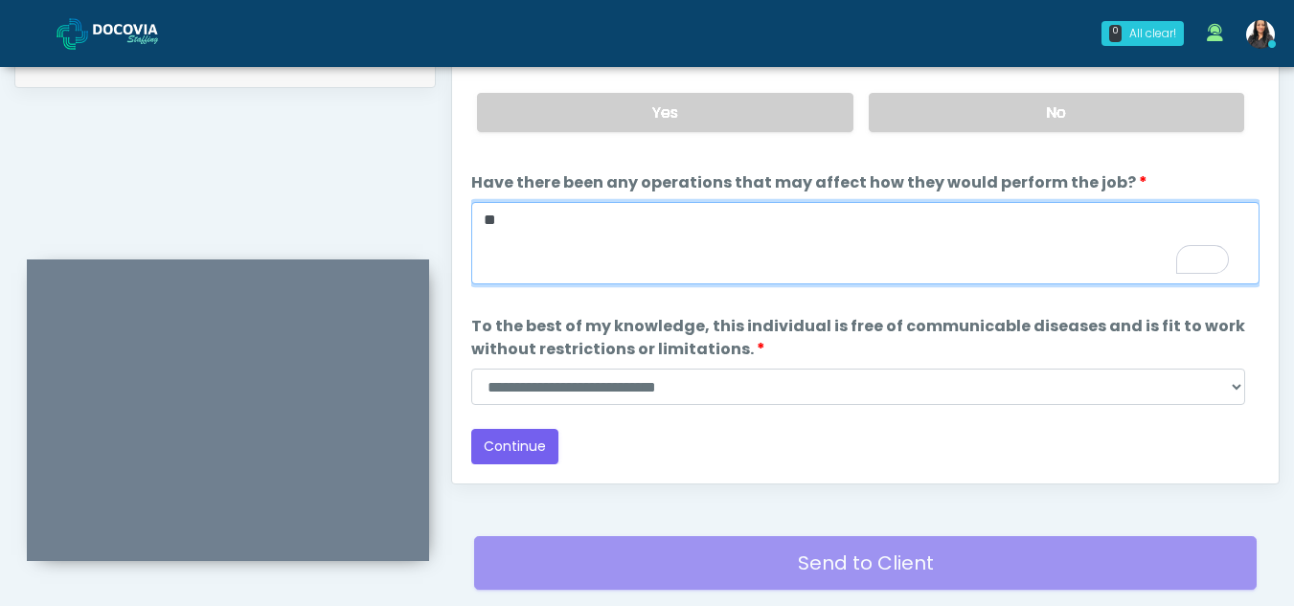
scroll to position [986, 0]
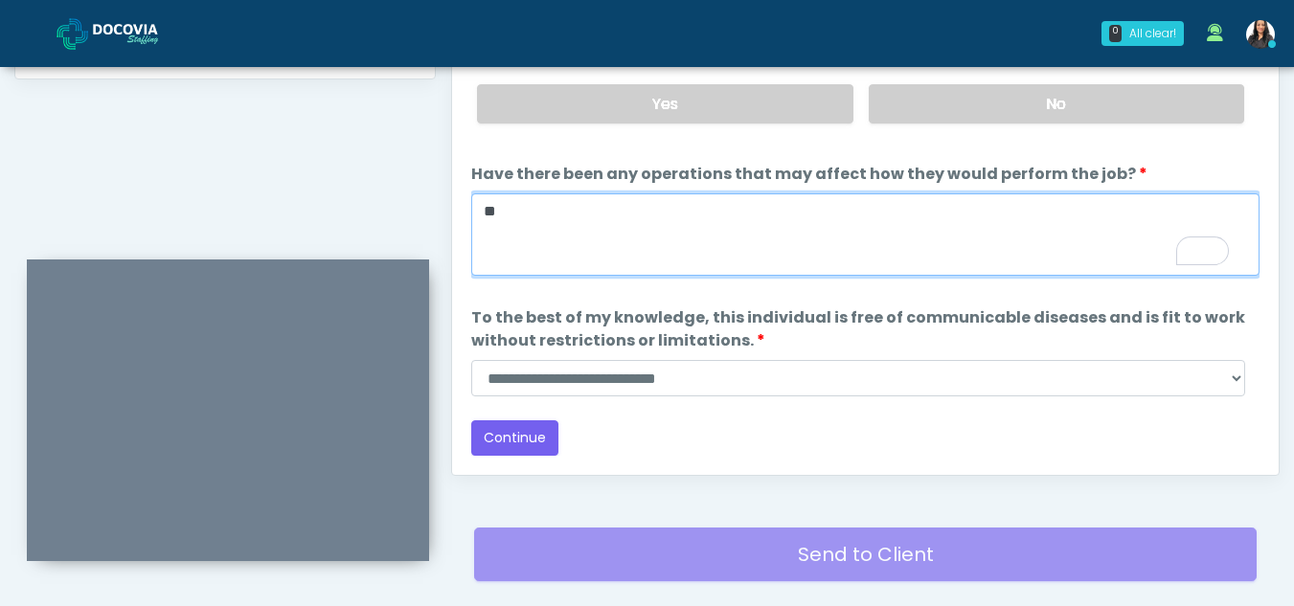
type textarea "**"
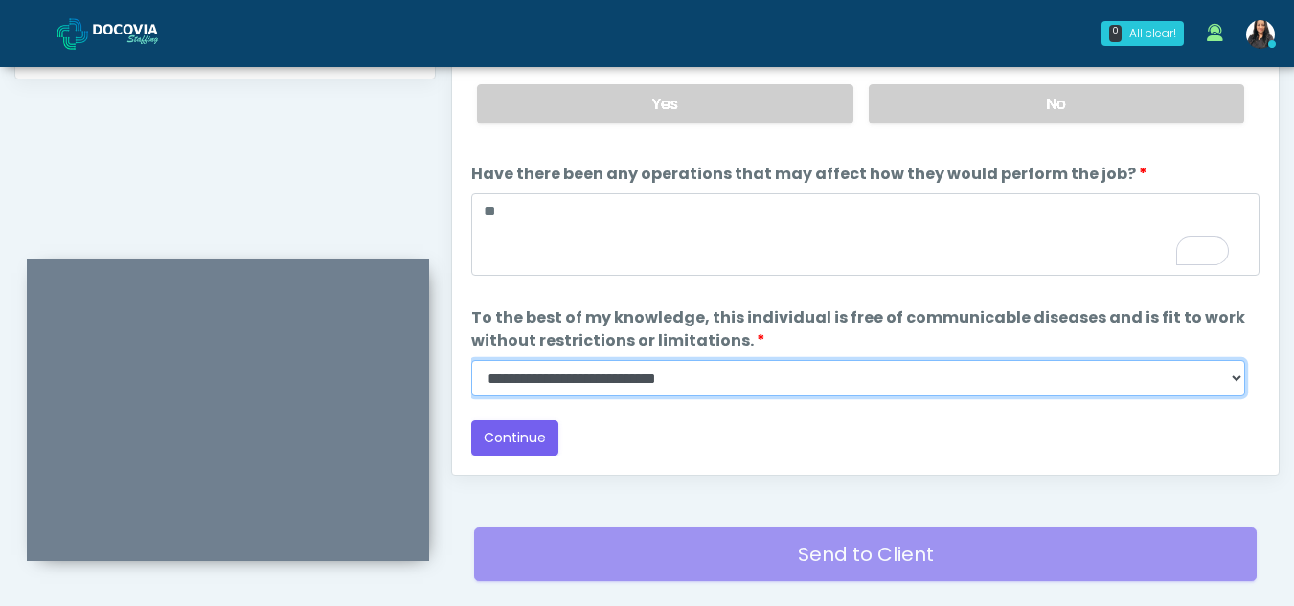
click at [1234, 383] on select "**********" at bounding box center [858, 378] width 774 height 36
select select "******"
click at [471, 360] on select "**********" at bounding box center [858, 378] width 774 height 36
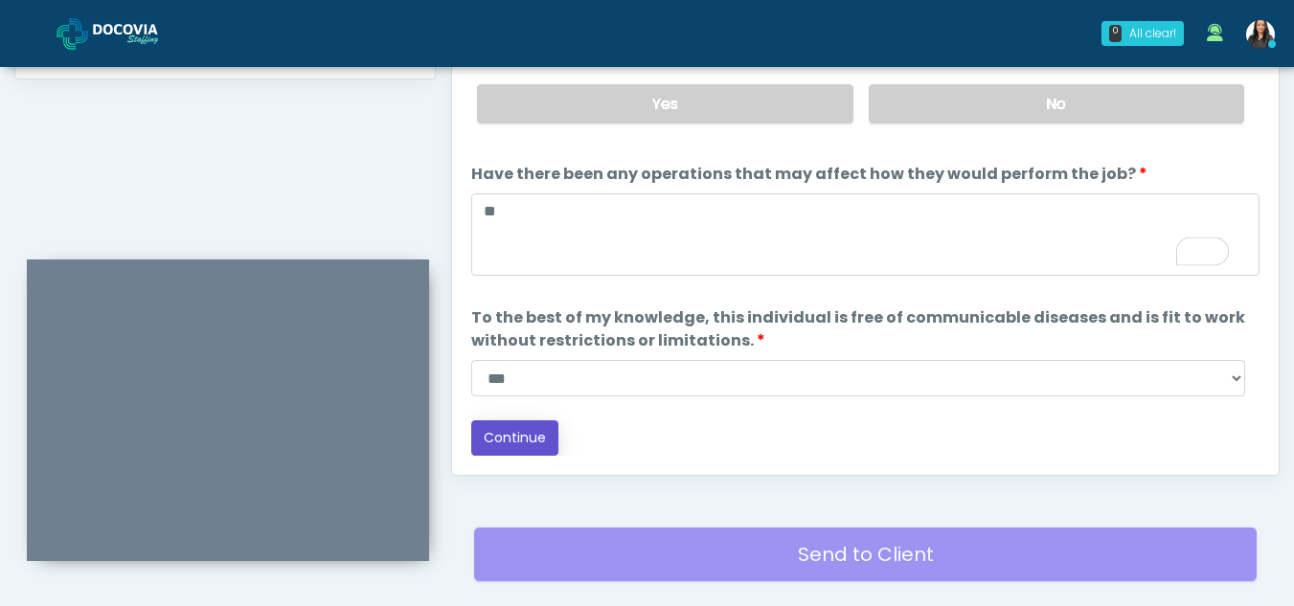
click at [510, 441] on button "Continue" at bounding box center [514, 437] width 87 height 35
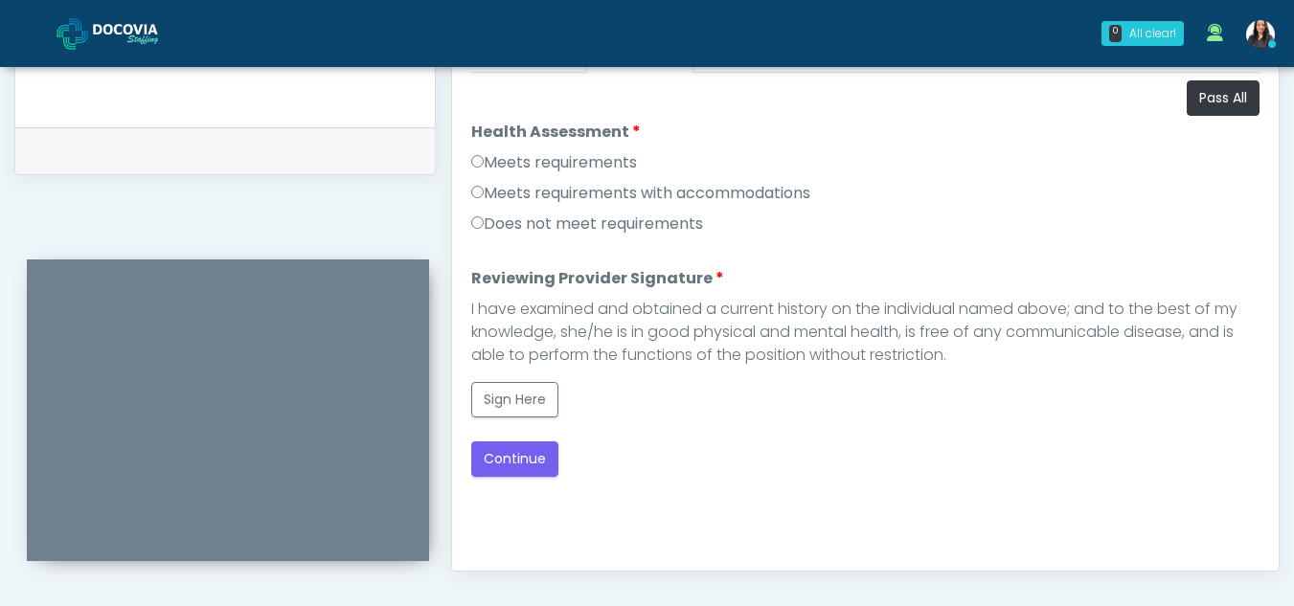
scroll to position [885, 0]
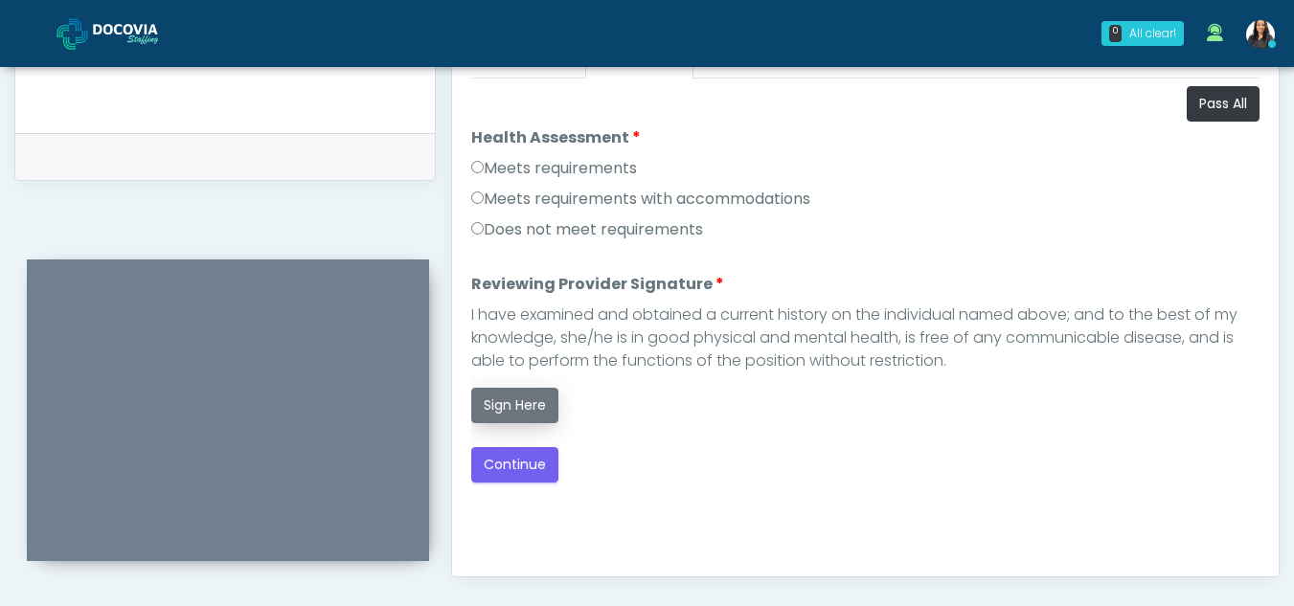
click at [518, 406] on button "Sign Here" at bounding box center [514, 405] width 87 height 35
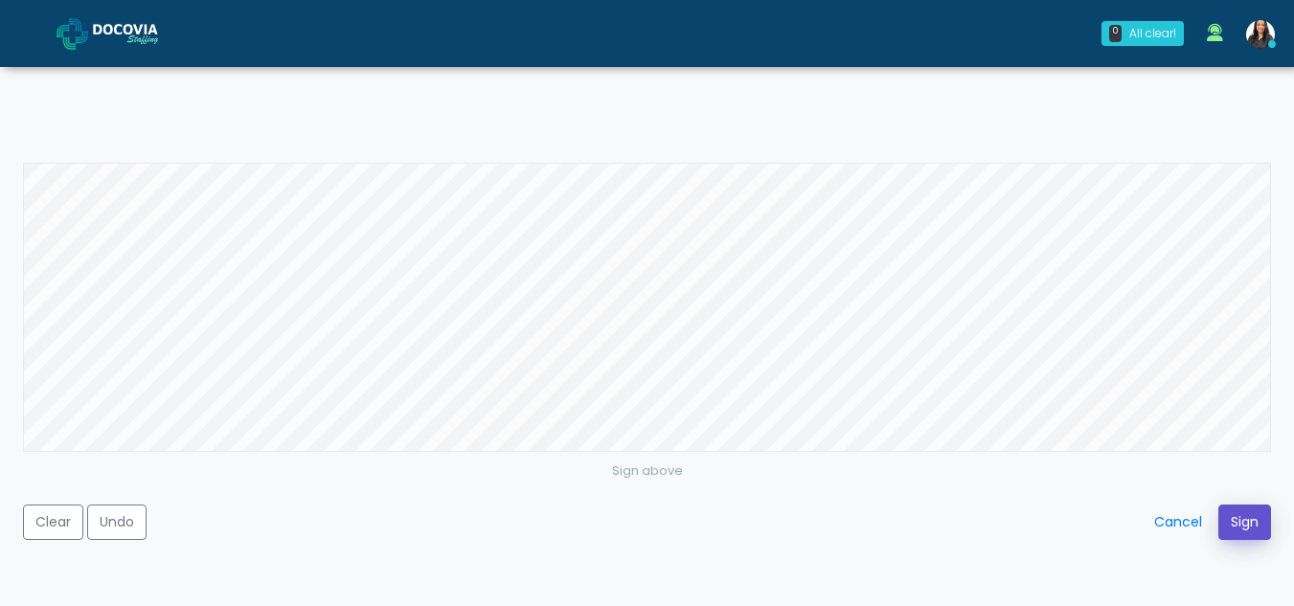
click at [1252, 522] on button "Sign" at bounding box center [1244, 522] width 53 height 35
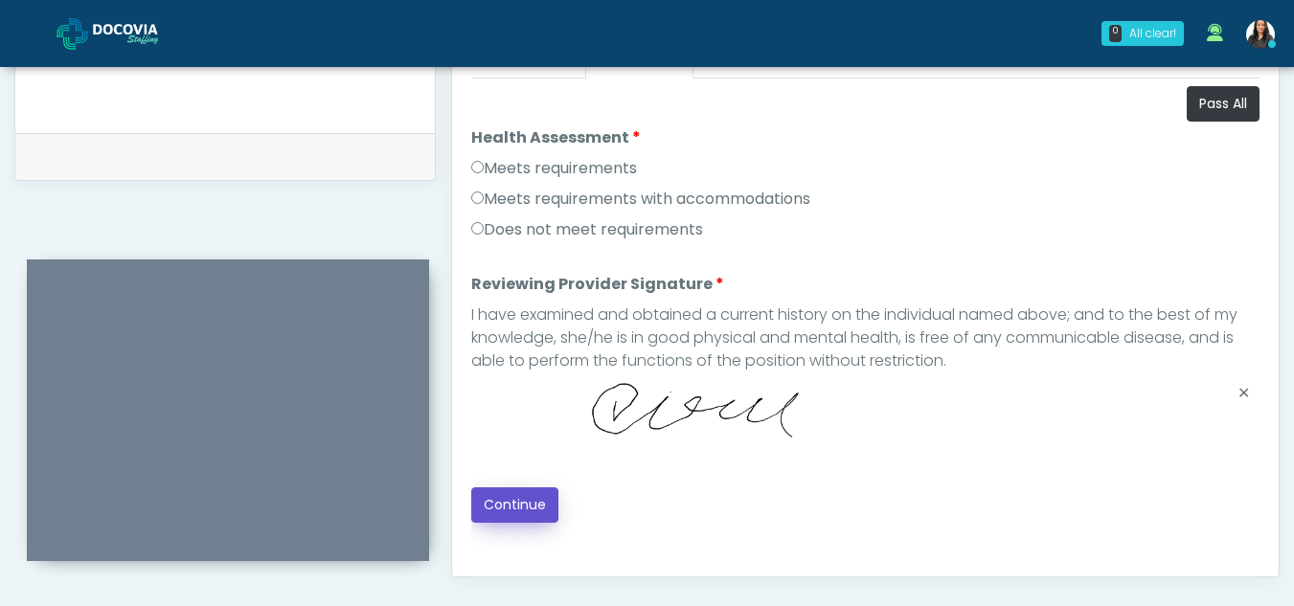
click at [533, 507] on button "Continue" at bounding box center [514, 504] width 87 height 35
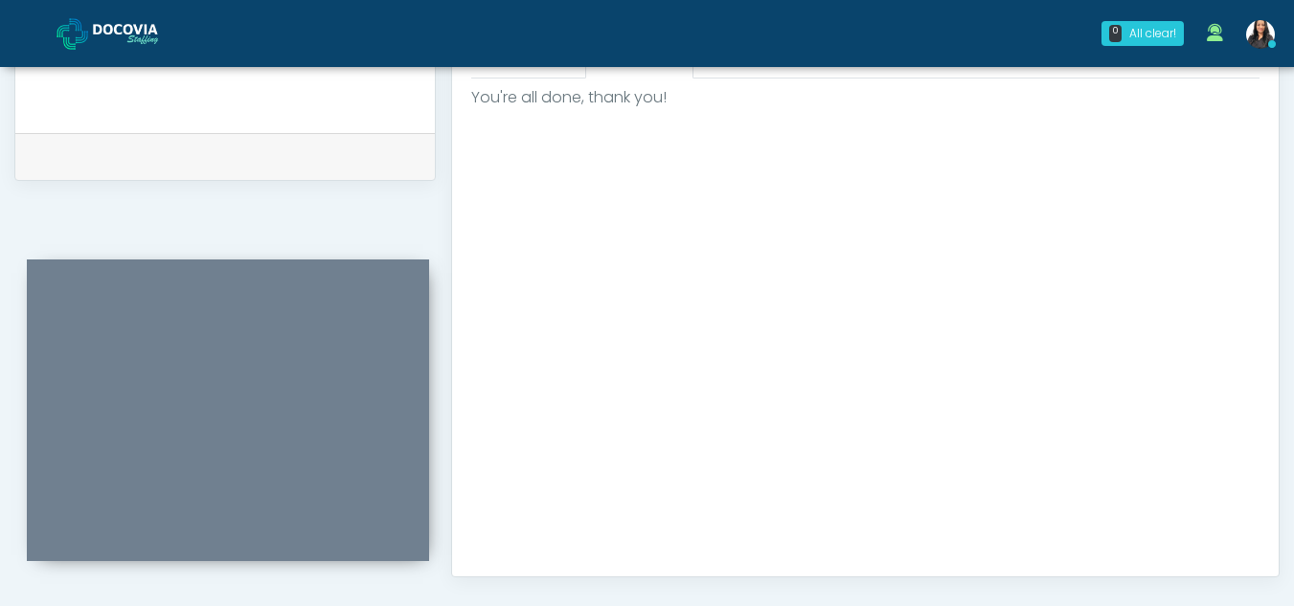
scroll to position [1148, 0]
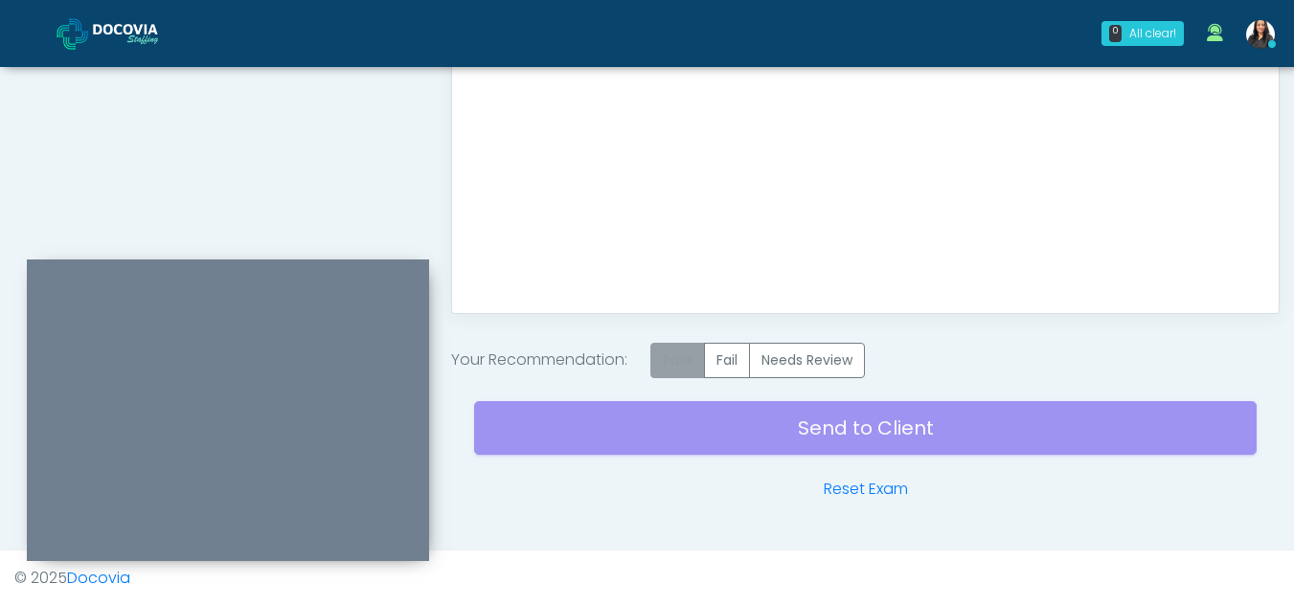
click at [692, 358] on label "Pass" at bounding box center [677, 360] width 55 height 35
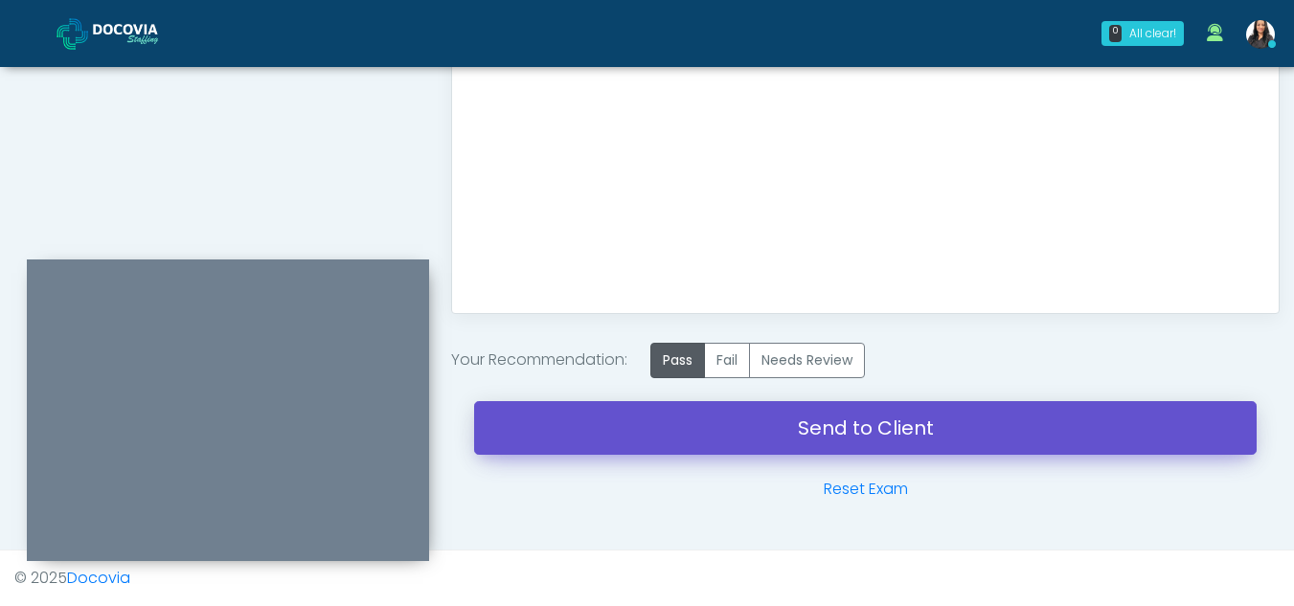
click at [889, 437] on link "Send to Client" at bounding box center [865, 428] width 782 height 54
